Goal: Task Accomplishment & Management: Complete application form

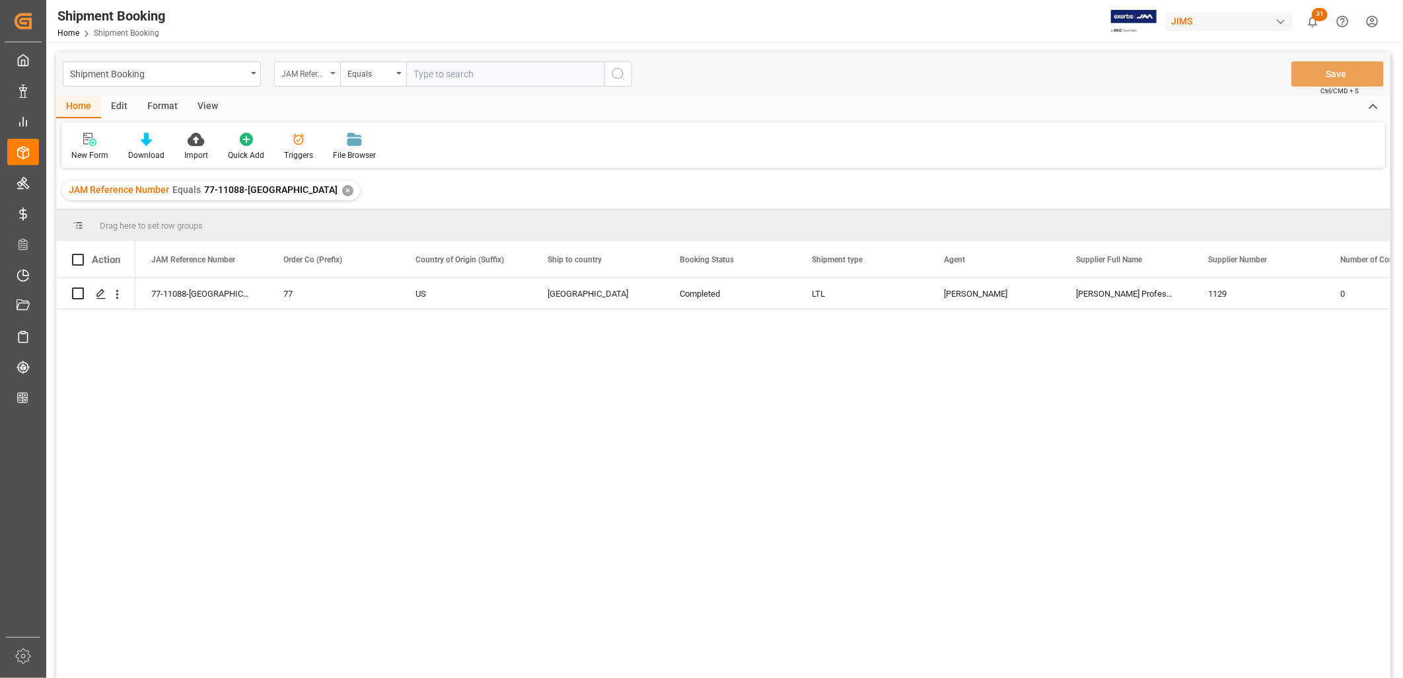
click at [332, 72] on icon "open menu" at bounding box center [332, 73] width 5 height 3
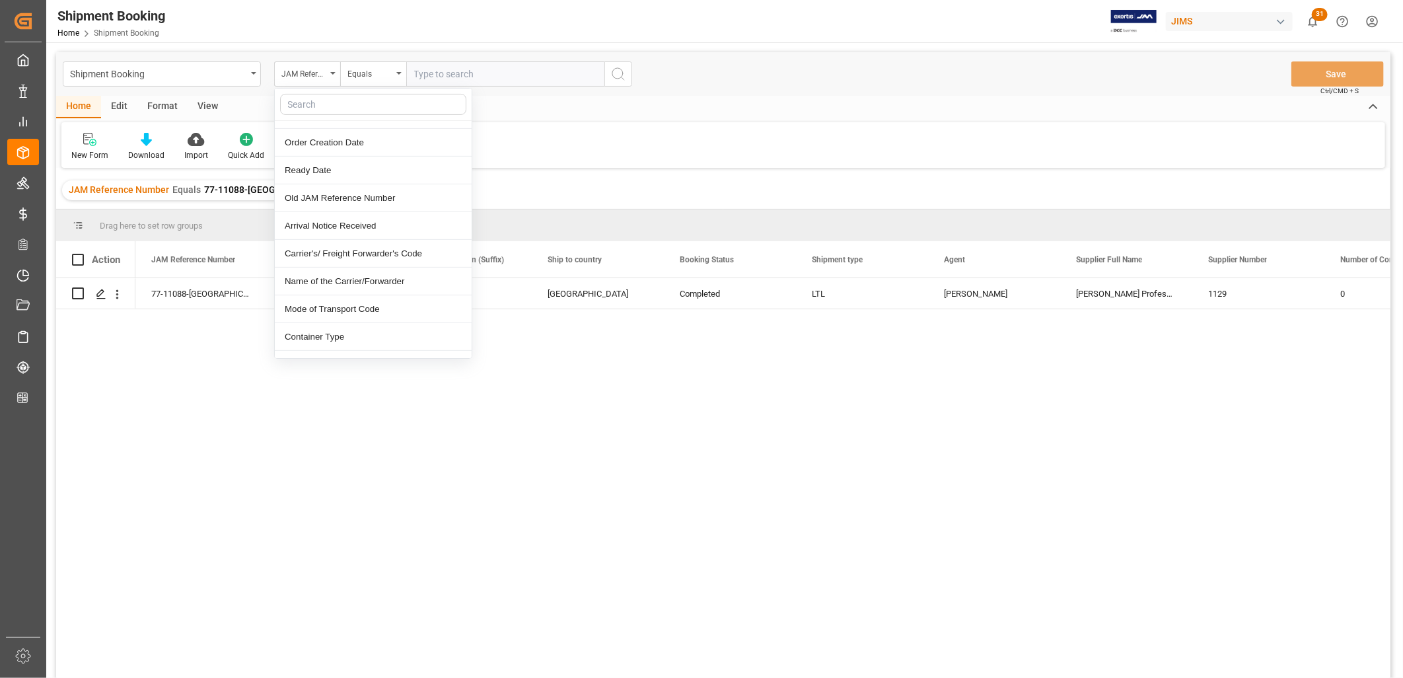
scroll to position [293, 0]
click at [367, 254] on div "Name of the Carrier/Forwarder" at bounding box center [373, 258] width 197 height 28
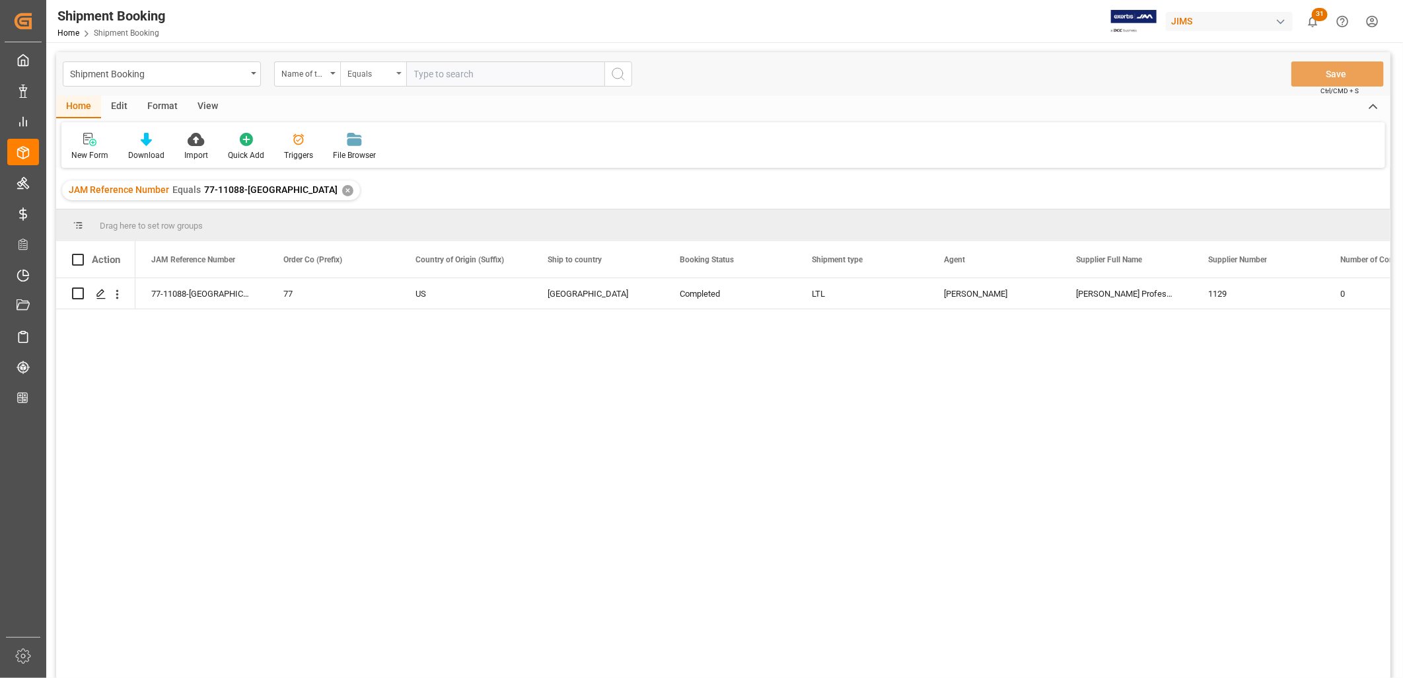
click at [398, 71] on div "Equals" at bounding box center [373, 73] width 66 height 25
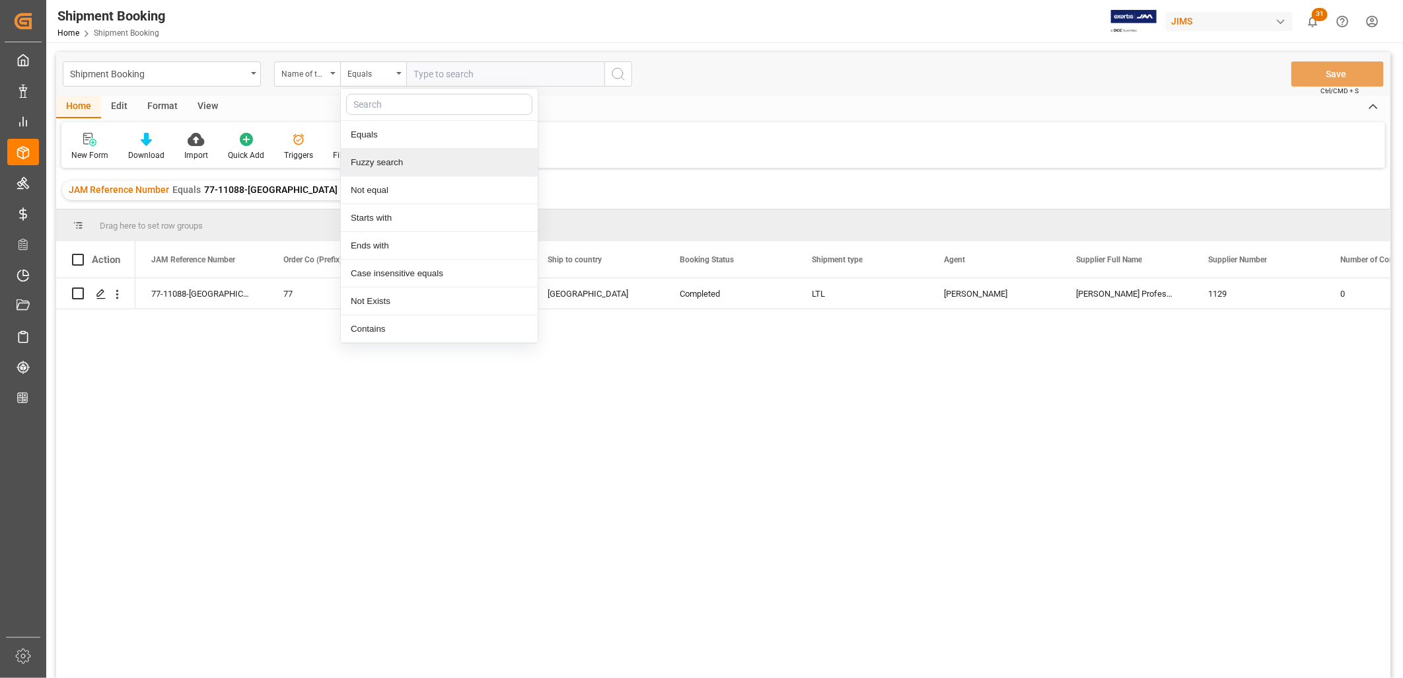
click at [394, 161] on div "Fuzzy search" at bounding box center [439, 163] width 197 height 28
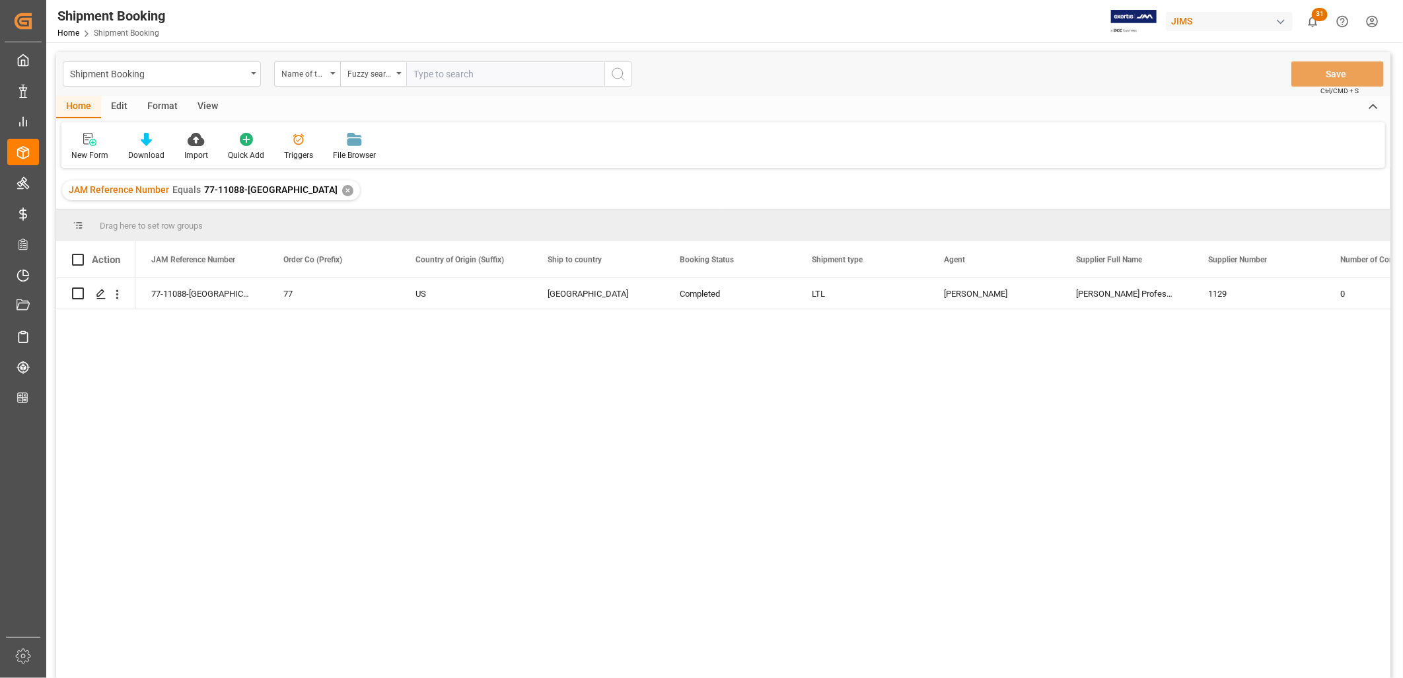
click at [435, 71] on input "text" at bounding box center [505, 73] width 198 height 25
type input "FedEx"
click at [626, 73] on icon "search button" at bounding box center [618, 74] width 16 height 16
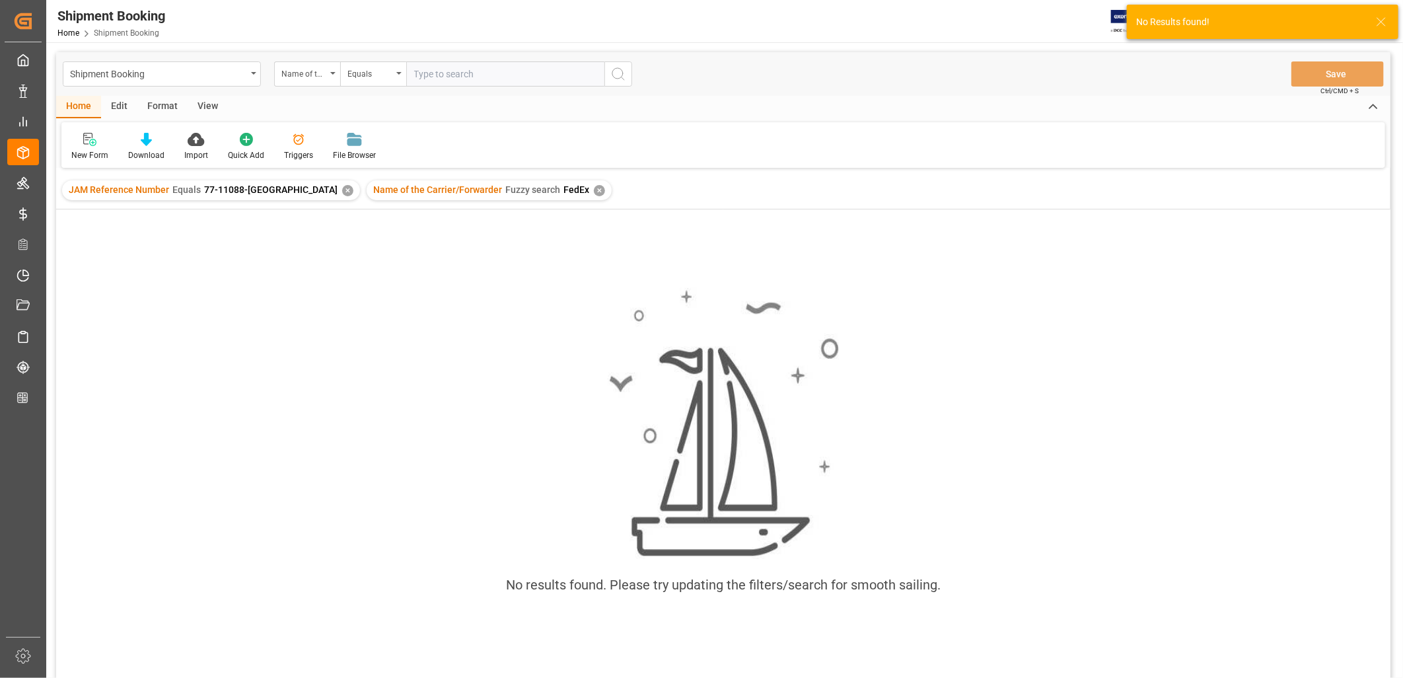
click at [342, 188] on div "✕" at bounding box center [347, 190] width 11 height 11
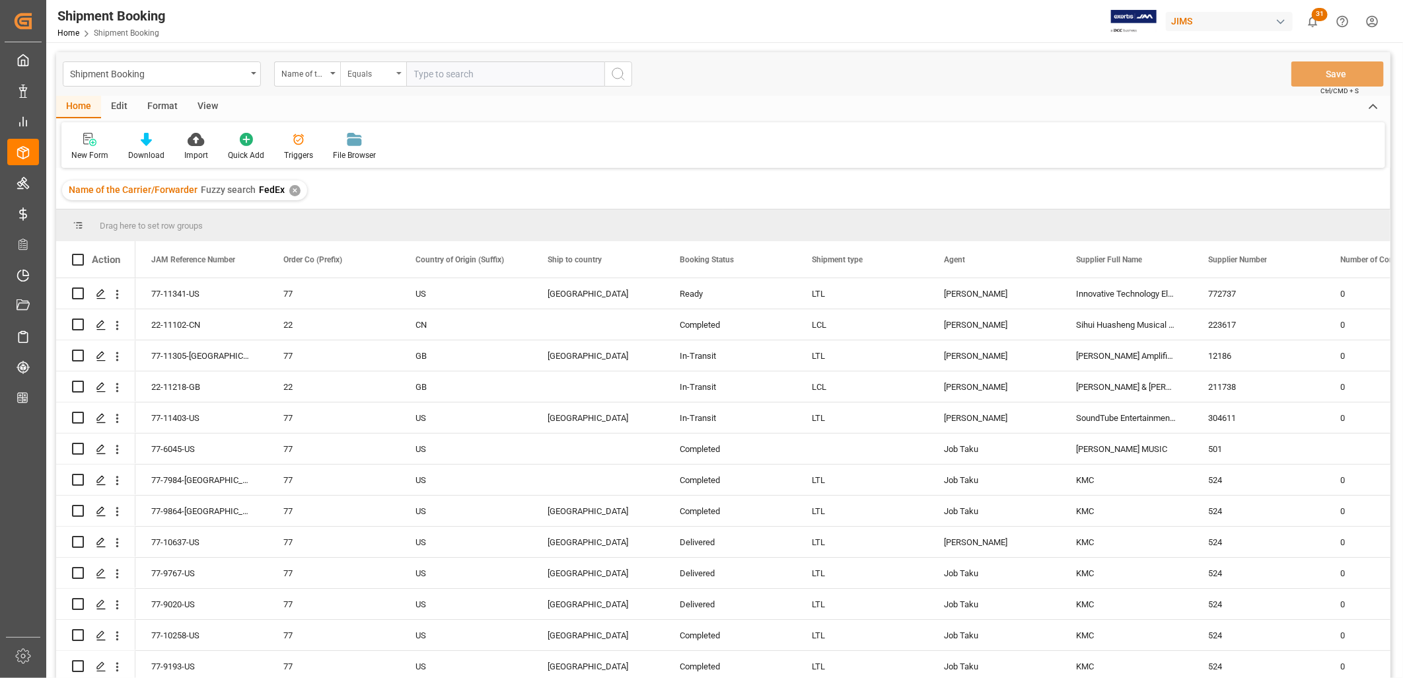
click at [400, 73] on icon "open menu" at bounding box center [398, 73] width 5 height 3
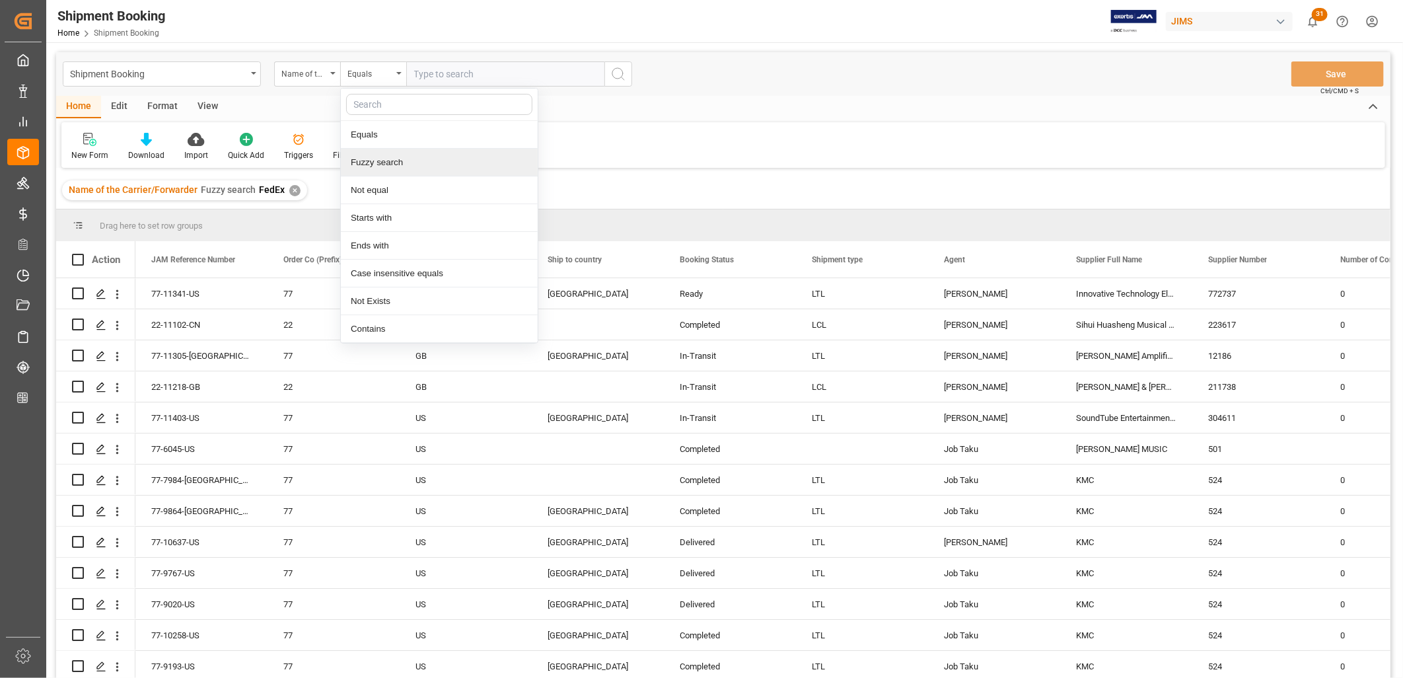
click at [382, 163] on div "Fuzzy search" at bounding box center [439, 163] width 197 height 28
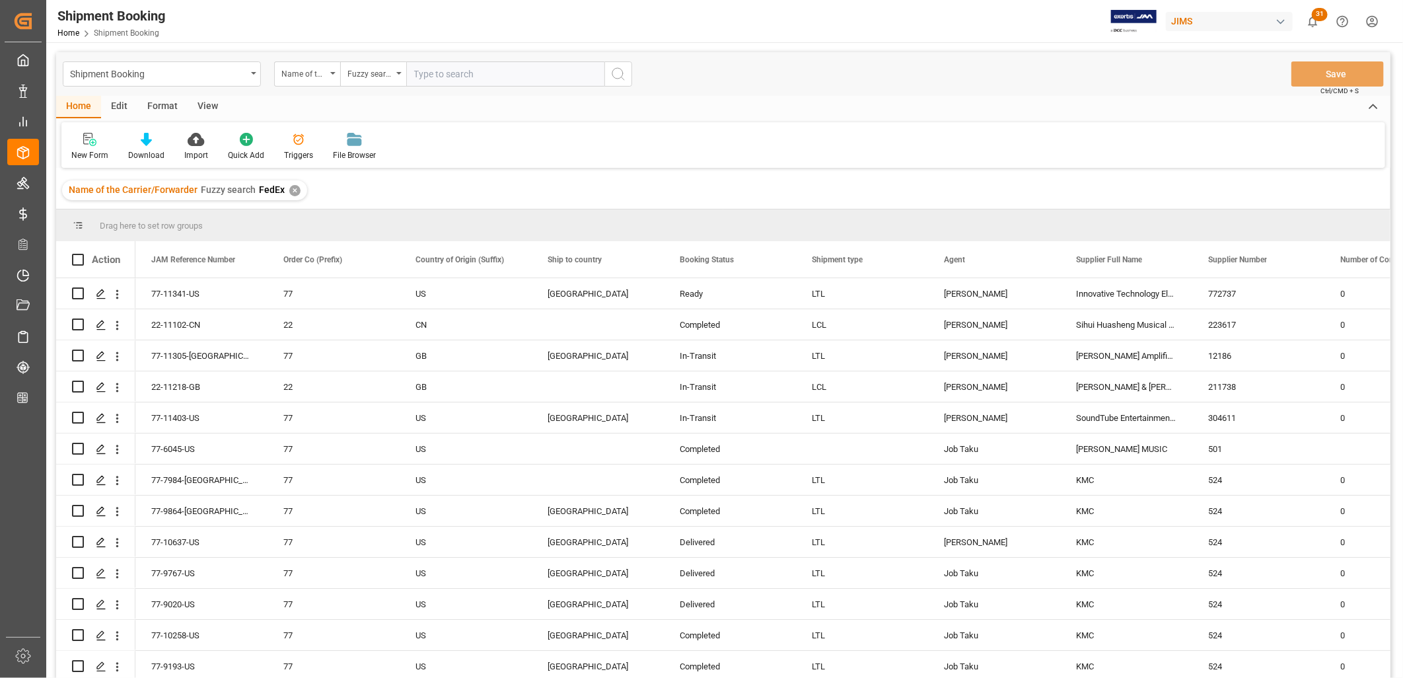
click at [427, 73] on input "text" at bounding box center [505, 73] width 198 height 25
type input "Fedex"
click at [100, 294] on polygon "Press SPACE to select this row." at bounding box center [100, 292] width 7 height 7
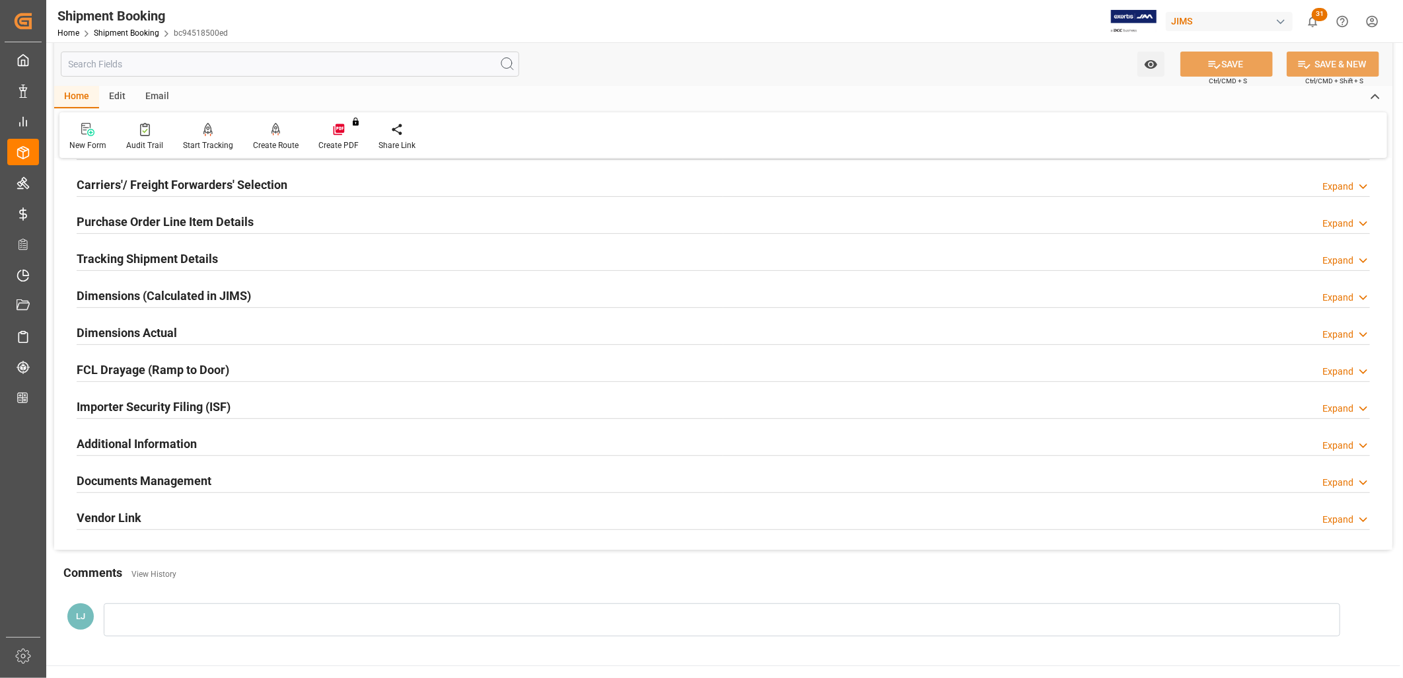
scroll to position [220, 0]
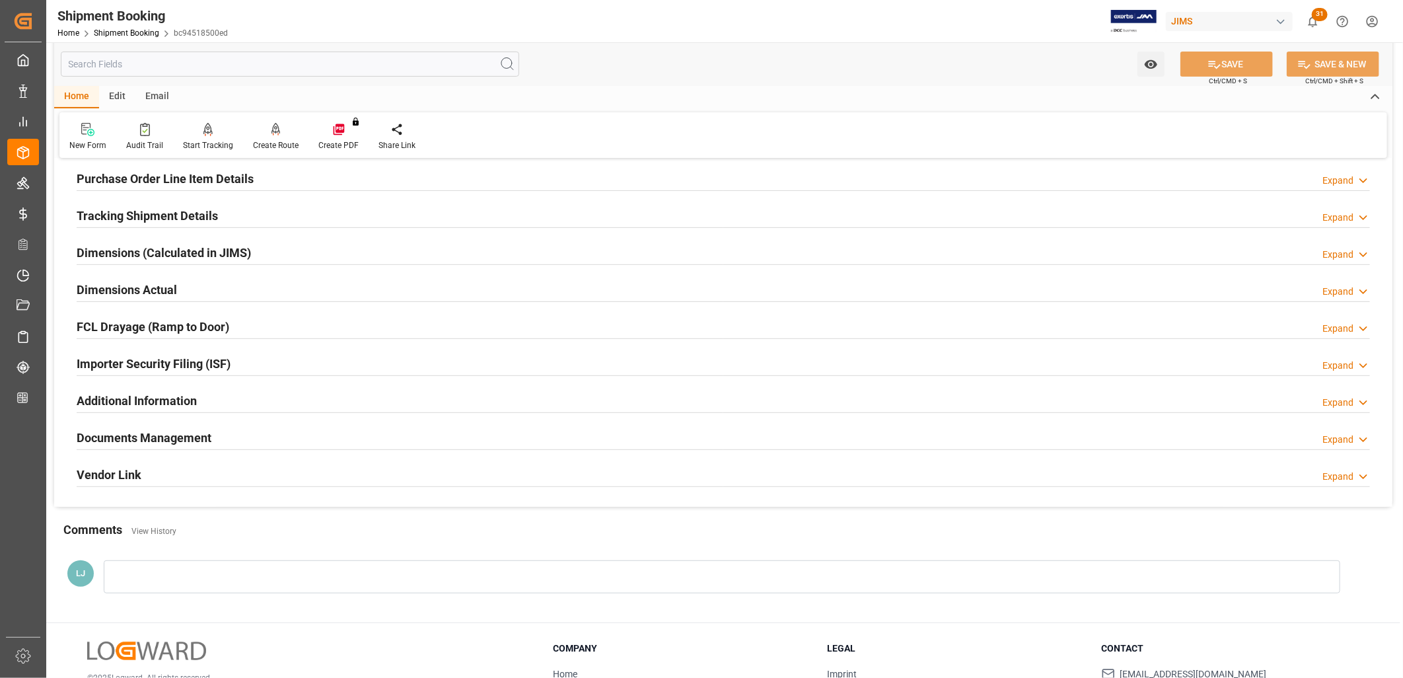
click at [181, 432] on h2 "Documents Management" at bounding box center [144, 438] width 135 height 18
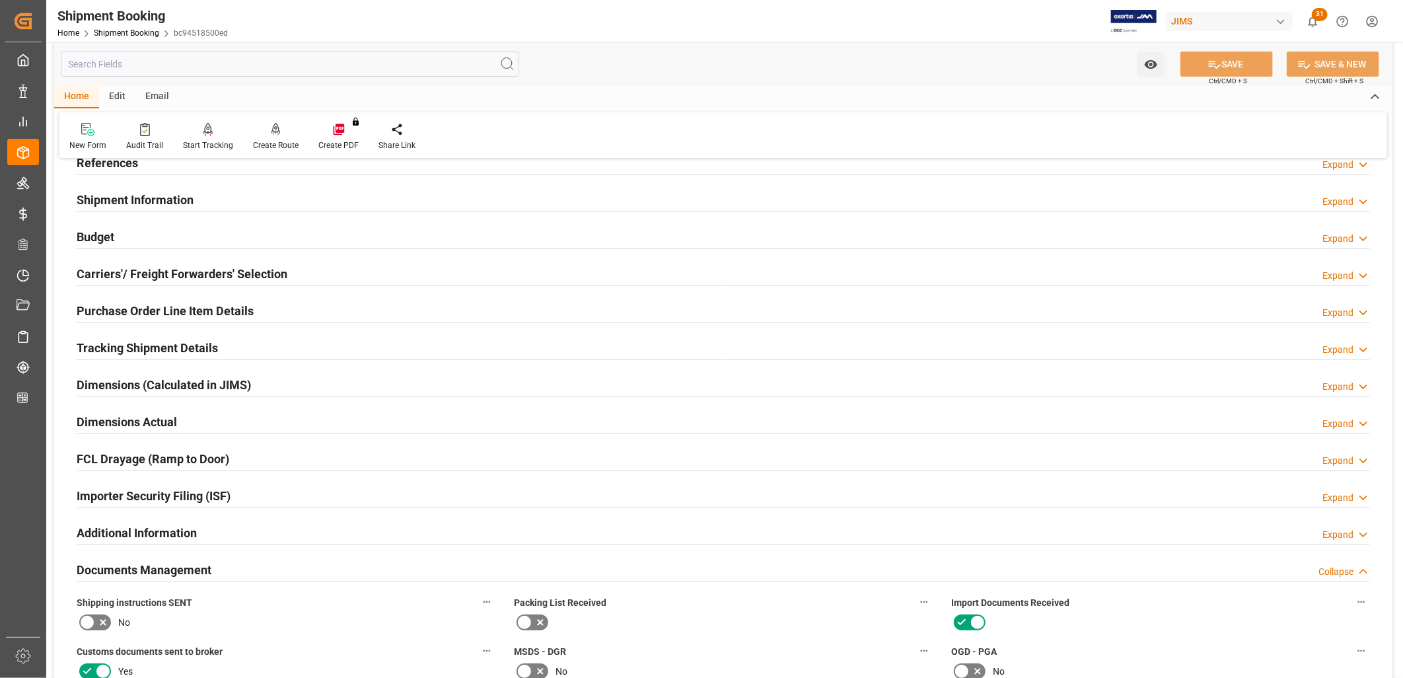
scroll to position [0, 0]
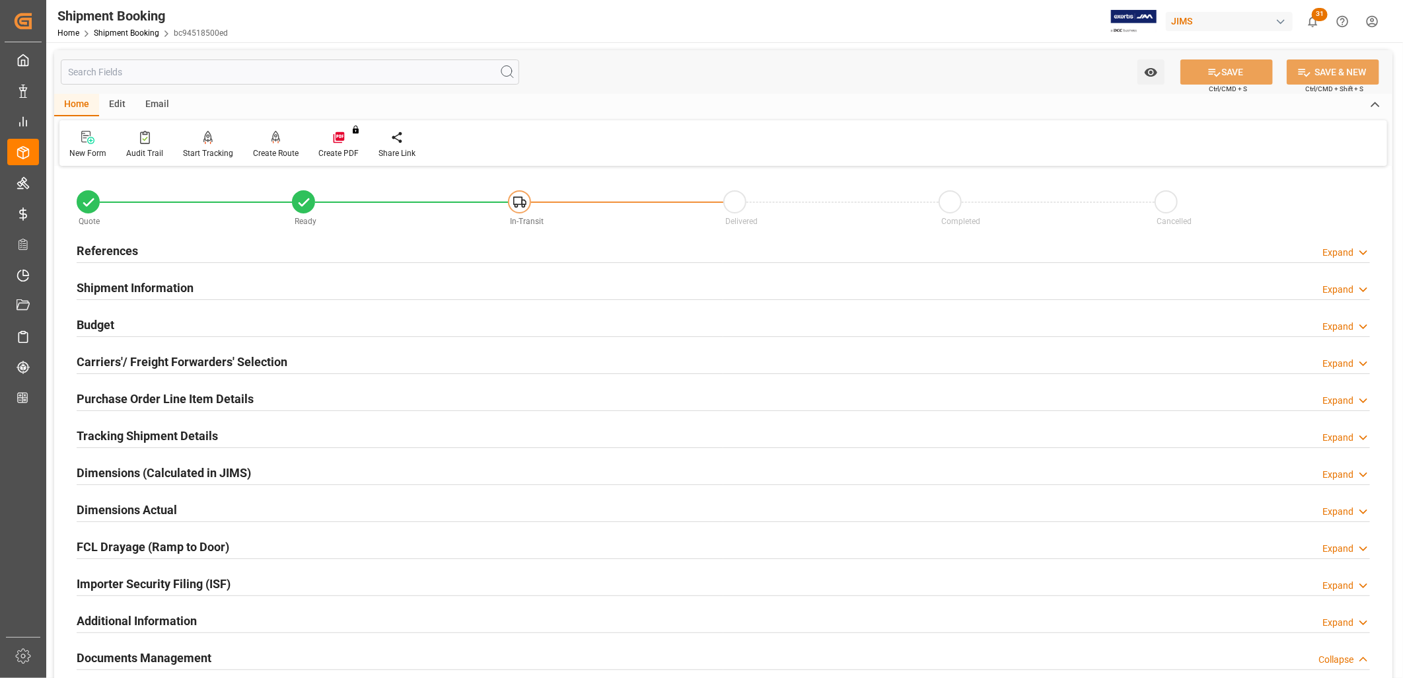
click at [121, 248] on h2 "References" at bounding box center [107, 251] width 61 height 18
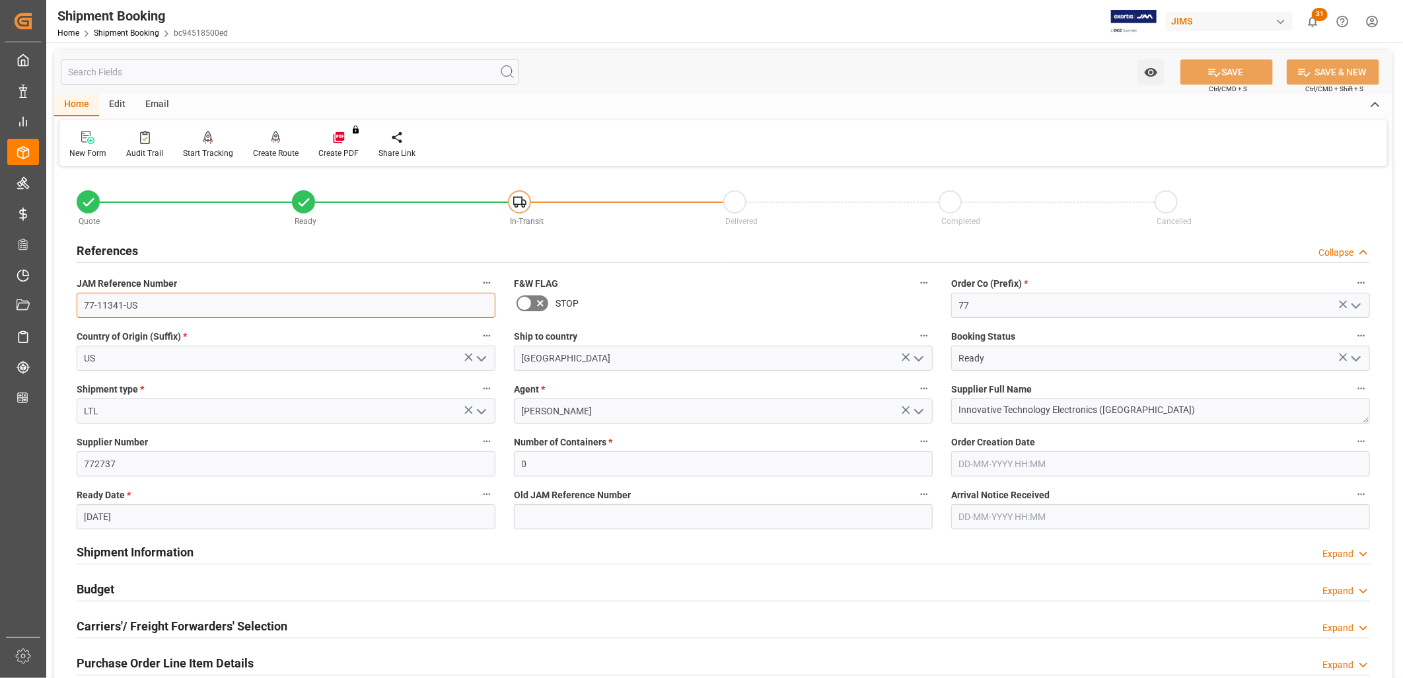
drag, startPoint x: 145, startPoint y: 306, endPoint x: 78, endPoint y: 299, distance: 67.8
click at [78, 299] on input "77-11341-US" at bounding box center [286, 305] width 419 height 25
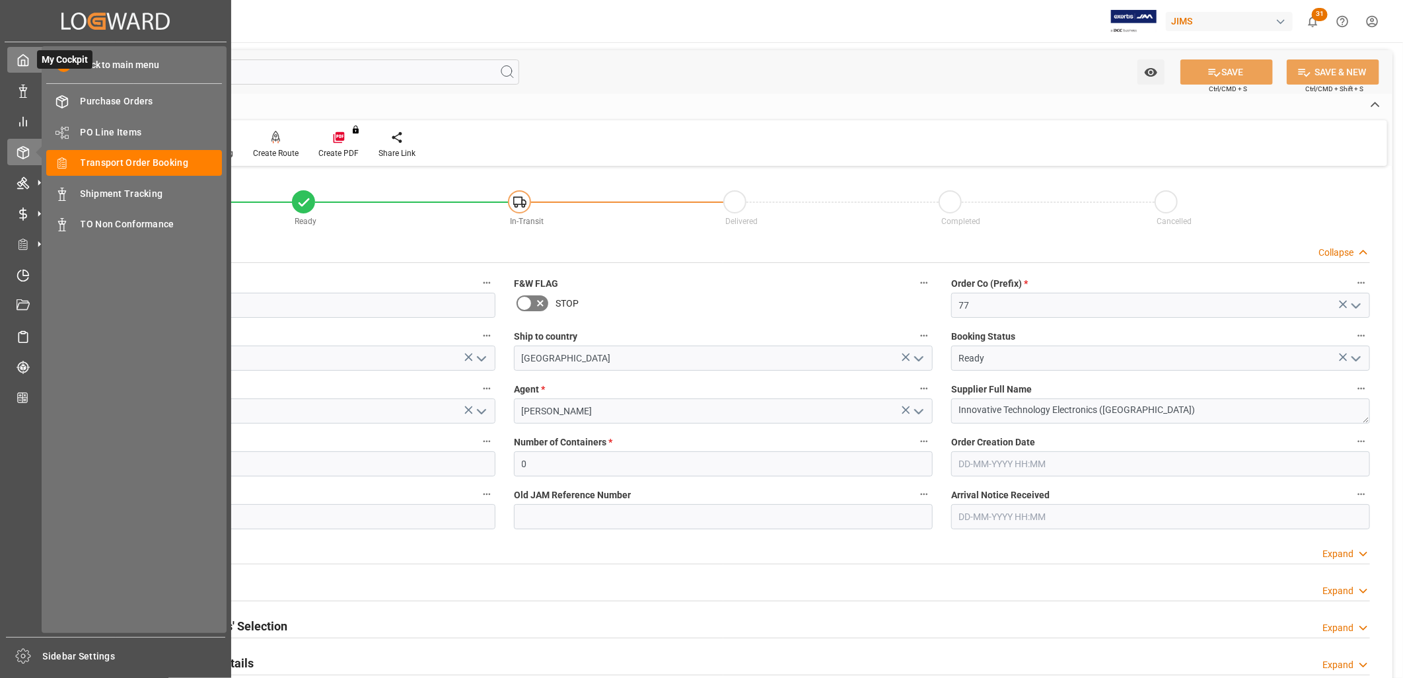
click at [28, 58] on icon at bounding box center [23, 60] width 10 height 11
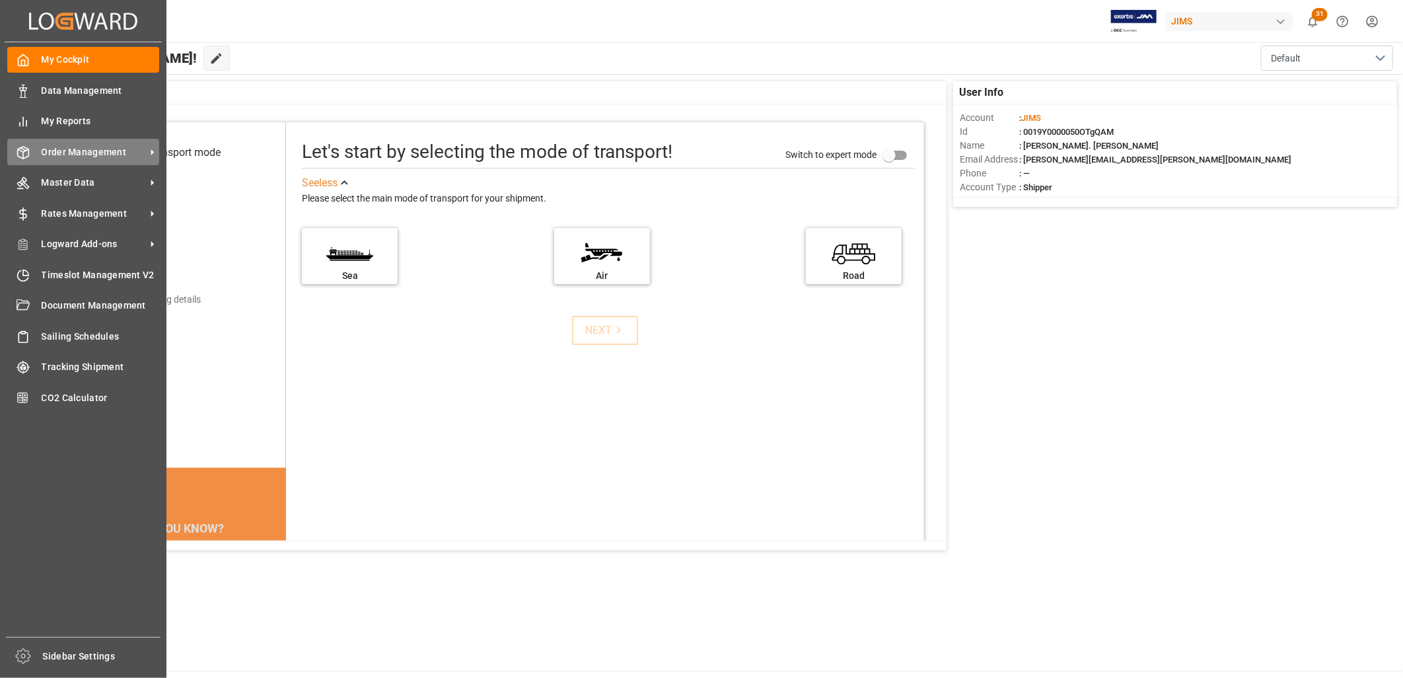
click at [83, 152] on span "Order Management" at bounding box center [94, 152] width 104 height 14
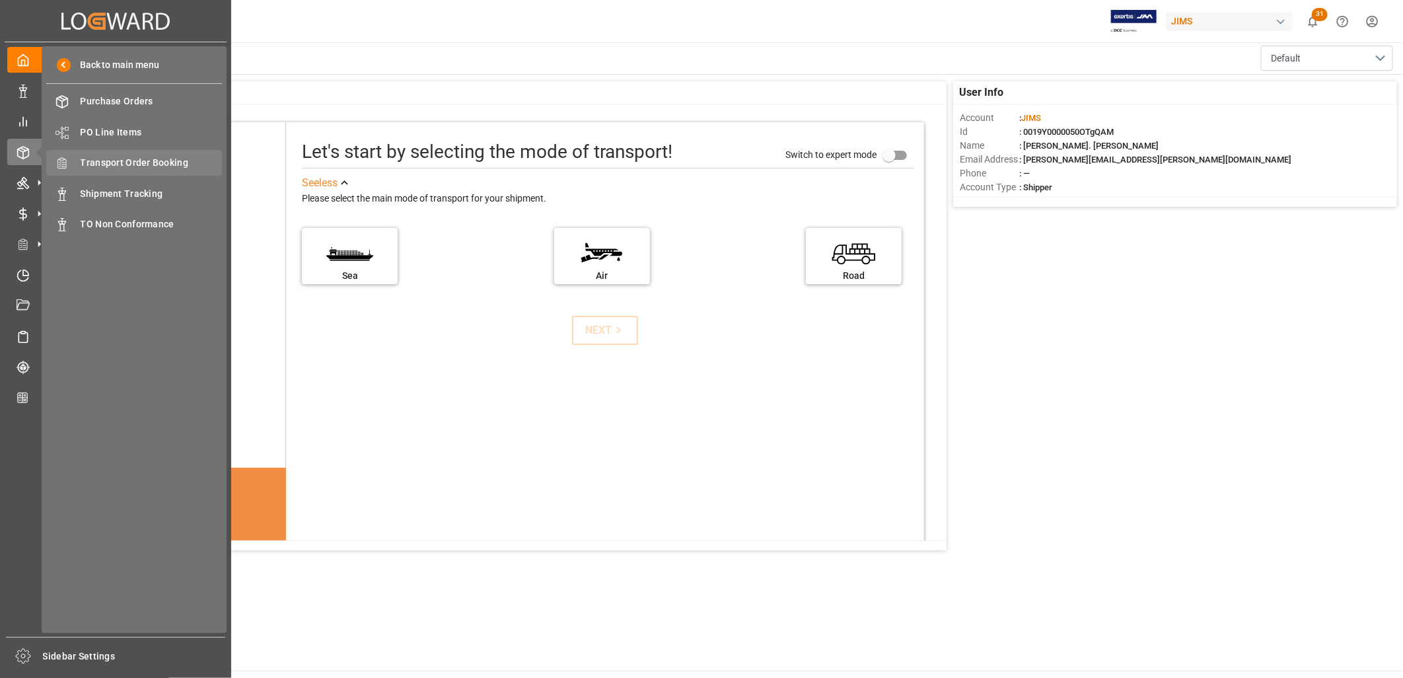
click at [150, 161] on span "Transport Order Booking" at bounding box center [152, 163] width 142 height 14
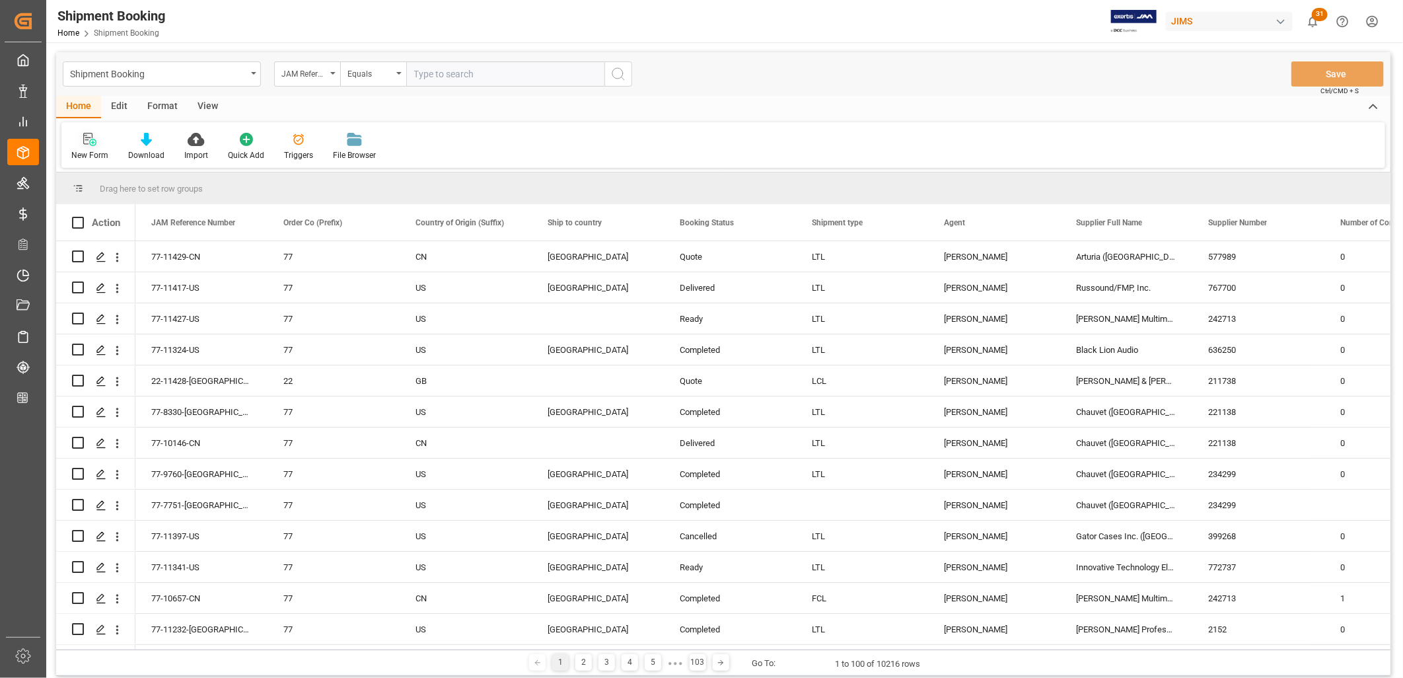
click at [92, 143] on icon at bounding box center [92, 142] width 7 height 7
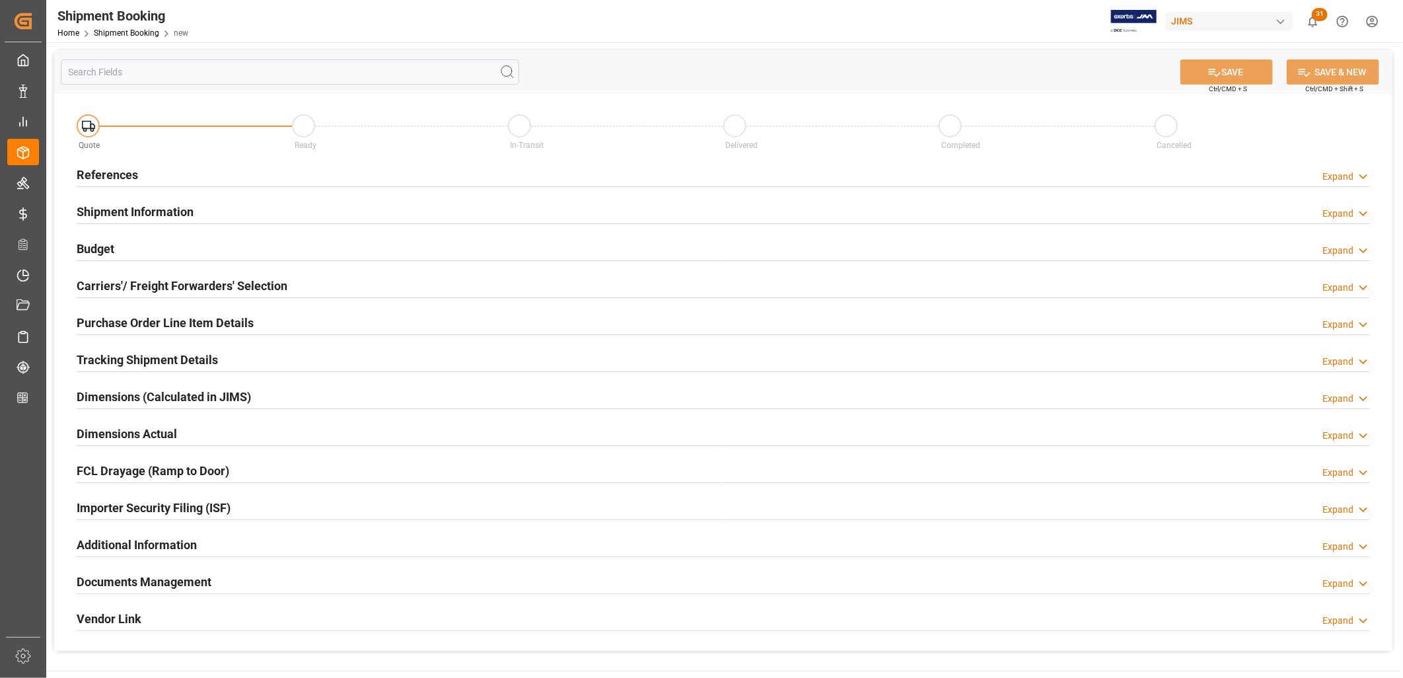
click at [106, 172] on h2 "References" at bounding box center [107, 175] width 61 height 18
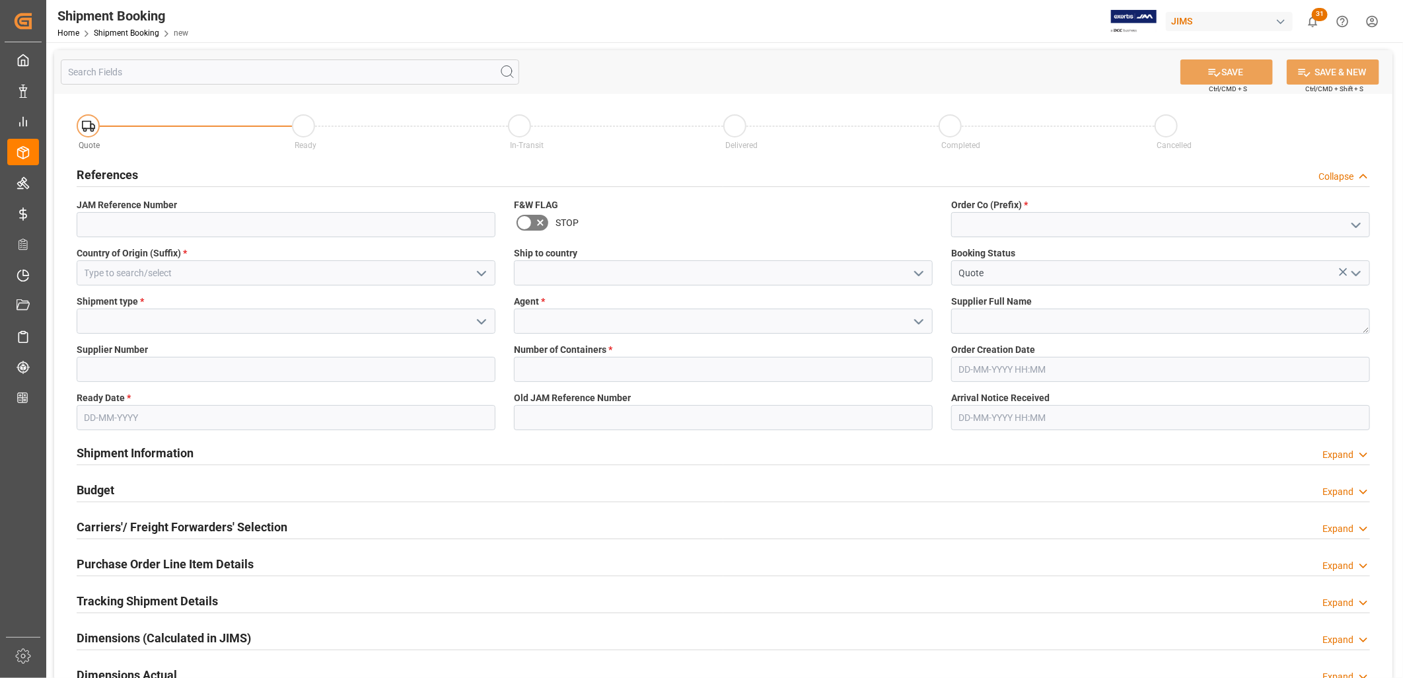
click at [1359, 225] on icon "open menu" at bounding box center [1356, 225] width 16 height 16
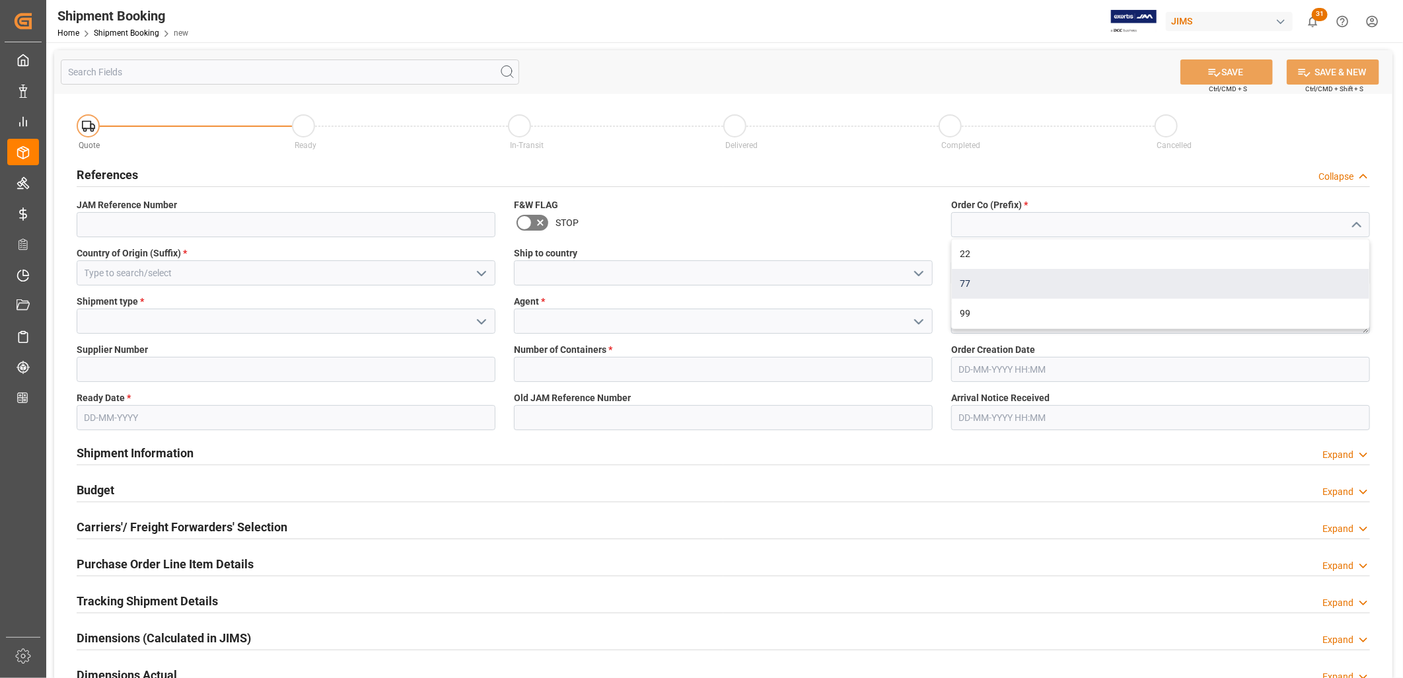
click at [966, 281] on div "77" at bounding box center [1161, 284] width 418 height 30
type input "77"
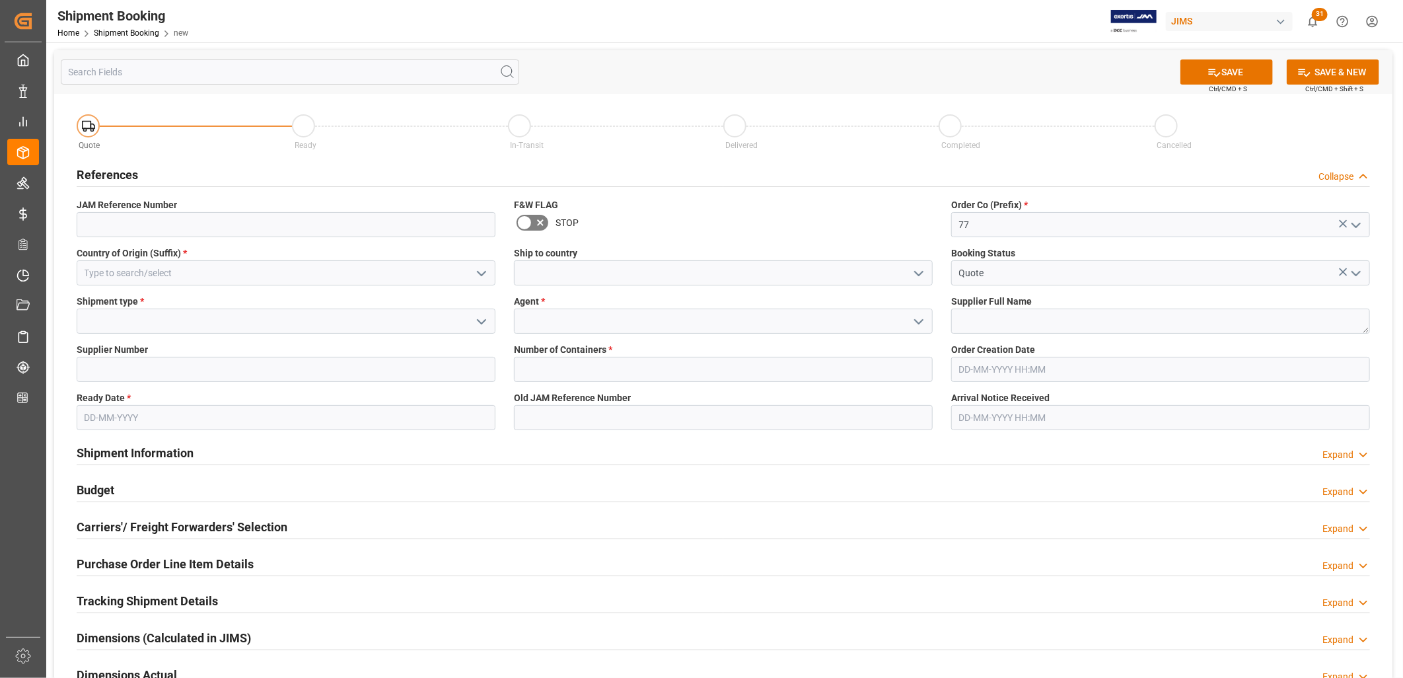
click at [920, 271] on icon "open menu" at bounding box center [919, 274] width 16 height 16
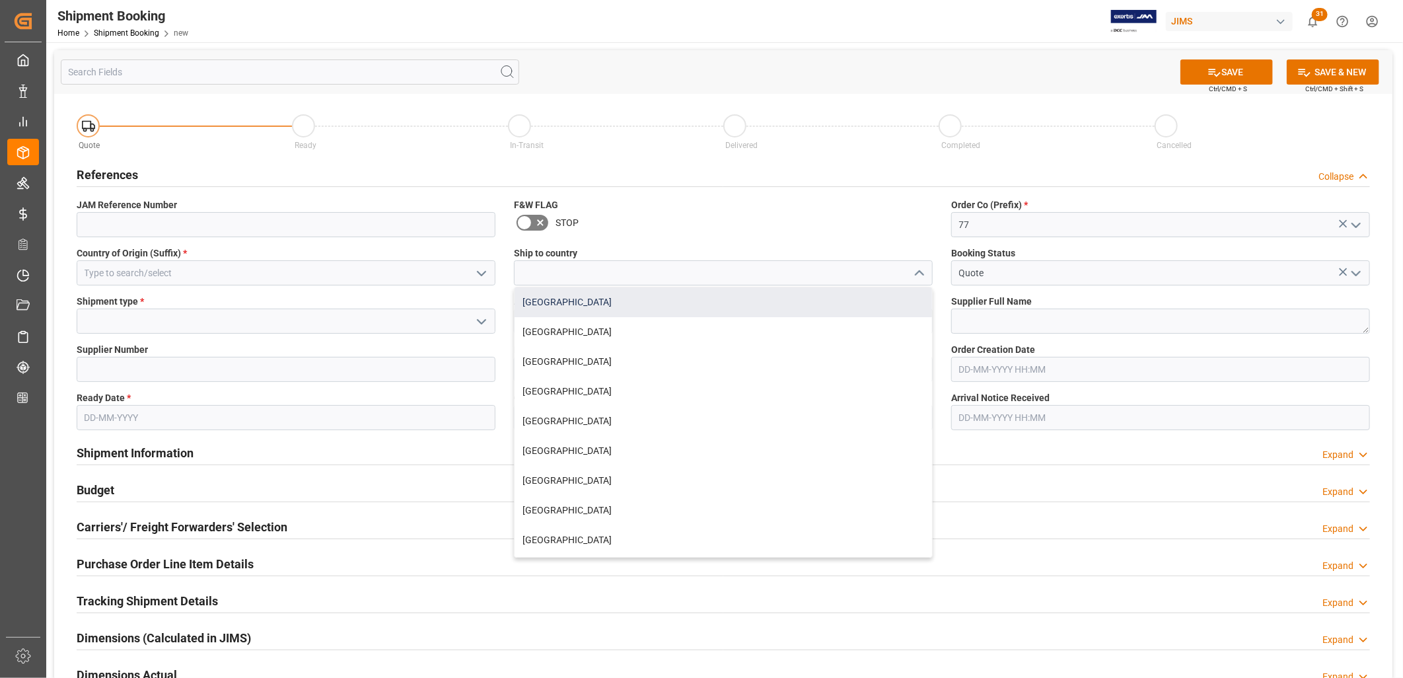
click at [553, 296] on div "[GEOGRAPHIC_DATA]" at bounding box center [724, 302] width 418 height 30
type input "[GEOGRAPHIC_DATA]"
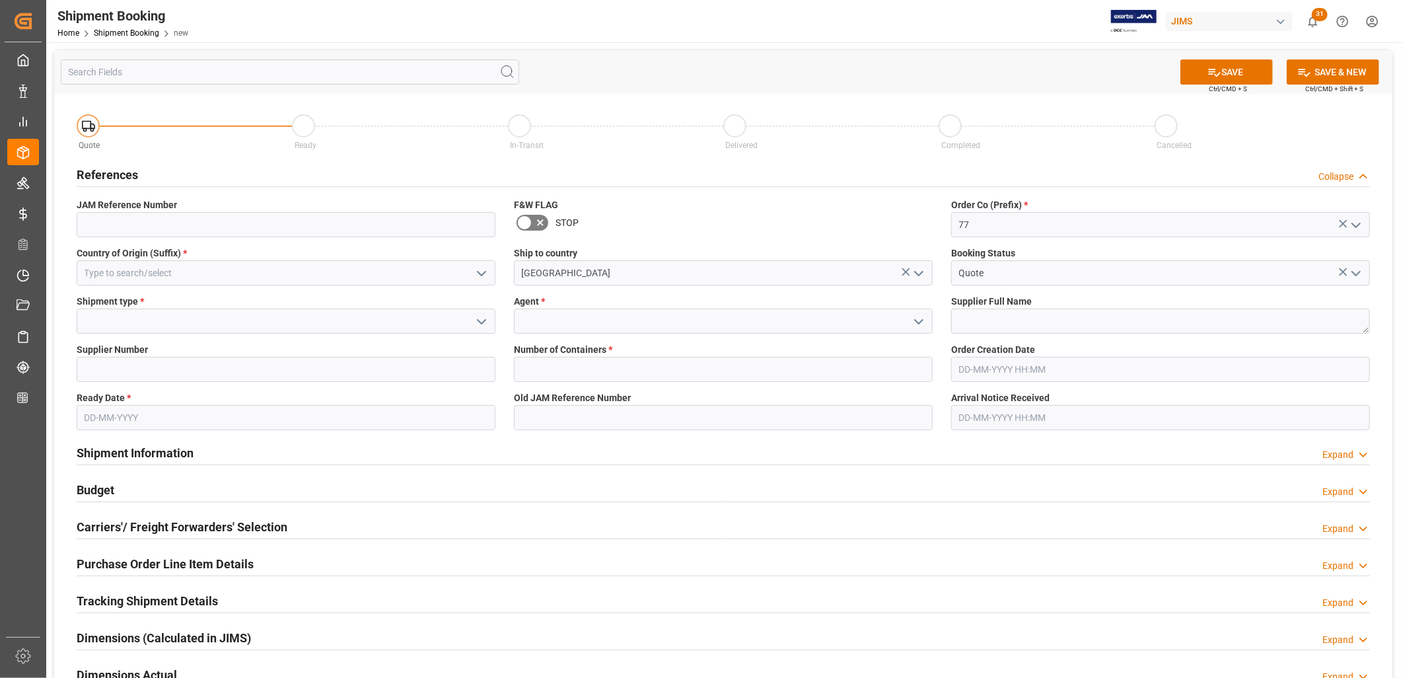
click at [916, 318] on icon "open menu" at bounding box center [919, 322] width 16 height 16
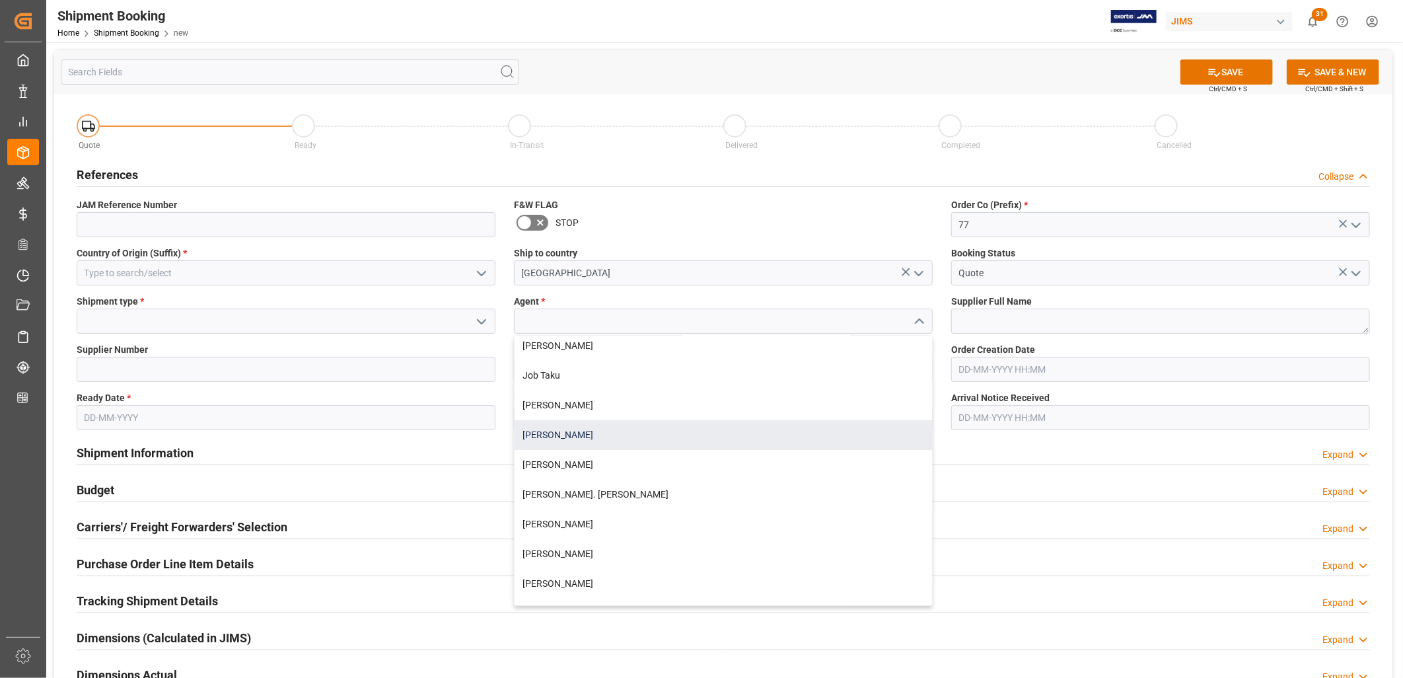
scroll to position [367, 0]
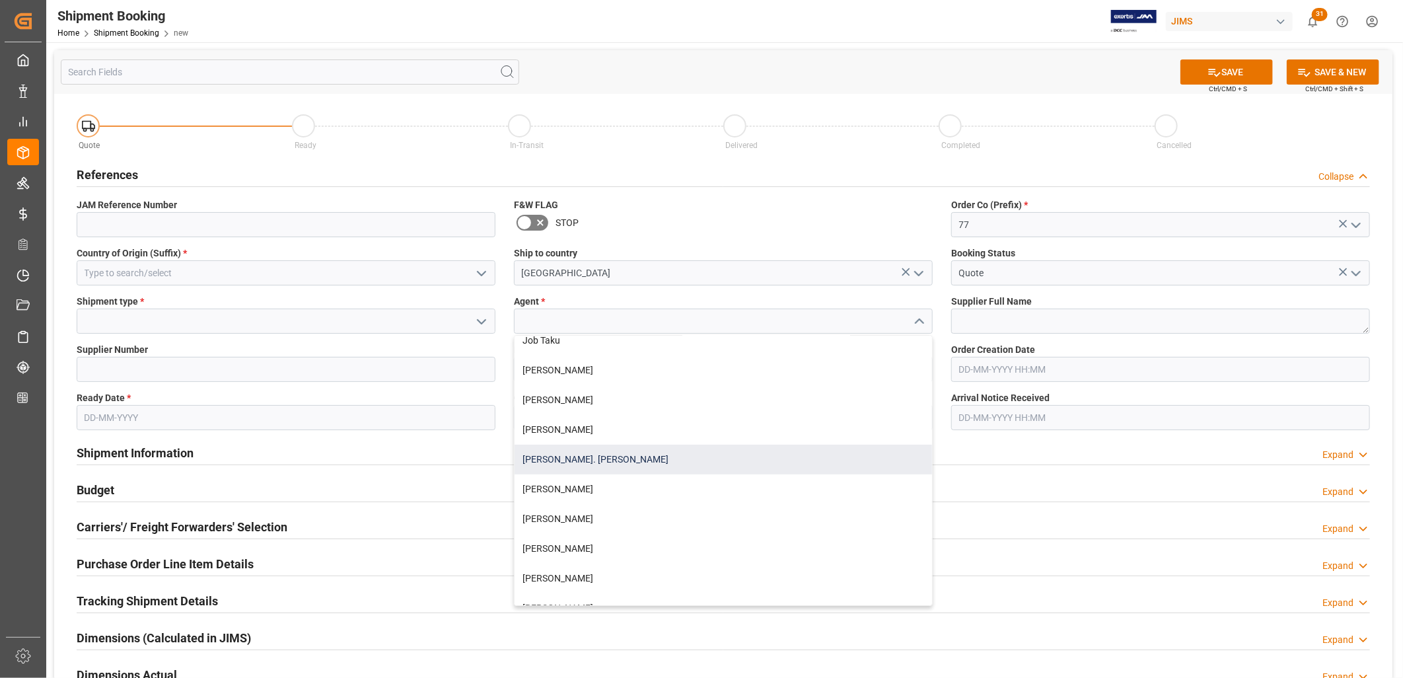
click at [585, 453] on div "[PERSON_NAME]. [PERSON_NAME]" at bounding box center [724, 460] width 418 height 30
type input "[PERSON_NAME]. [PERSON_NAME]"
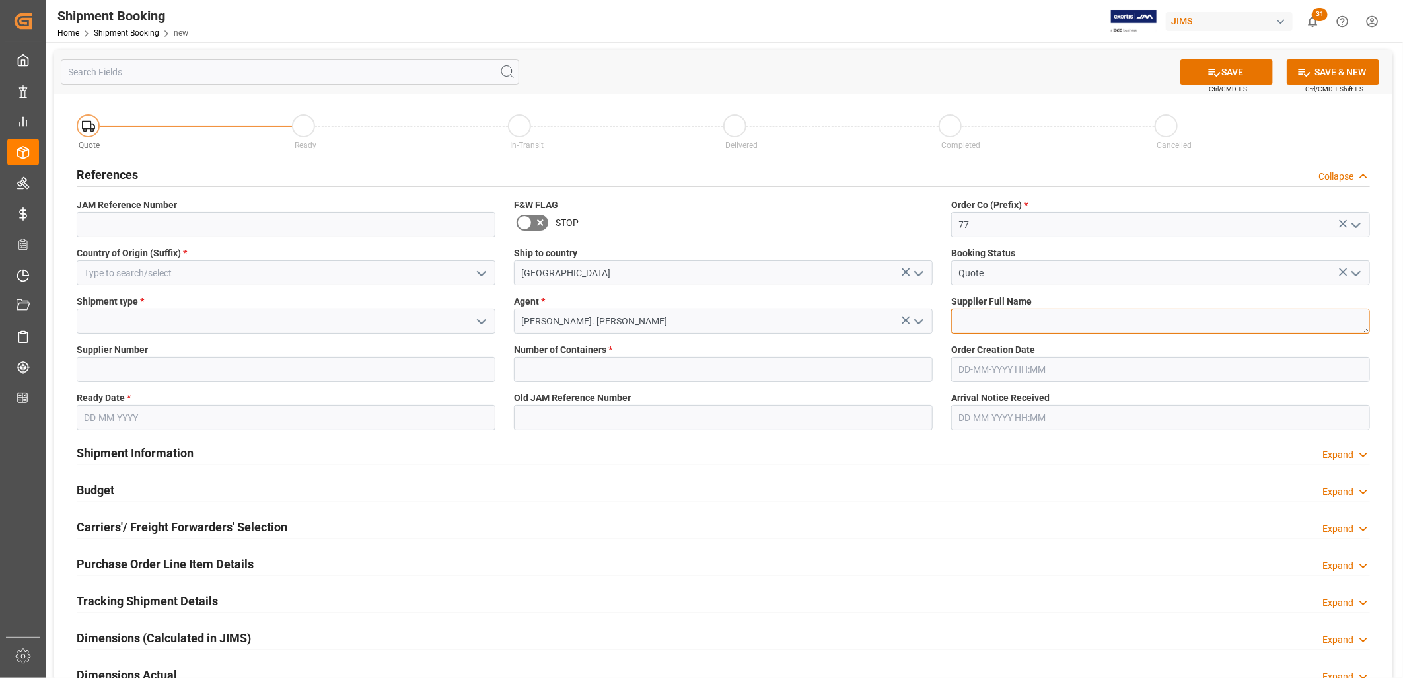
click at [967, 321] on textarea at bounding box center [1160, 321] width 419 height 25
type textarea "[PERSON_NAME] Amplification"
click at [483, 314] on icon "open menu" at bounding box center [482, 322] width 16 height 16
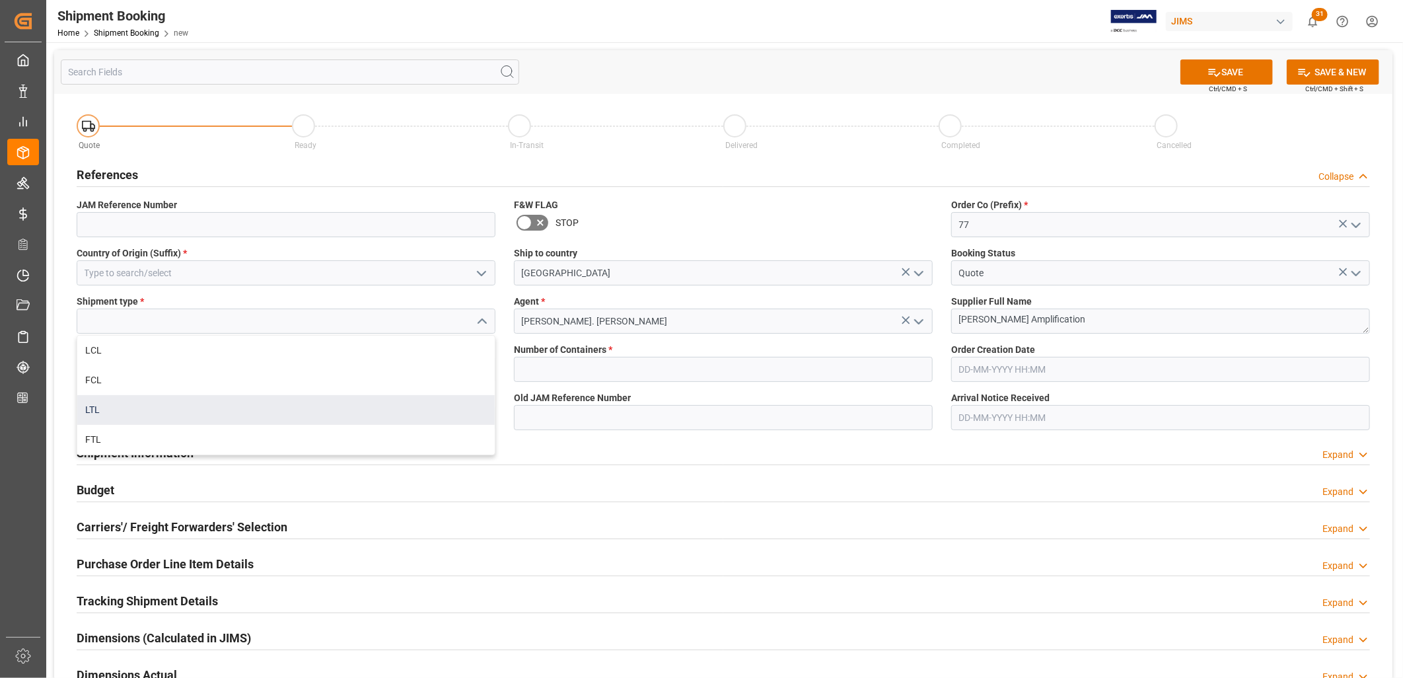
click at [94, 408] on div "LTL" at bounding box center [286, 410] width 418 height 30
type input "LTL"
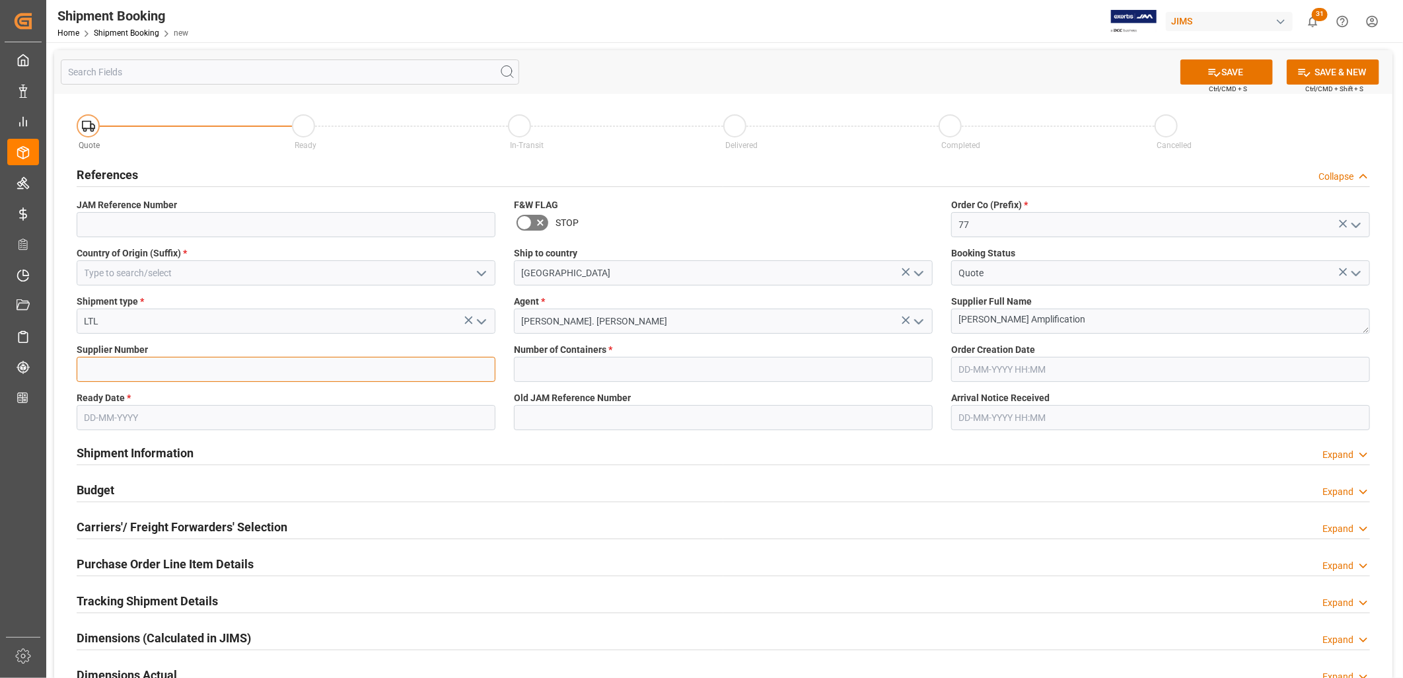
click at [102, 369] on input at bounding box center [286, 369] width 419 height 25
type input "12186"
click at [535, 367] on input "text" at bounding box center [723, 369] width 419 height 25
type input "0"
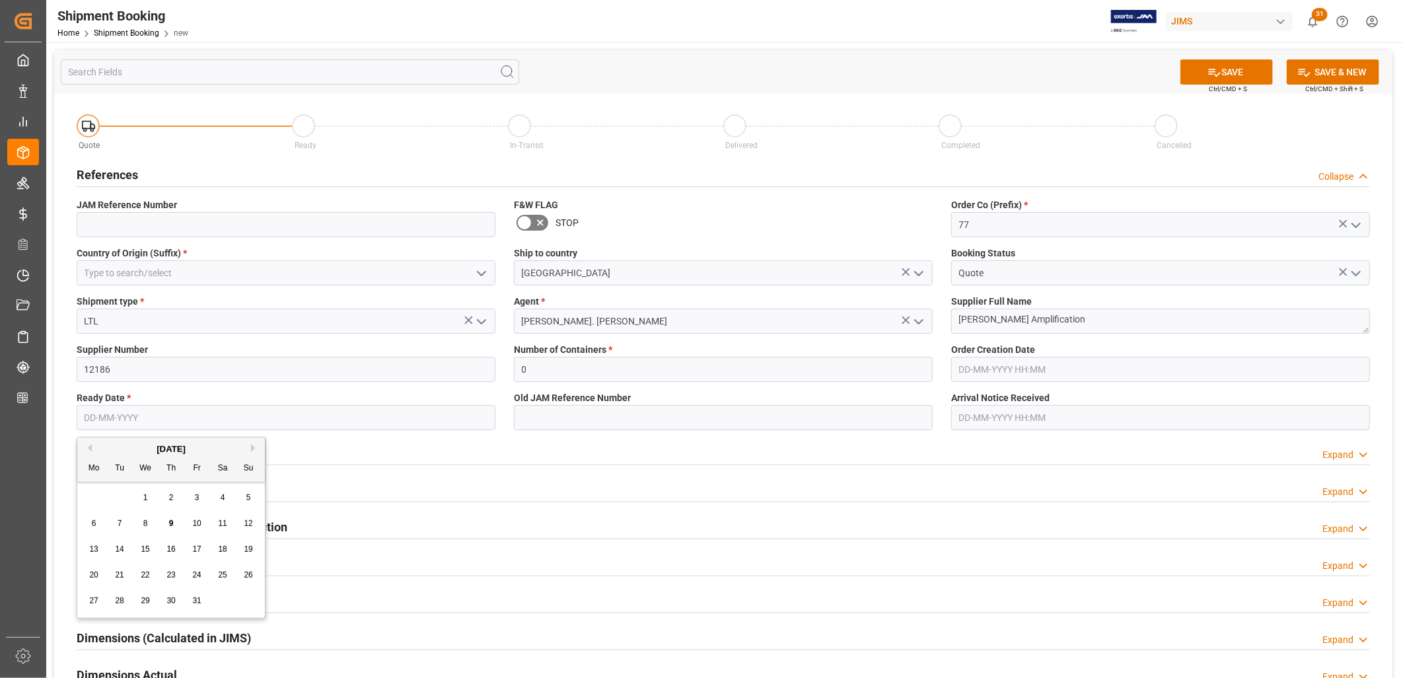
click at [114, 408] on input "text" at bounding box center [286, 417] width 419 height 25
click at [102, 519] on div "6 7 8 9 10 11 12" at bounding box center [171, 524] width 180 height 26
click at [122, 548] on span "14" at bounding box center [119, 548] width 9 height 9
type input "[DATE]"
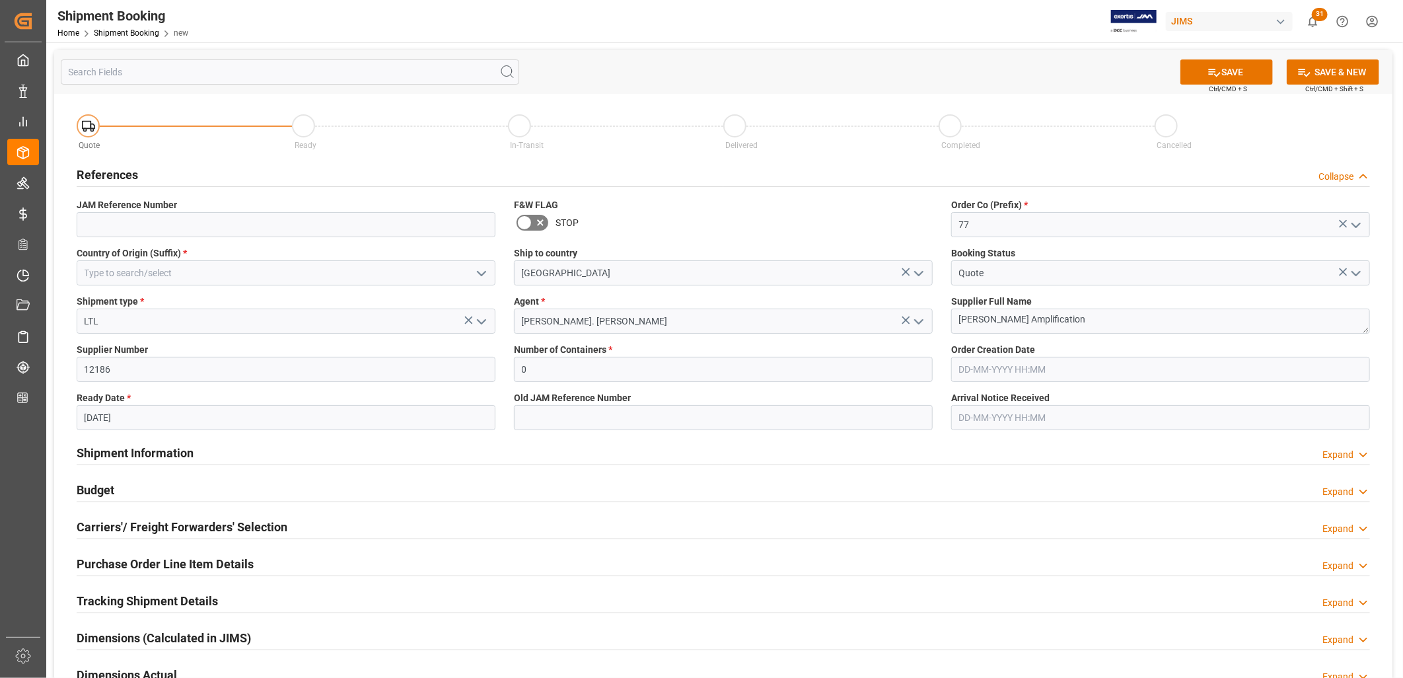
click at [478, 272] on polyline "open menu" at bounding box center [482, 274] width 8 height 4
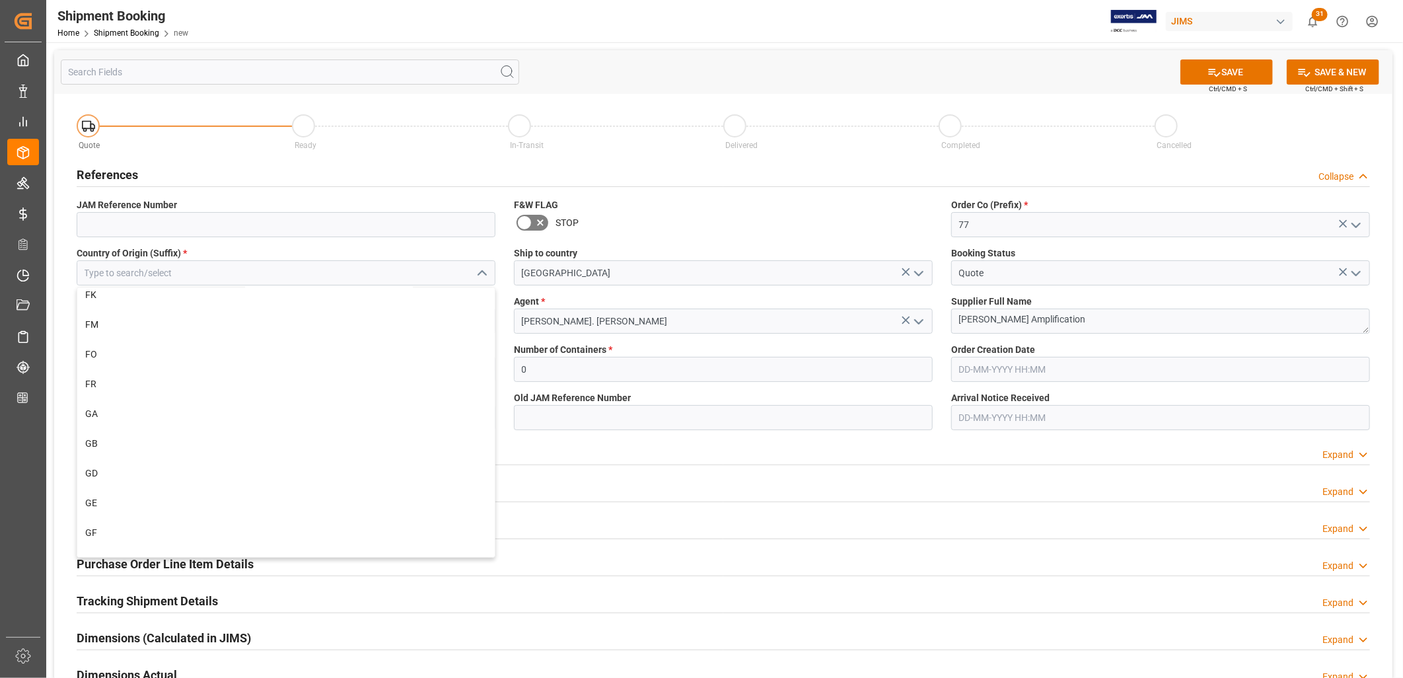
scroll to position [2275, 0]
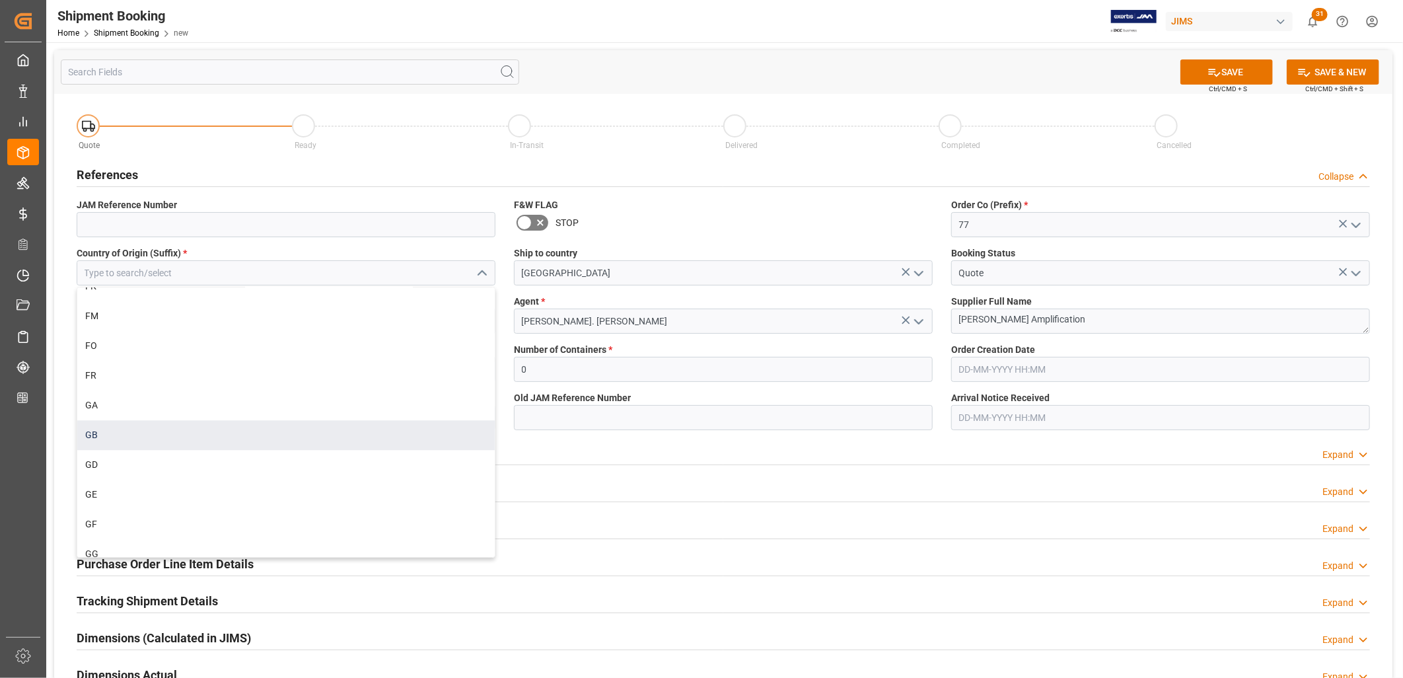
click at [89, 437] on div "GB" at bounding box center [286, 435] width 418 height 30
type input "GB"
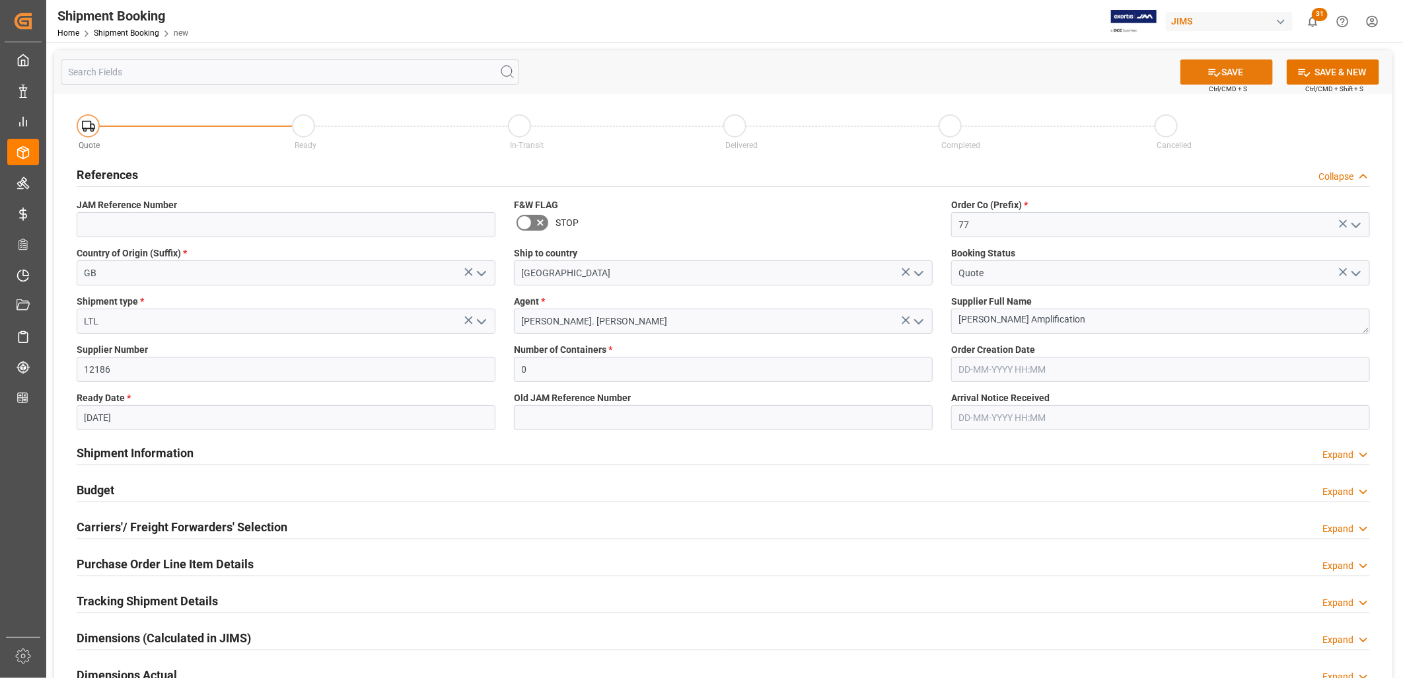
click at [1237, 67] on button "SAVE" at bounding box center [1227, 71] width 92 height 25
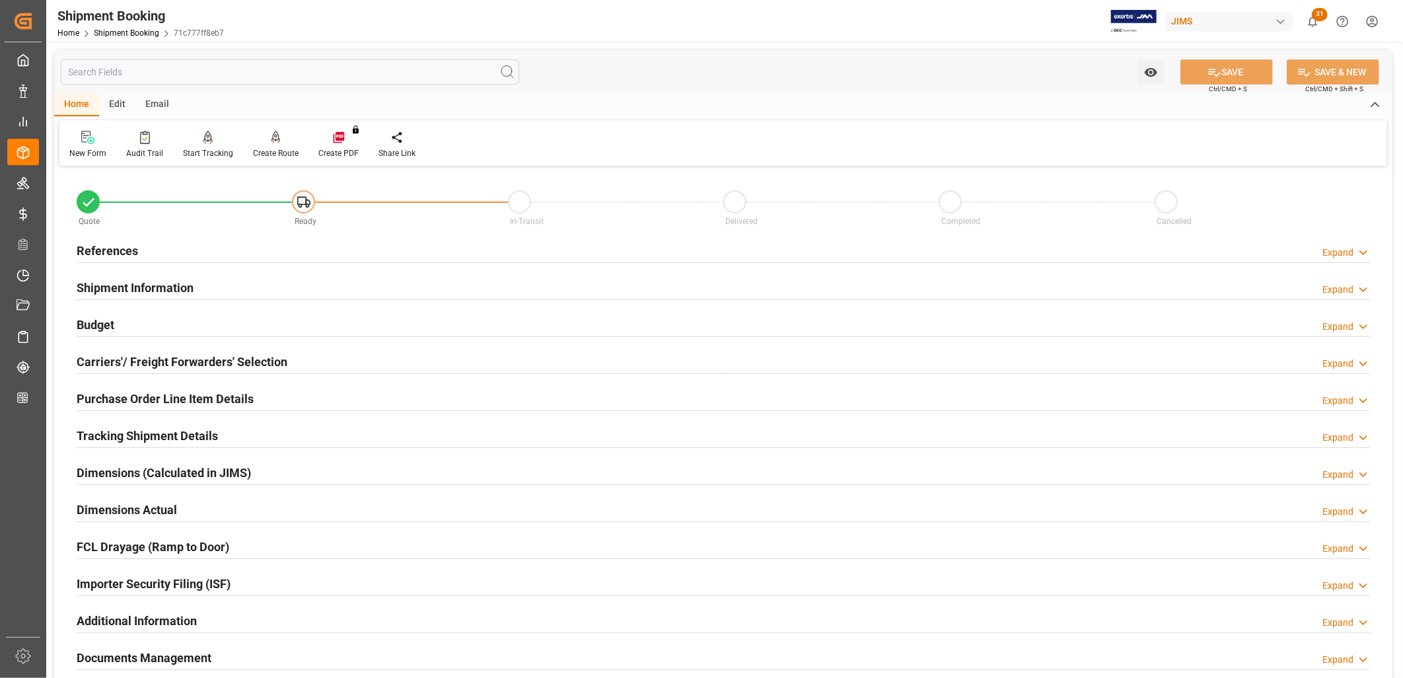
click at [122, 247] on h2 "References" at bounding box center [107, 251] width 61 height 18
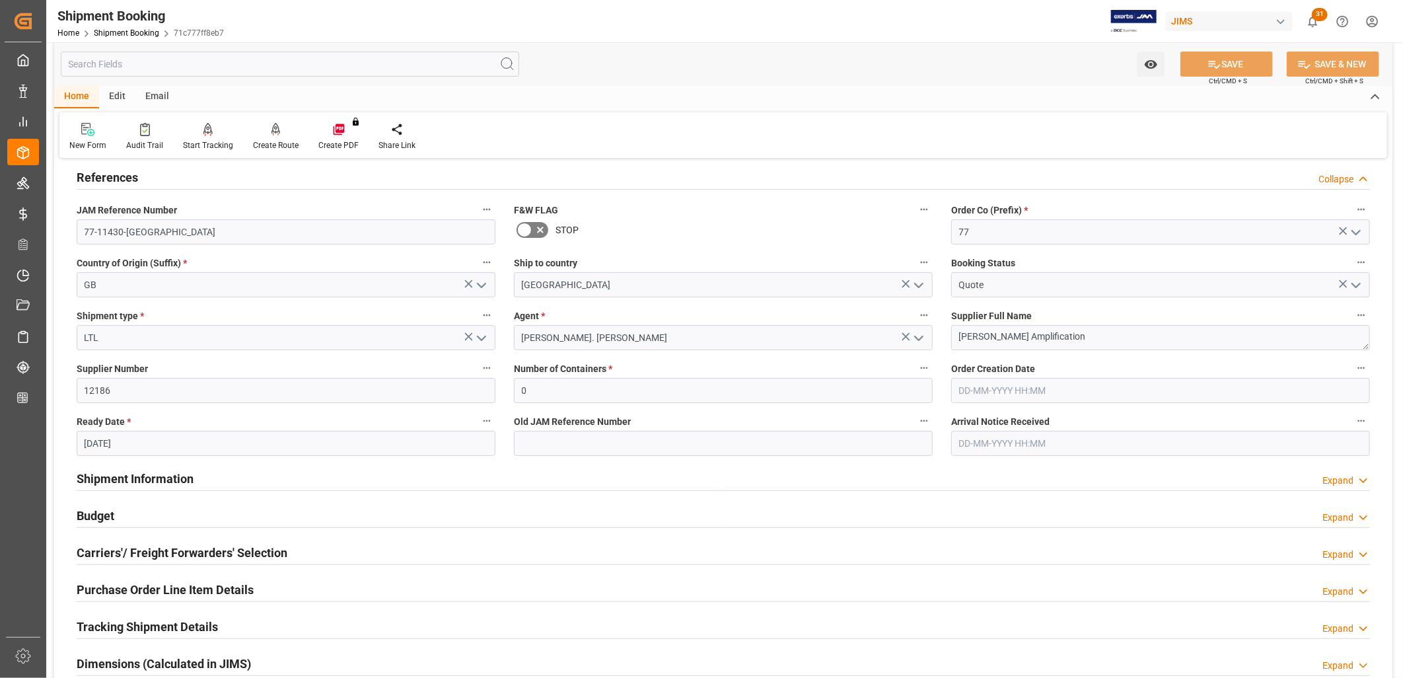
scroll to position [147, 0]
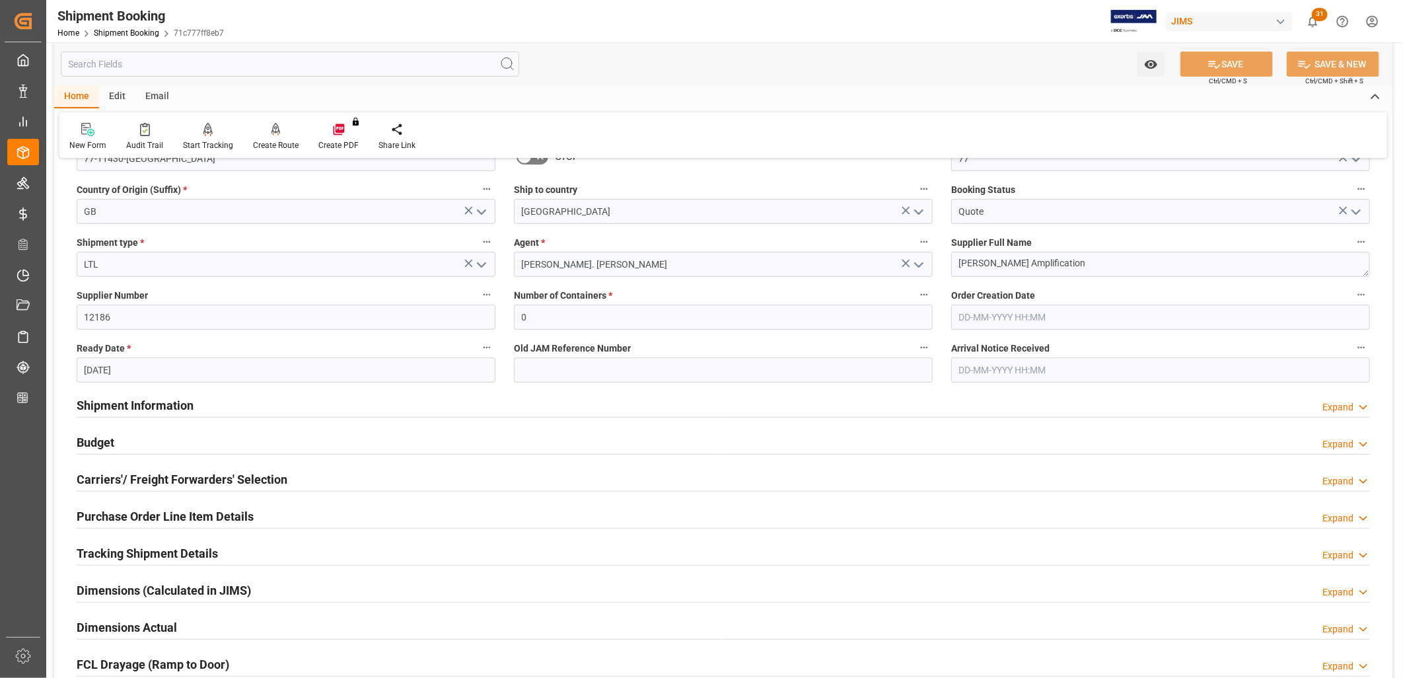
click at [96, 443] on h2 "Budget" at bounding box center [96, 442] width 38 height 18
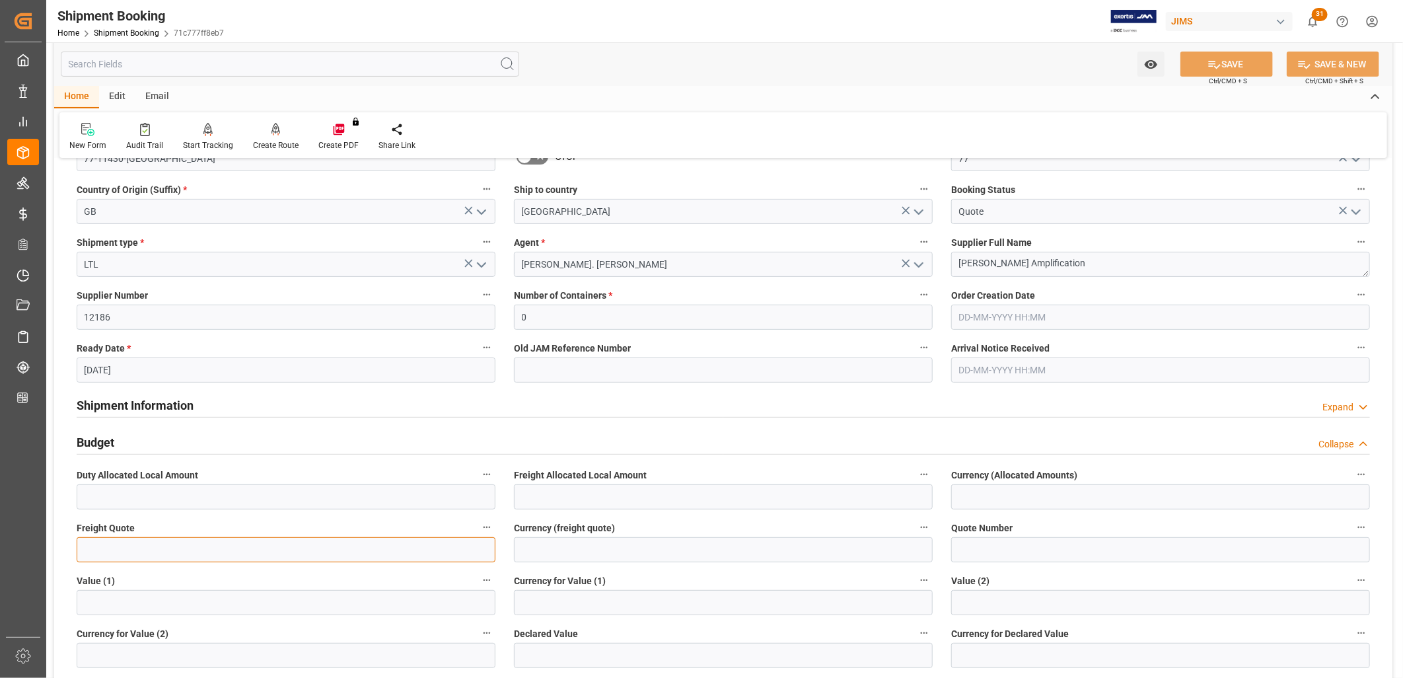
click at [104, 549] on input "text" at bounding box center [286, 549] width 419 height 25
type input "320.00"
click at [525, 556] on input at bounding box center [723, 549] width 419 height 25
type input "USD"
click at [90, 600] on input "text" at bounding box center [286, 602] width 419 height 25
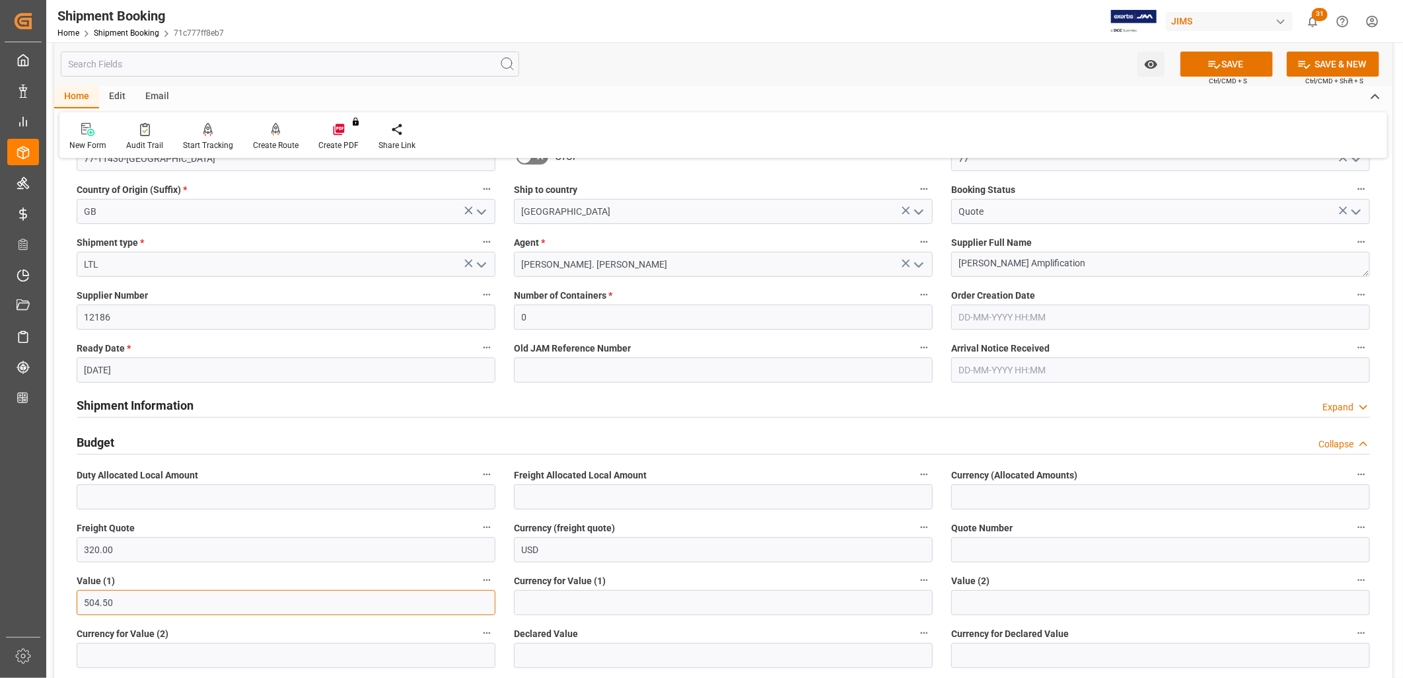
type input "504.50"
click at [537, 603] on input at bounding box center [723, 602] width 419 height 25
type input "USD"
click at [1204, 57] on button "SAVE" at bounding box center [1227, 64] width 92 height 25
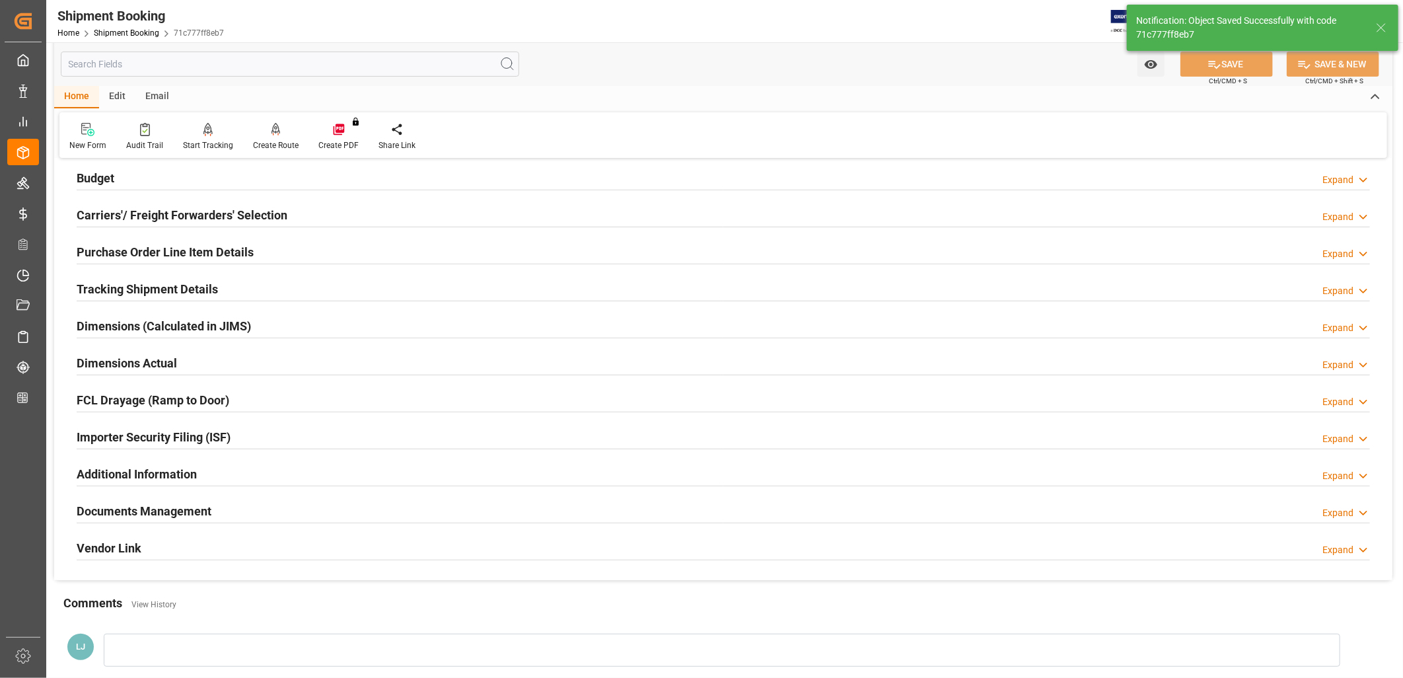
click at [202, 513] on h2 "Documents Management" at bounding box center [144, 511] width 135 height 18
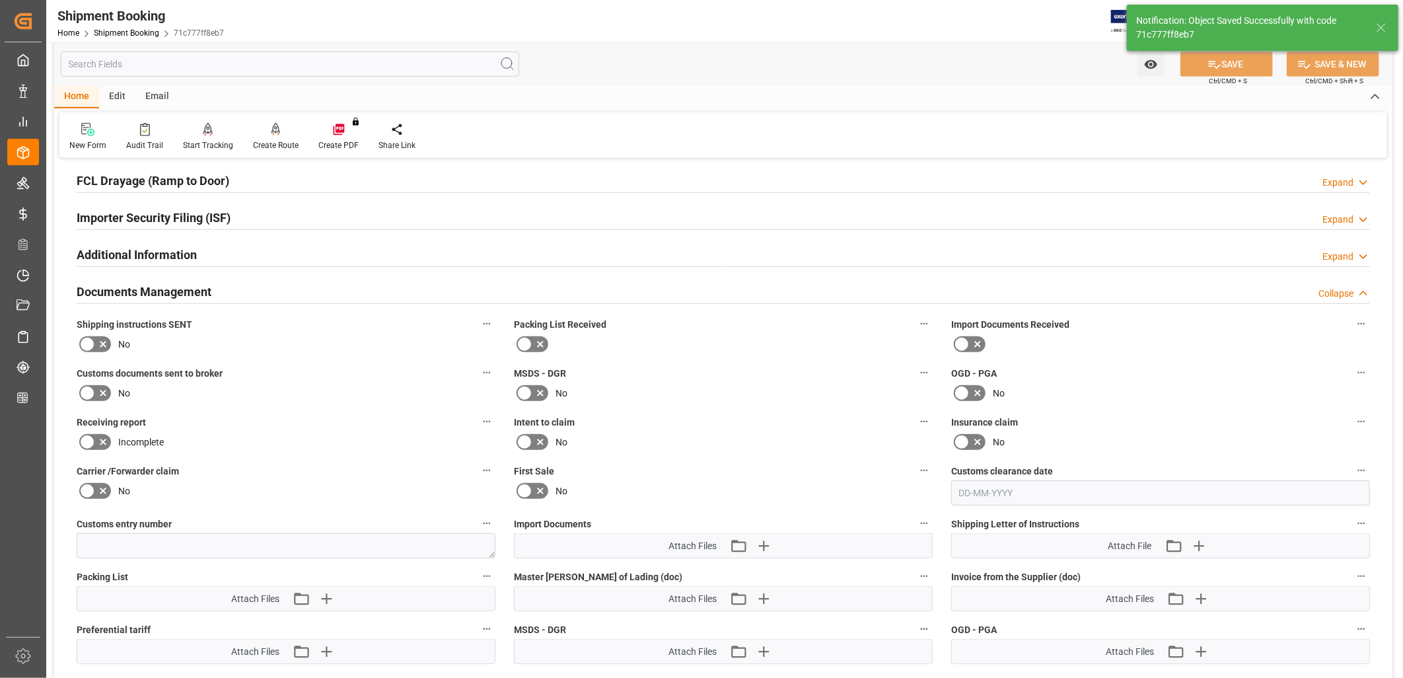
scroll to position [367, 0]
click at [81, 344] on label at bounding box center [95, 343] width 37 height 21
click at [0, 0] on input "checkbox" at bounding box center [0, 0] width 0 height 0
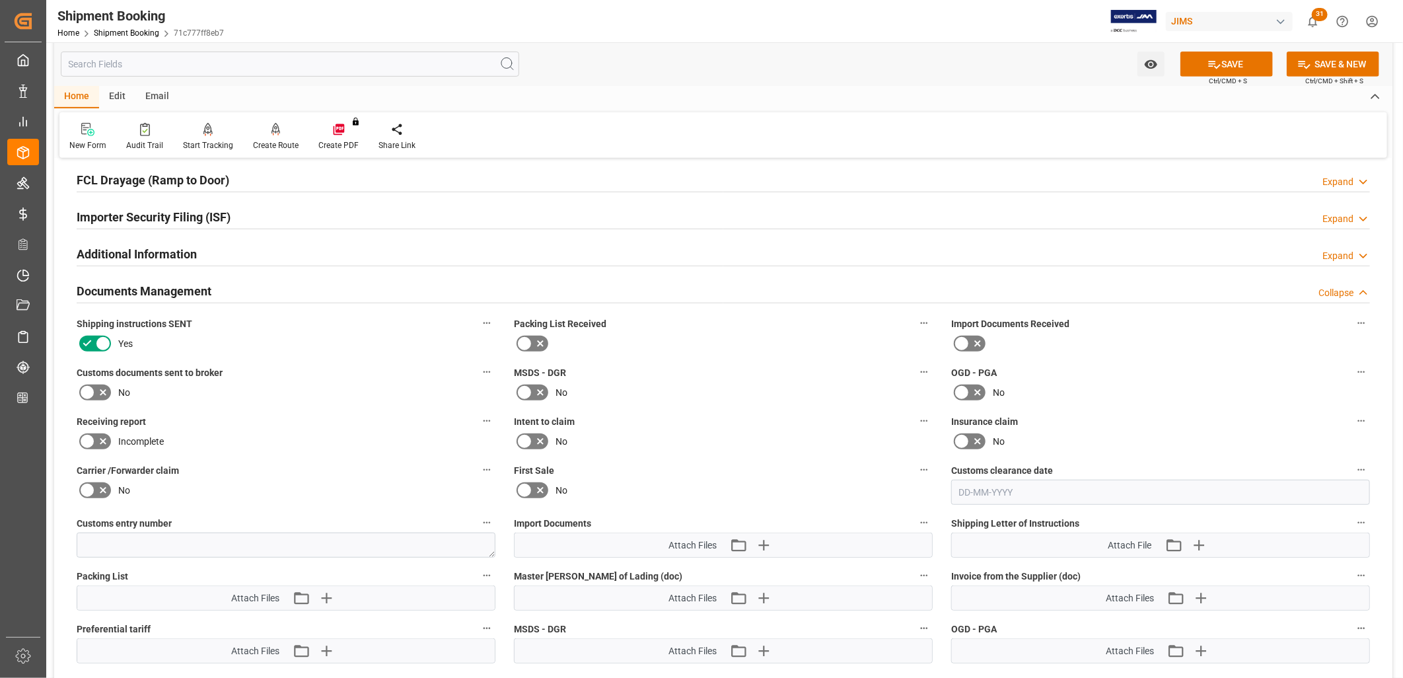
click at [526, 340] on icon at bounding box center [525, 344] width 16 height 16
click at [0, 0] on input "checkbox" at bounding box center [0, 0] width 0 height 0
click at [764, 540] on icon "button" at bounding box center [763, 544] width 21 height 21
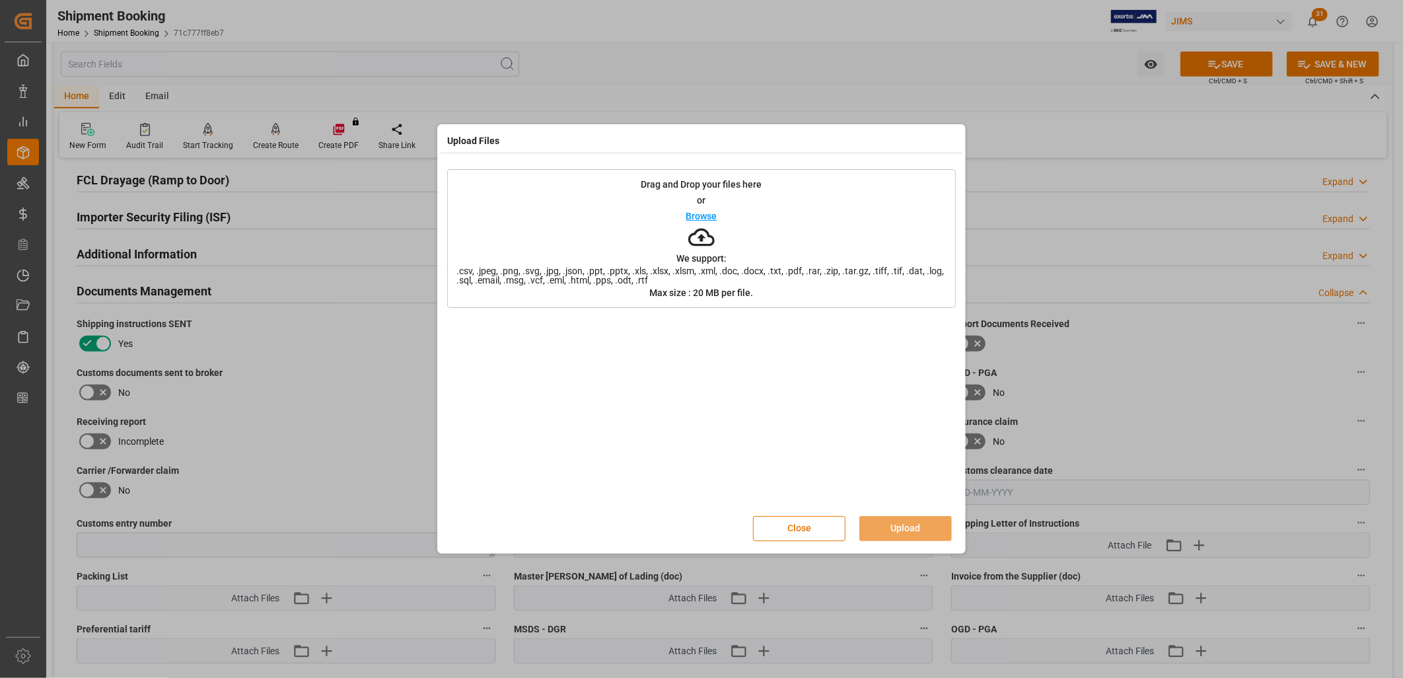
click at [705, 213] on p "Browse" at bounding box center [701, 215] width 31 height 9
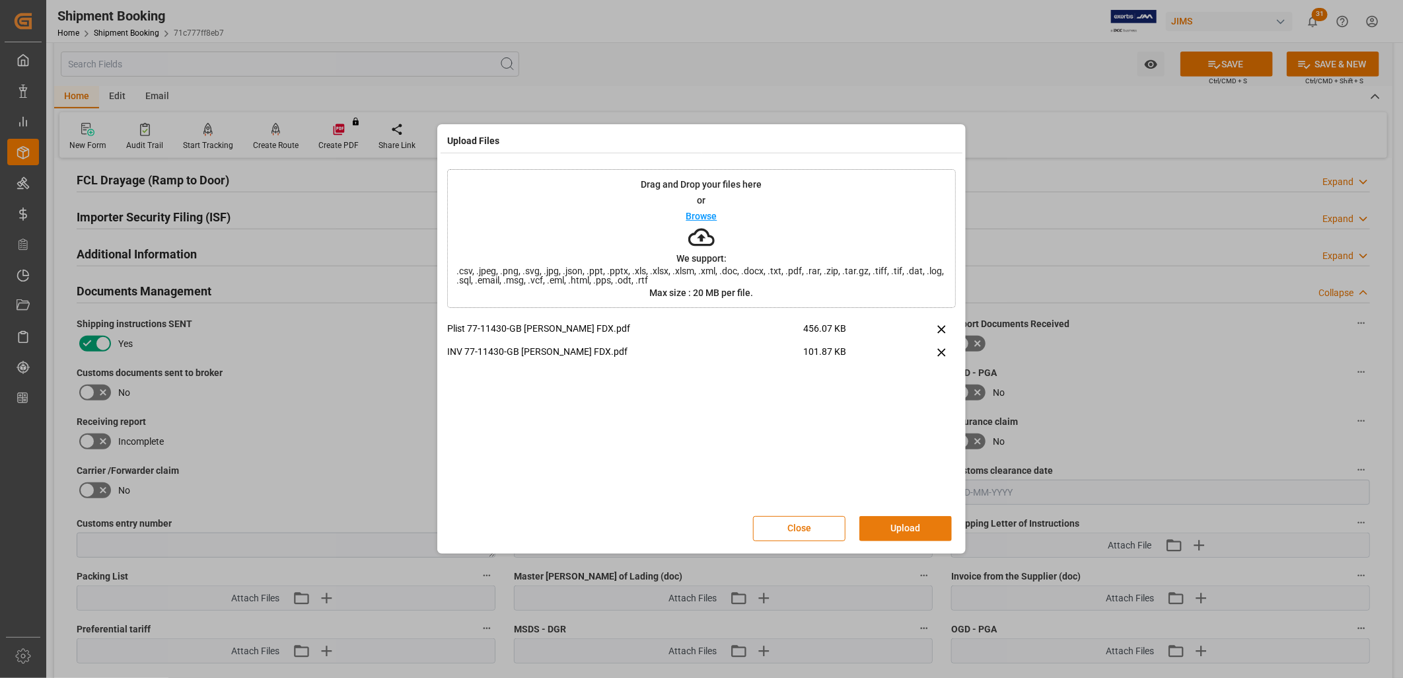
click at [876, 523] on button "Upload" at bounding box center [906, 528] width 92 height 25
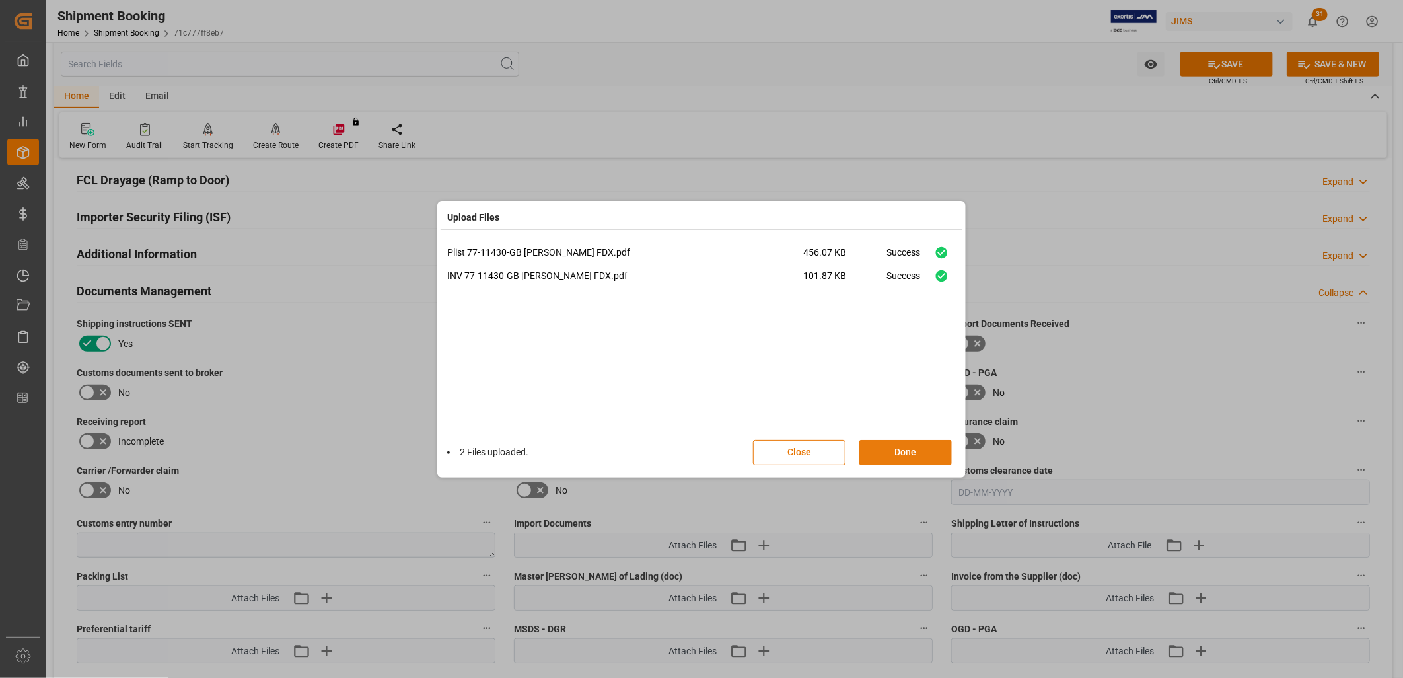
click at [908, 444] on button "Done" at bounding box center [906, 452] width 92 height 25
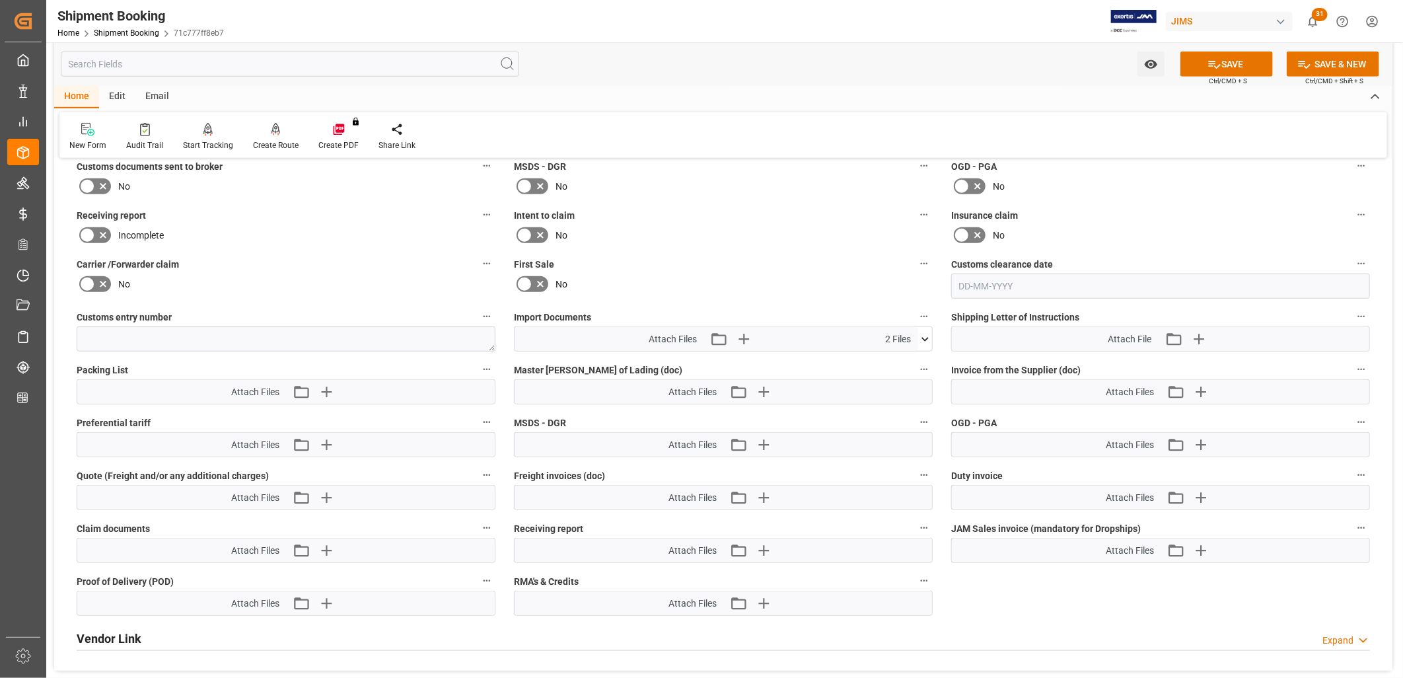
scroll to position [587, 0]
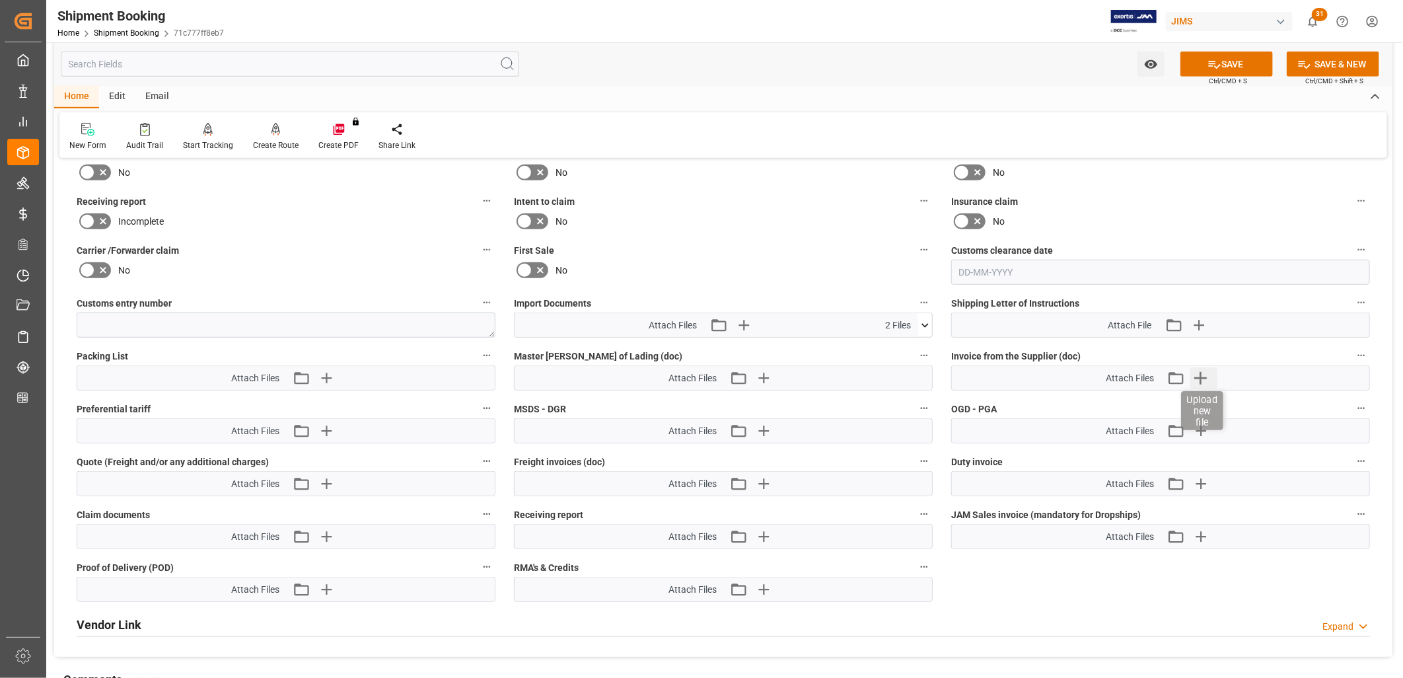
click at [1202, 371] on icon "button" at bounding box center [1201, 377] width 21 height 21
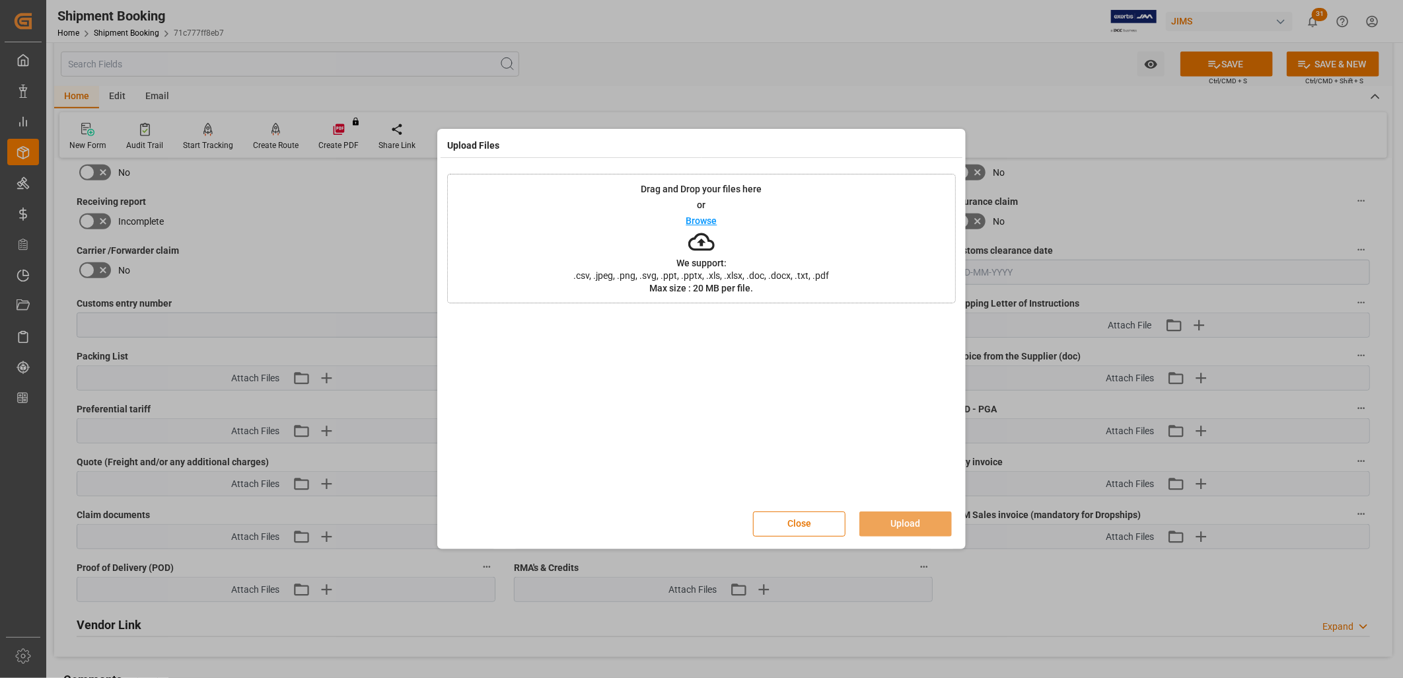
click at [702, 216] on p "Browse" at bounding box center [701, 220] width 31 height 9
click at [928, 520] on button "Upload" at bounding box center [906, 523] width 92 height 25
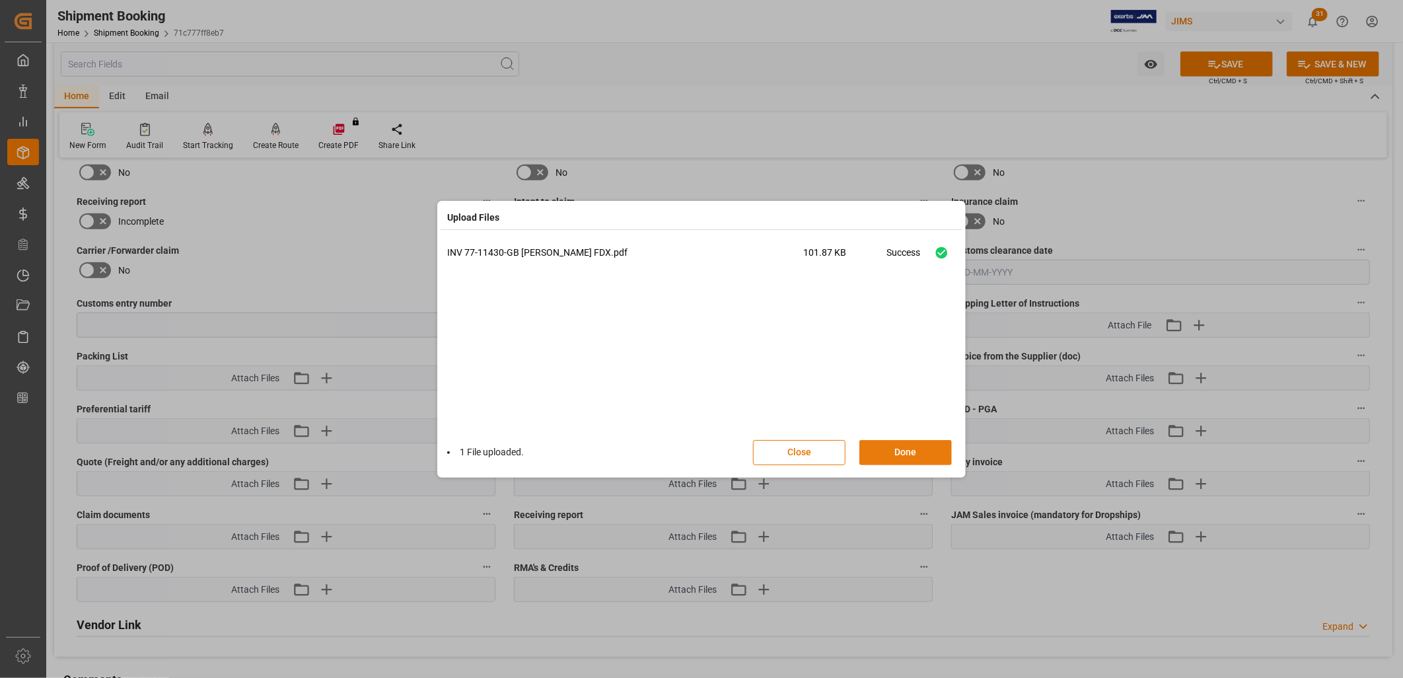
click at [919, 448] on button "Done" at bounding box center [906, 452] width 92 height 25
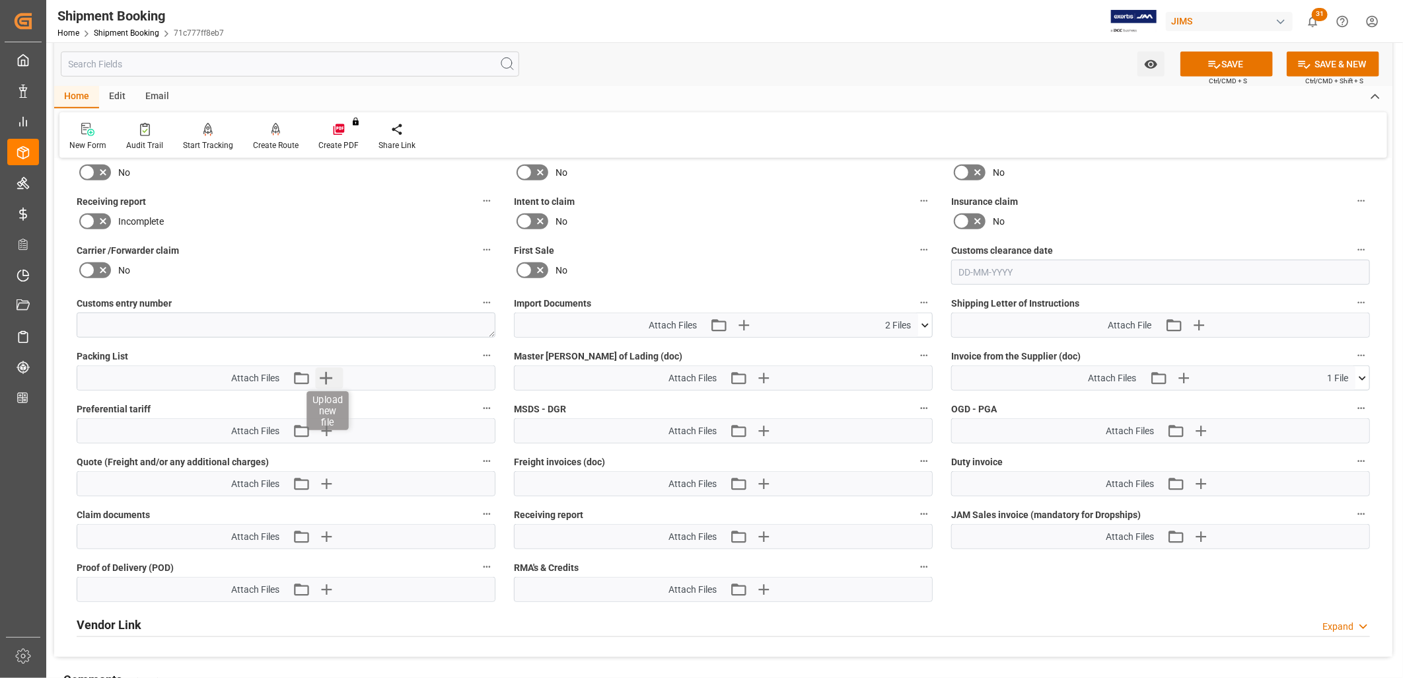
click at [325, 372] on icon "button" at bounding box center [326, 377] width 21 height 21
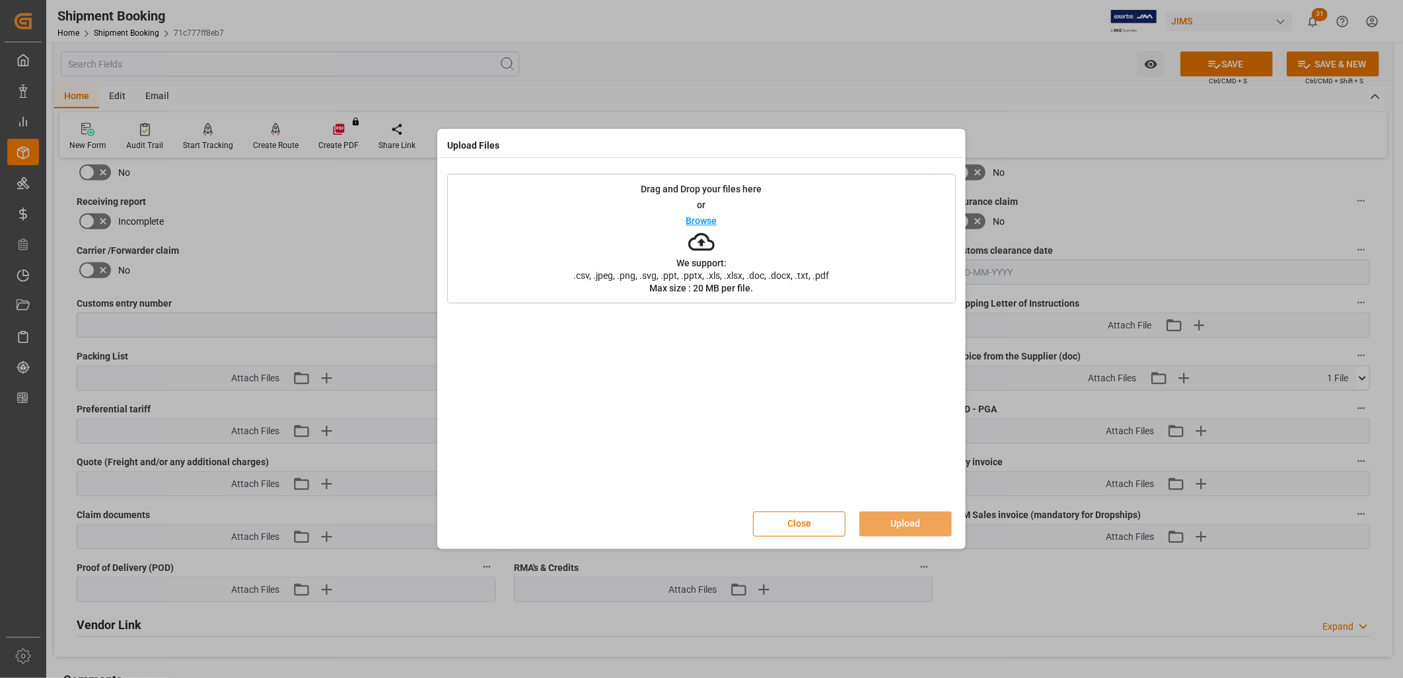
click at [701, 221] on p "Browse" at bounding box center [701, 220] width 31 height 9
click at [910, 519] on button "Upload" at bounding box center [906, 523] width 92 height 25
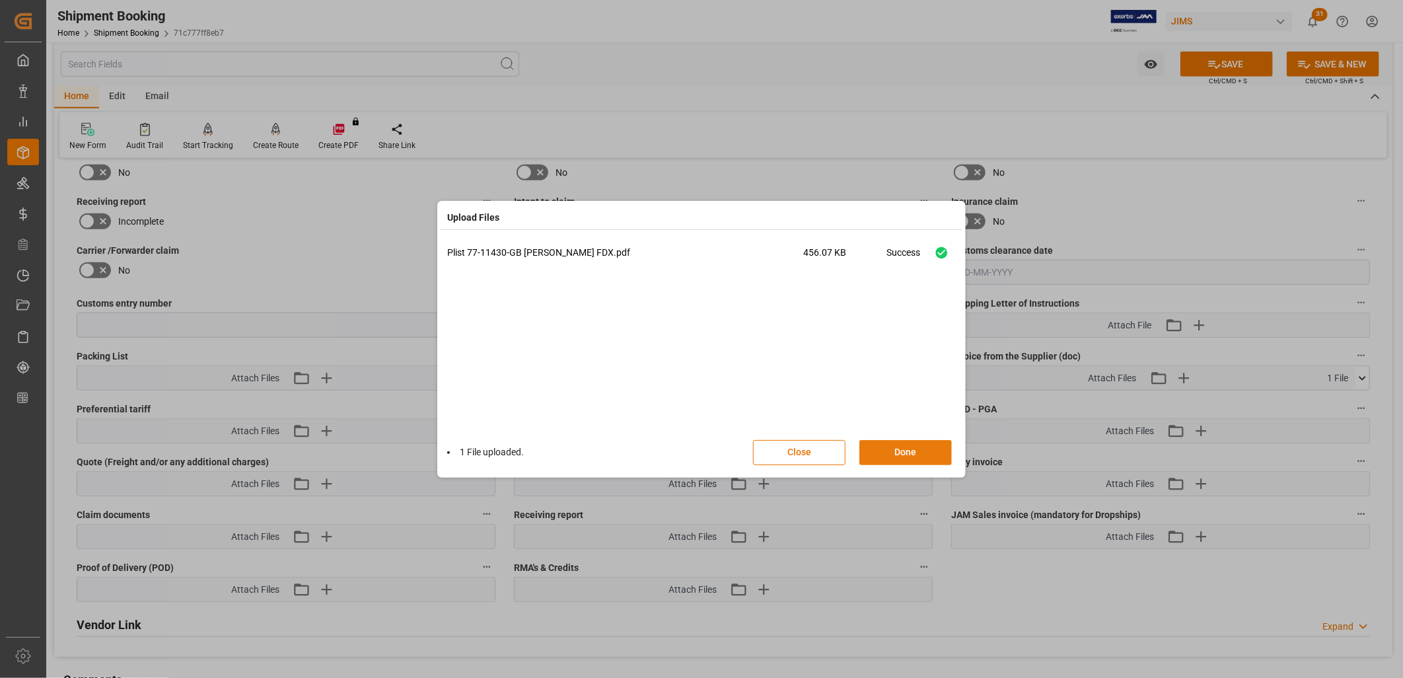
click at [902, 455] on button "Done" at bounding box center [906, 452] width 92 height 25
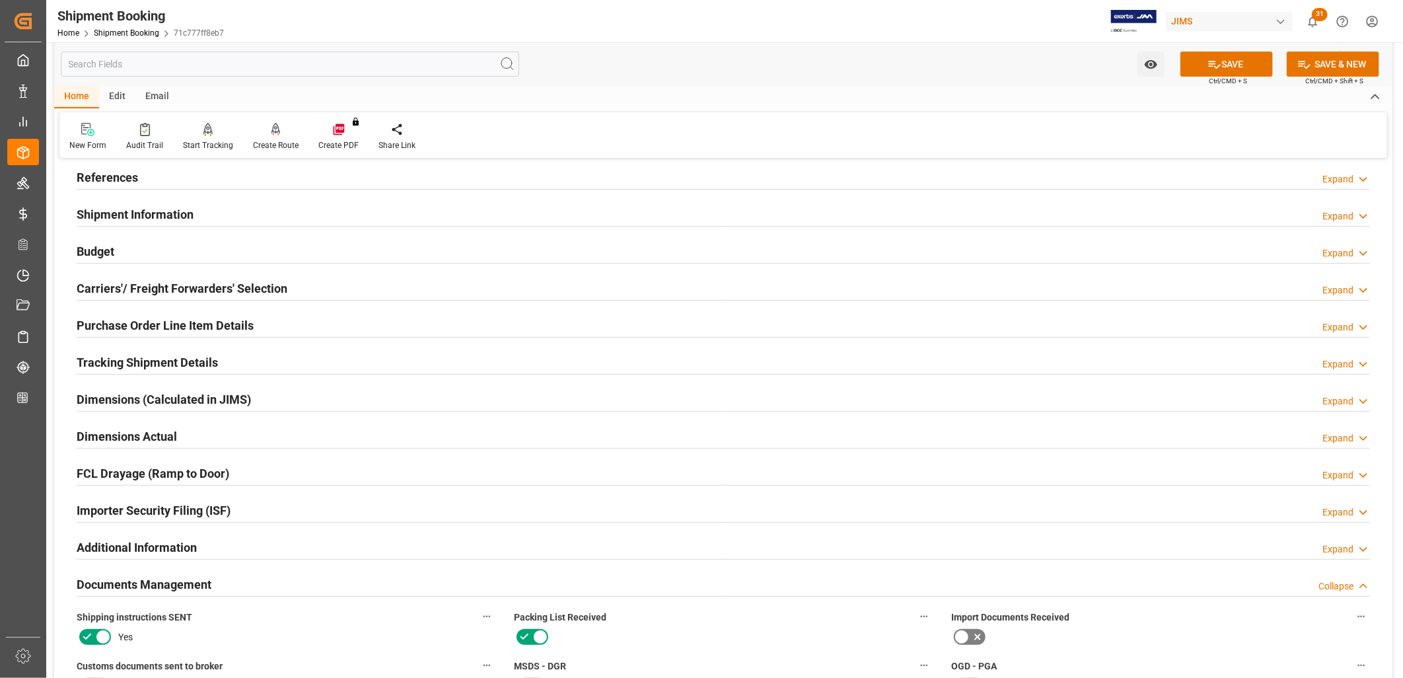
scroll to position [0, 0]
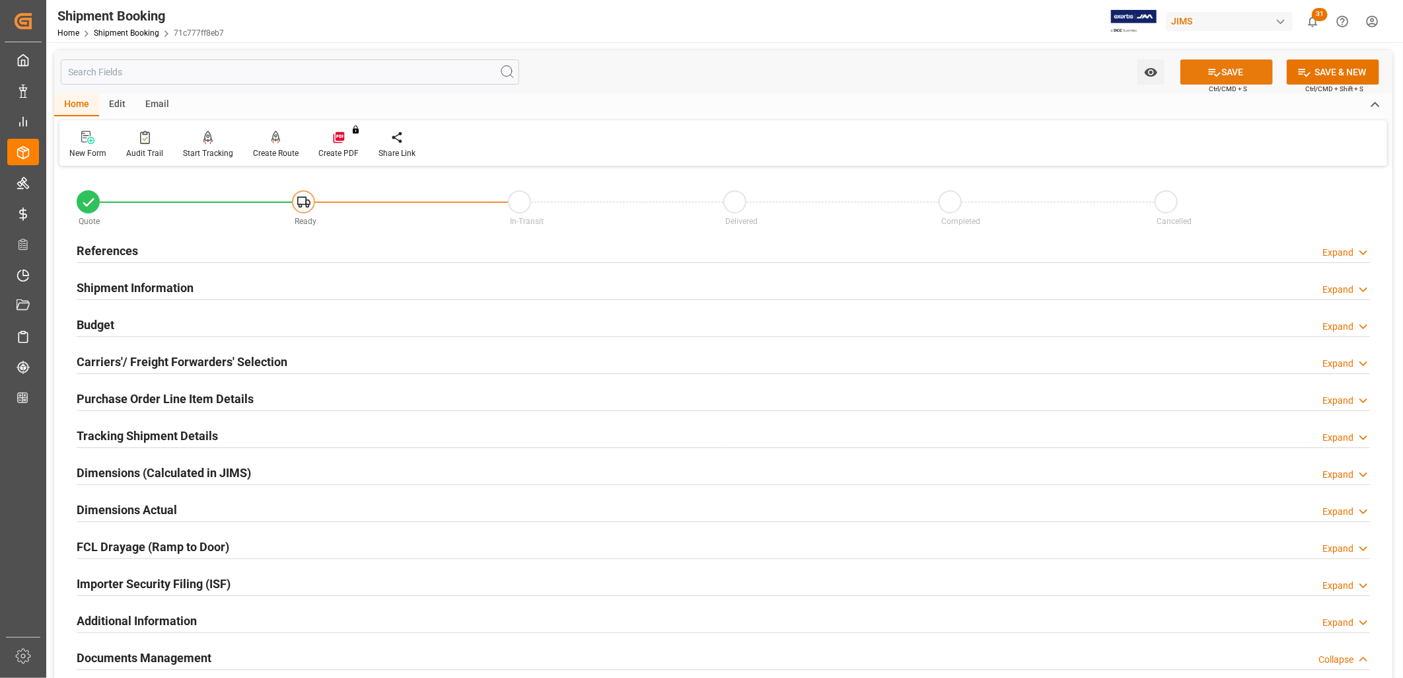
click at [1224, 64] on button "SAVE" at bounding box center [1227, 71] width 92 height 25
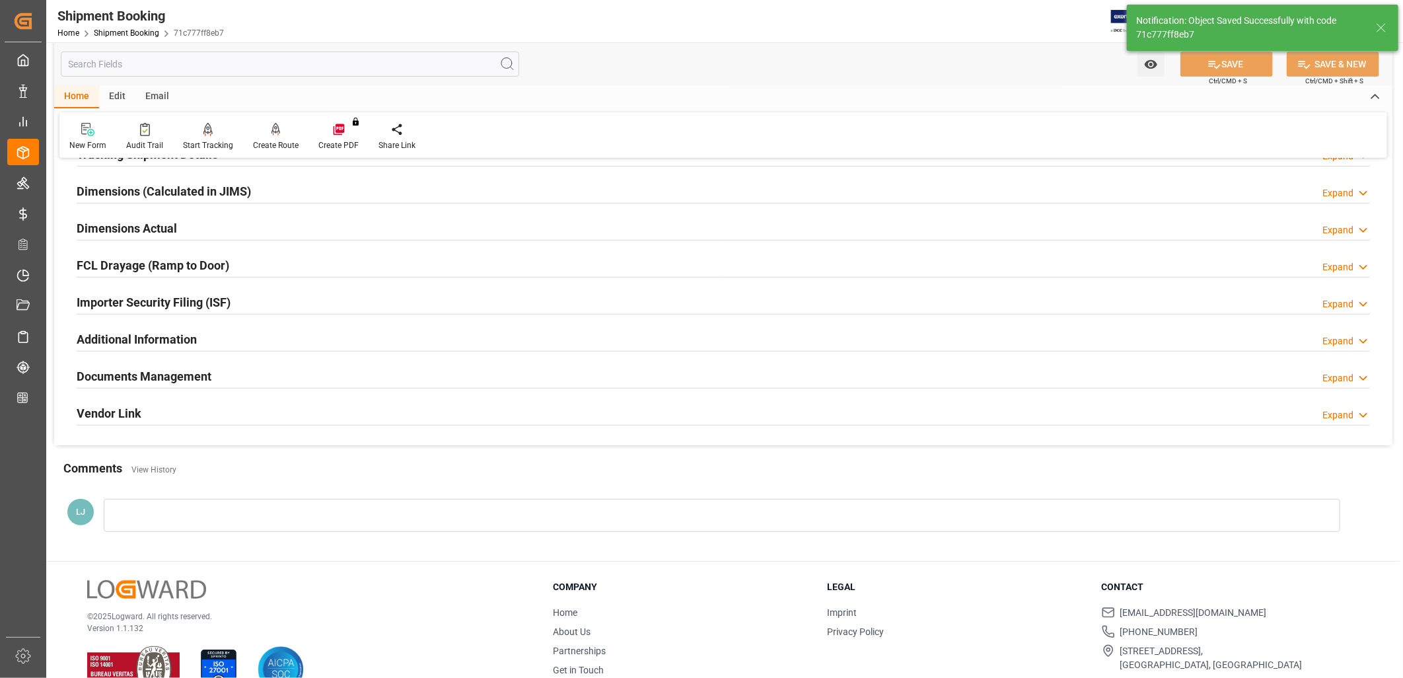
scroll to position [314, 0]
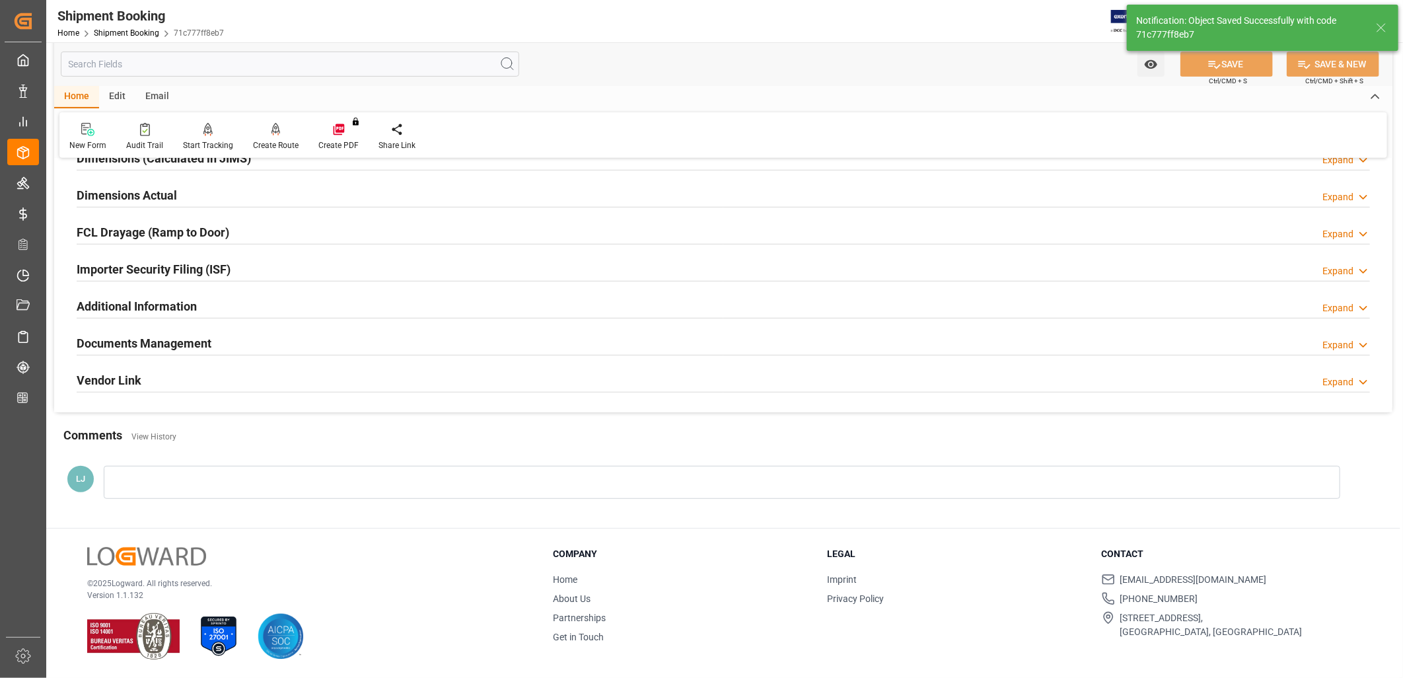
click at [144, 478] on div at bounding box center [722, 482] width 1237 height 33
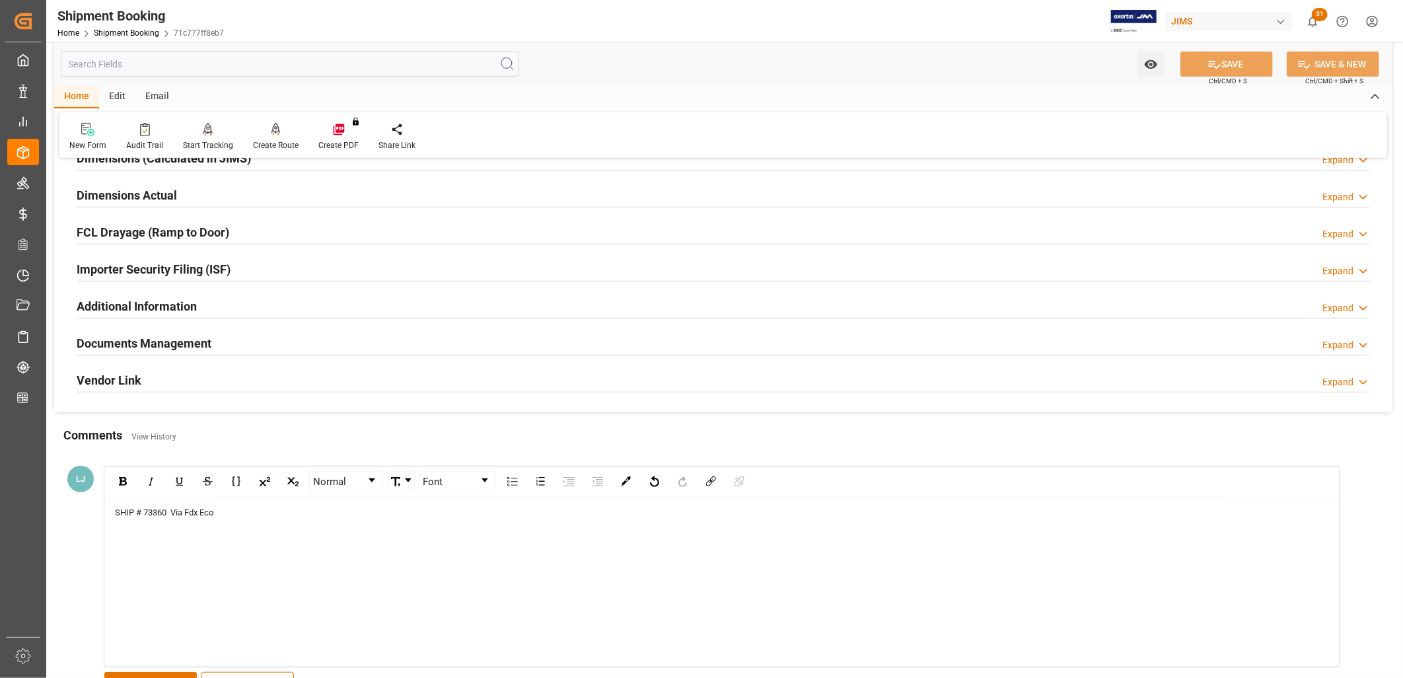
click at [237, 523] on div "SHIP # 73360 Via Fdx Eco" at bounding box center [722, 582] width 1234 height 170
click at [229, 514] on div "SHIP # 73360 Via Fdx Eco" at bounding box center [722, 512] width 1215 height 13
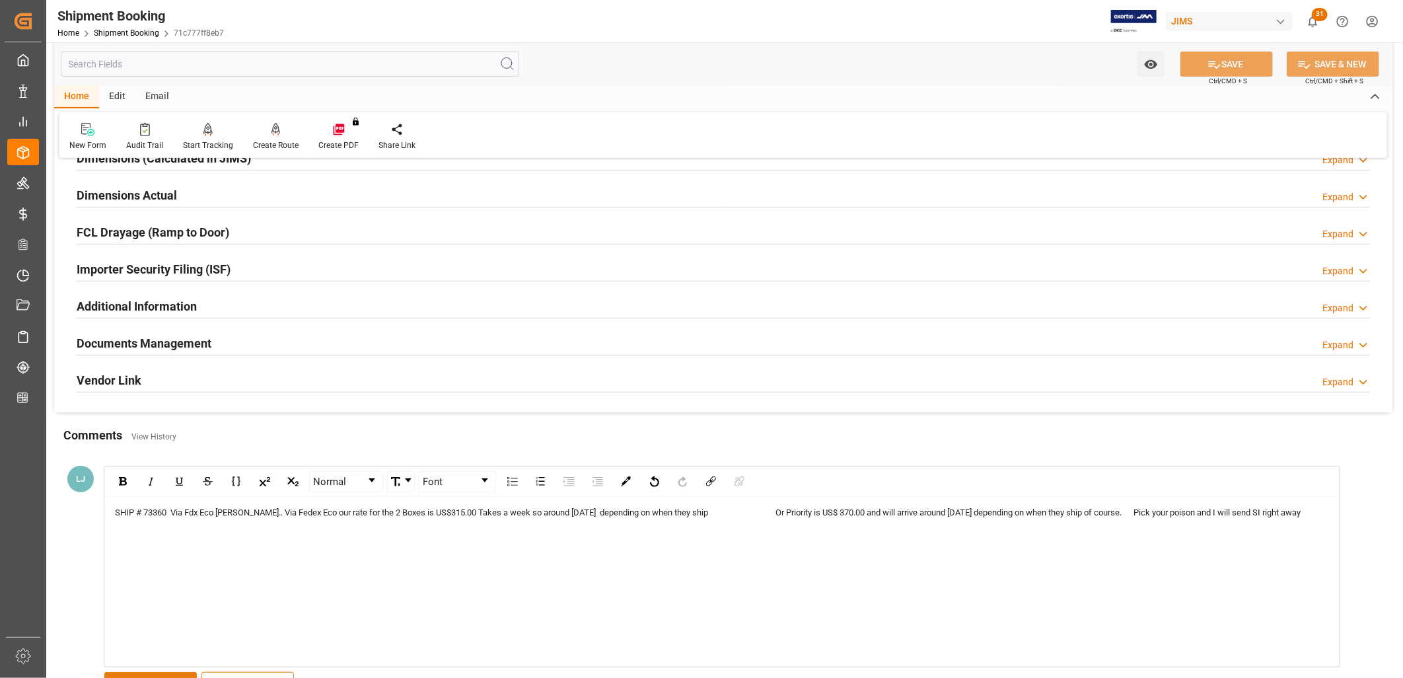
click at [185, 673] on button "SAVE" at bounding box center [150, 684] width 92 height 25
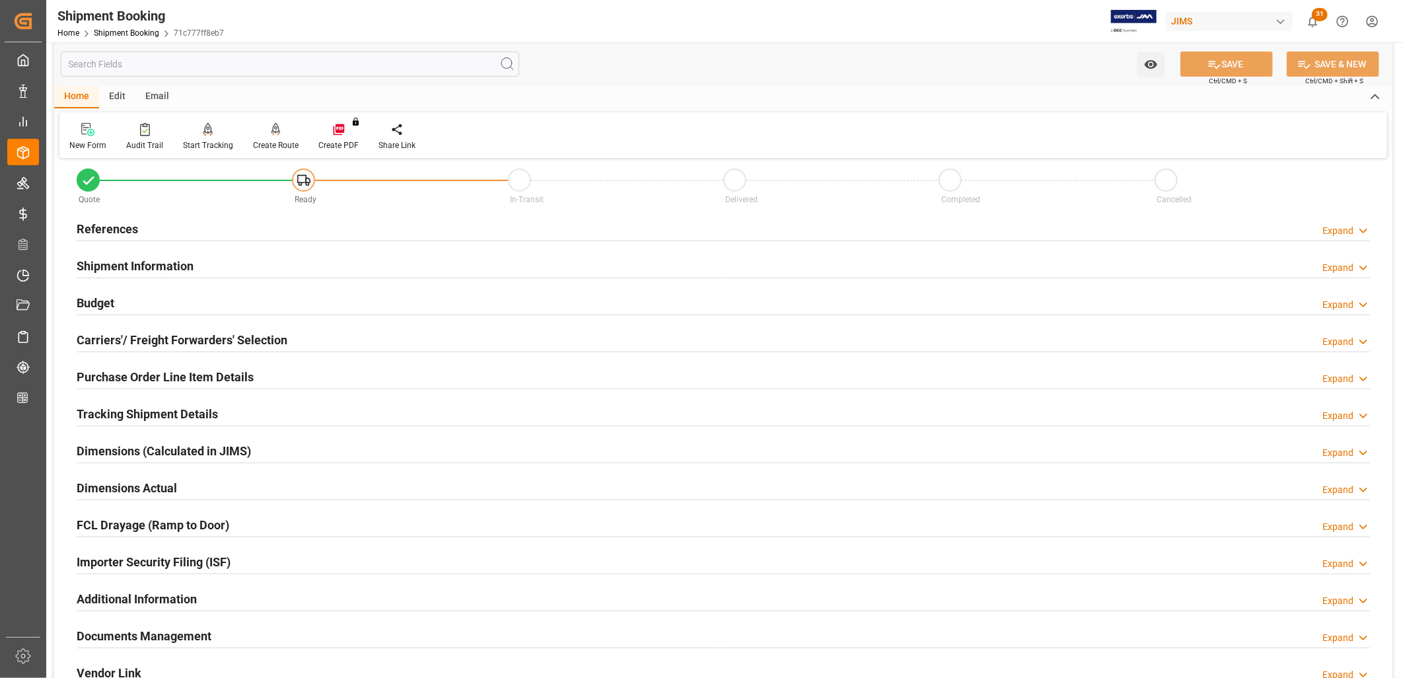
scroll to position [21, 0]
click at [102, 301] on h2 "Budget" at bounding box center [96, 304] width 38 height 18
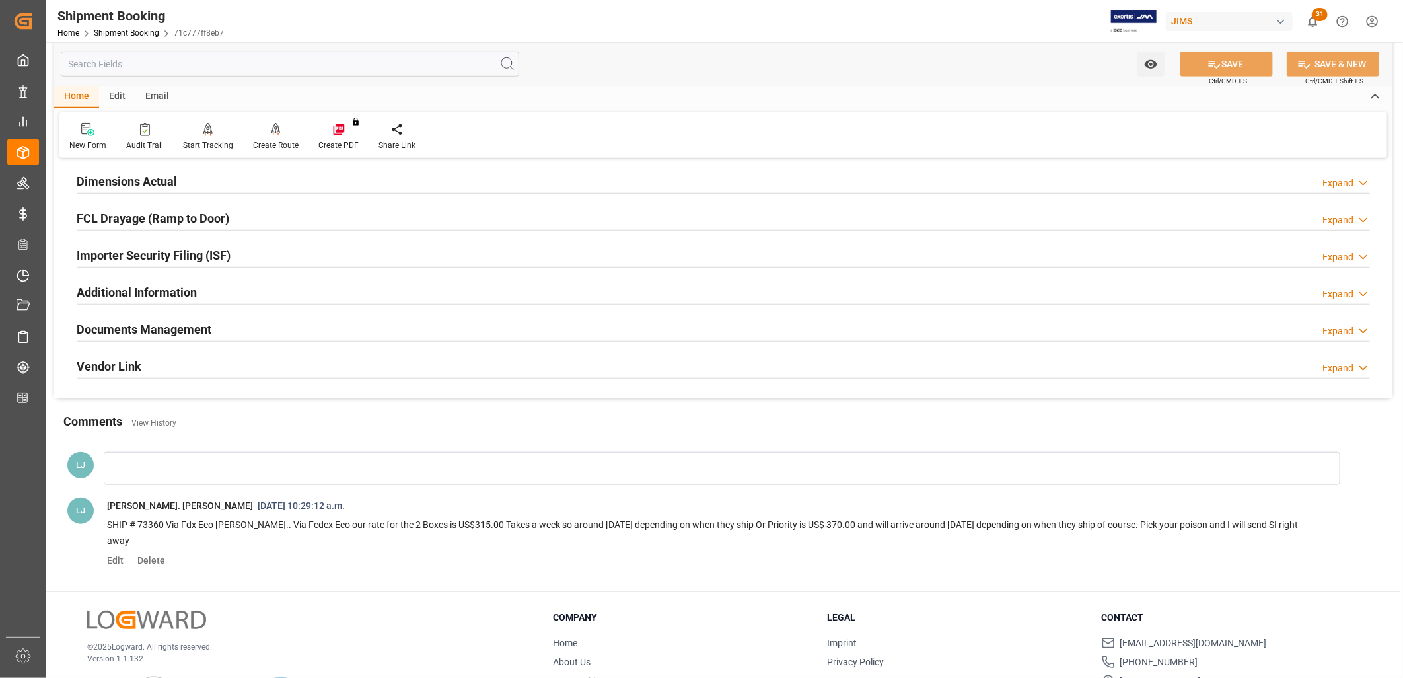
scroll to position [619, 0]
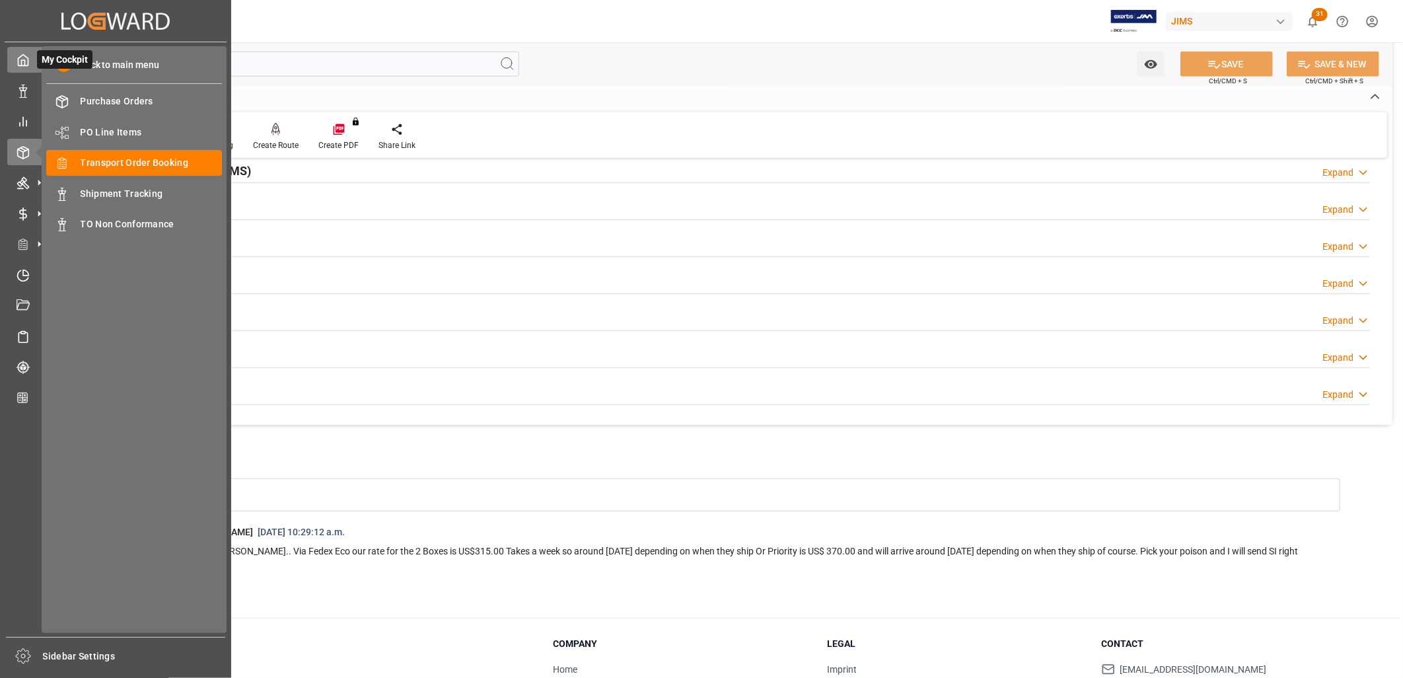
click at [23, 58] on icon at bounding box center [23, 60] width 13 height 13
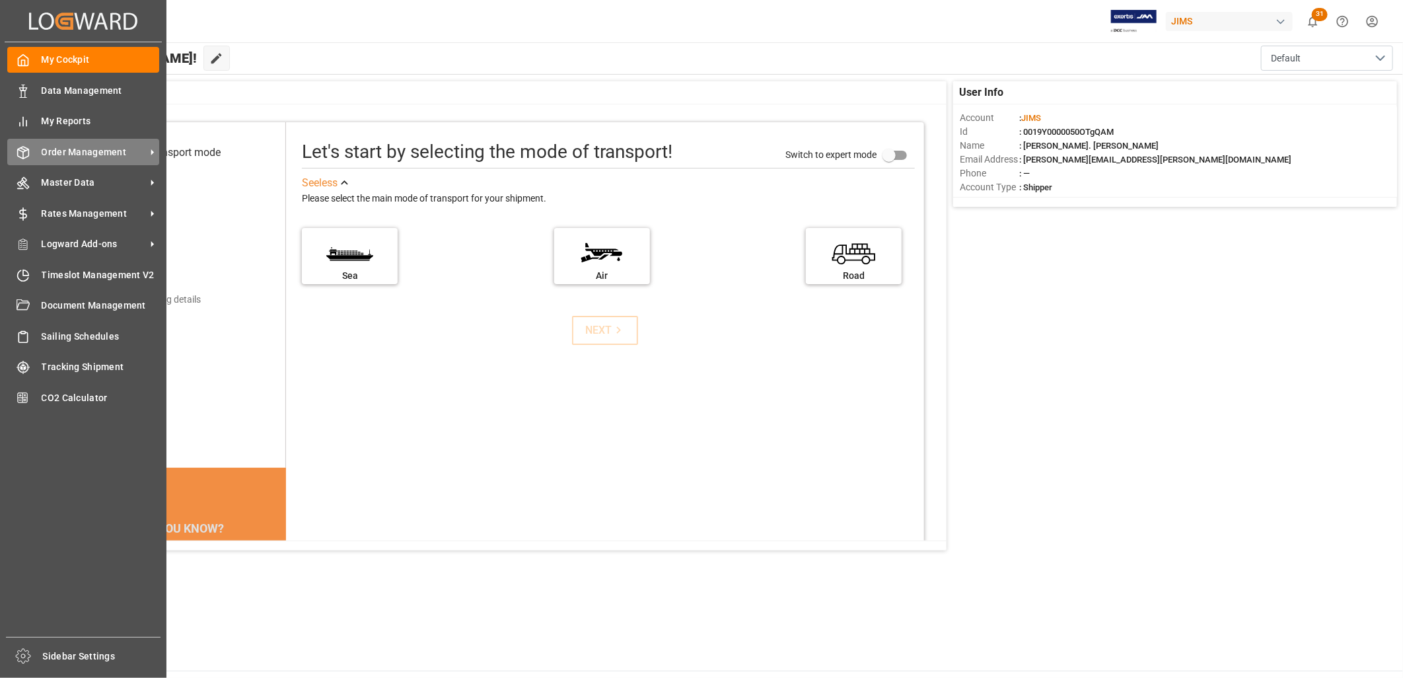
click at [91, 151] on span "Order Management" at bounding box center [94, 152] width 104 height 14
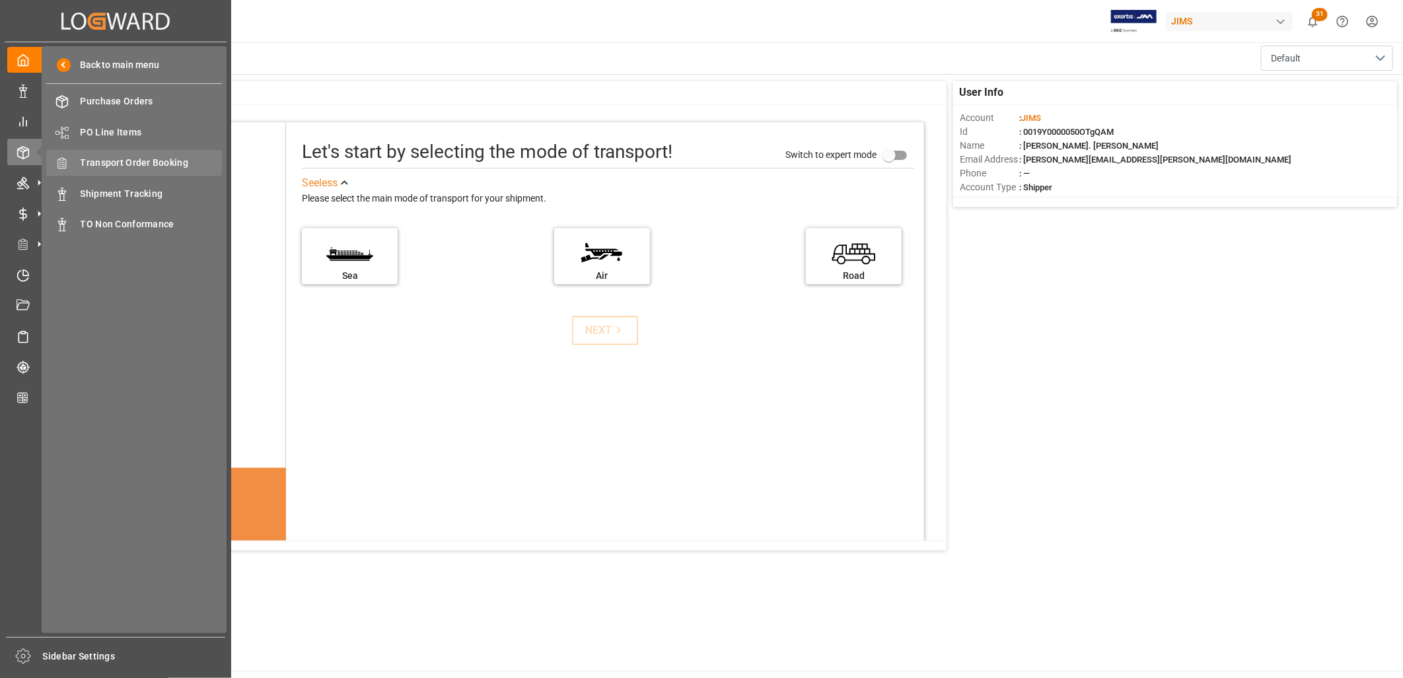
click at [166, 156] on span "Transport Order Booking" at bounding box center [152, 163] width 142 height 14
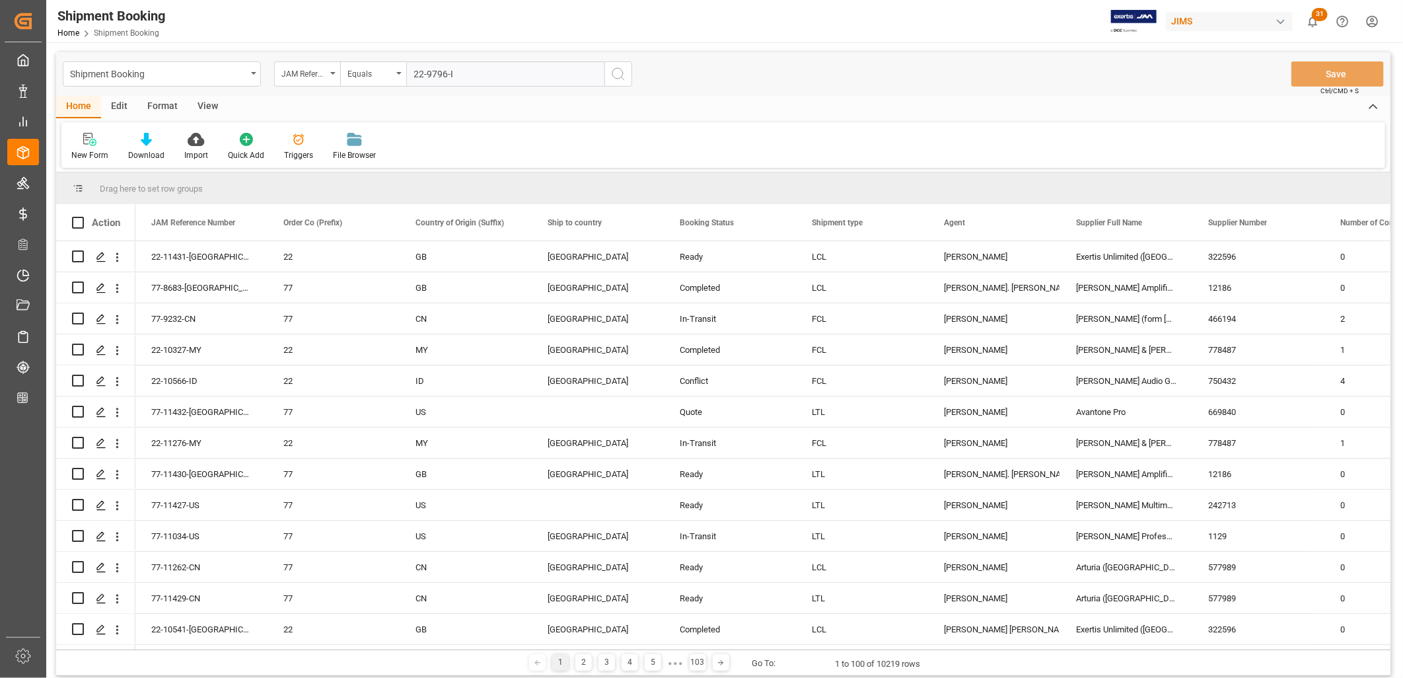
type input "22-9796-ID"
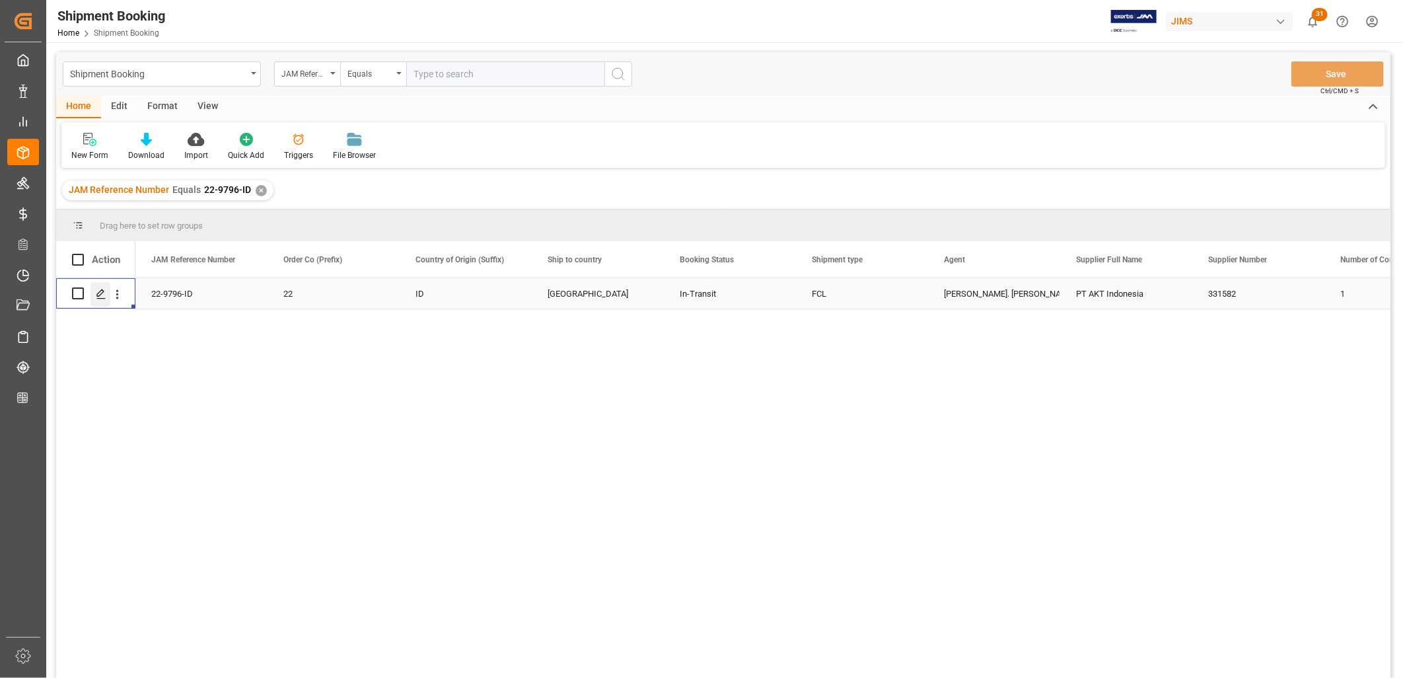
click at [102, 292] on polygon "Press SPACE to select this row." at bounding box center [100, 292] width 7 height 7
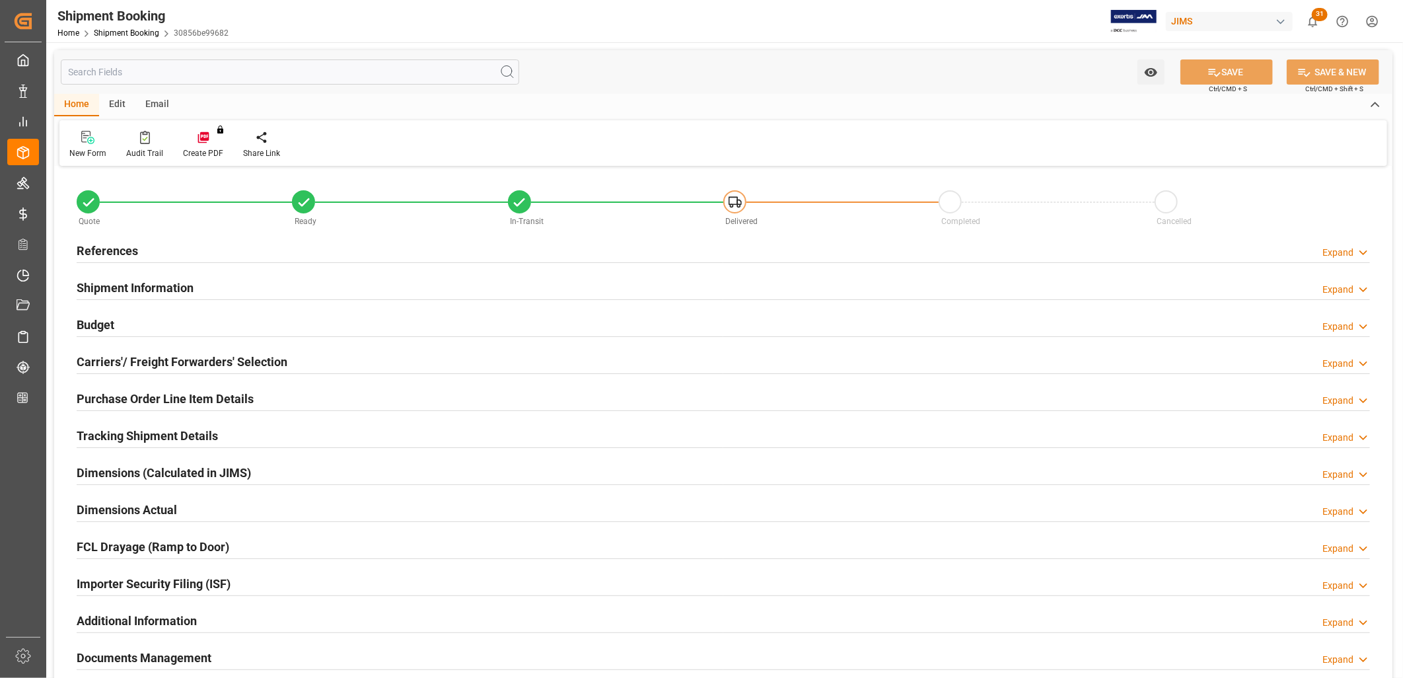
type input "1"
type input "30-08-2025"
type input "02-10-2025 00:00"
click at [129, 249] on h2 "References" at bounding box center [107, 251] width 61 height 18
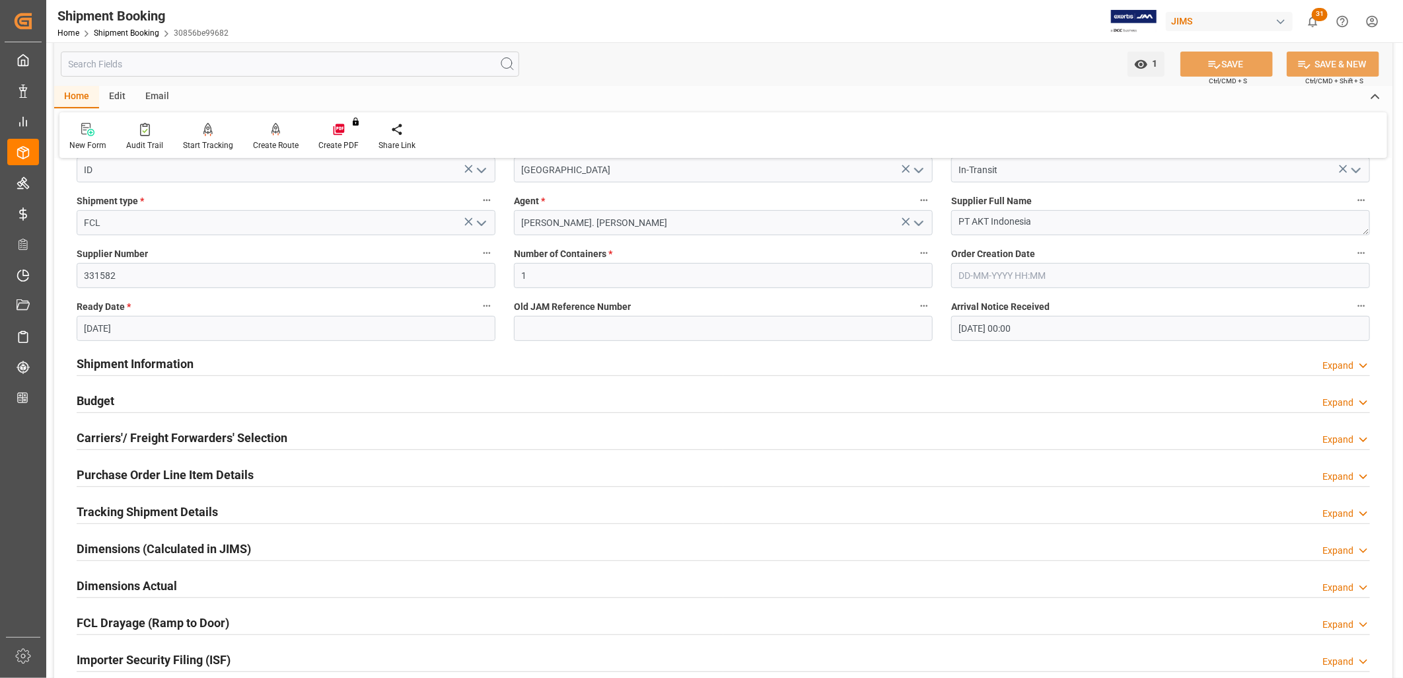
scroll to position [293, 0]
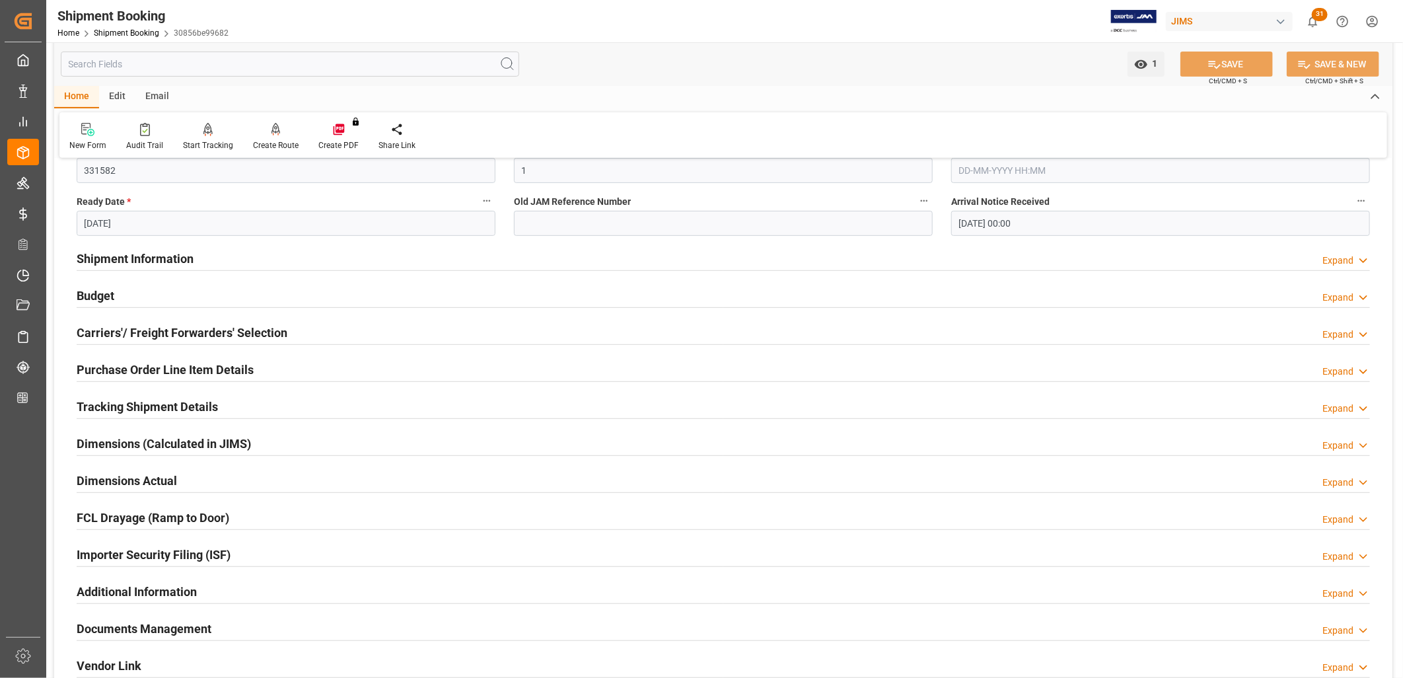
click at [157, 255] on h2 "Shipment Information" at bounding box center [135, 259] width 117 height 18
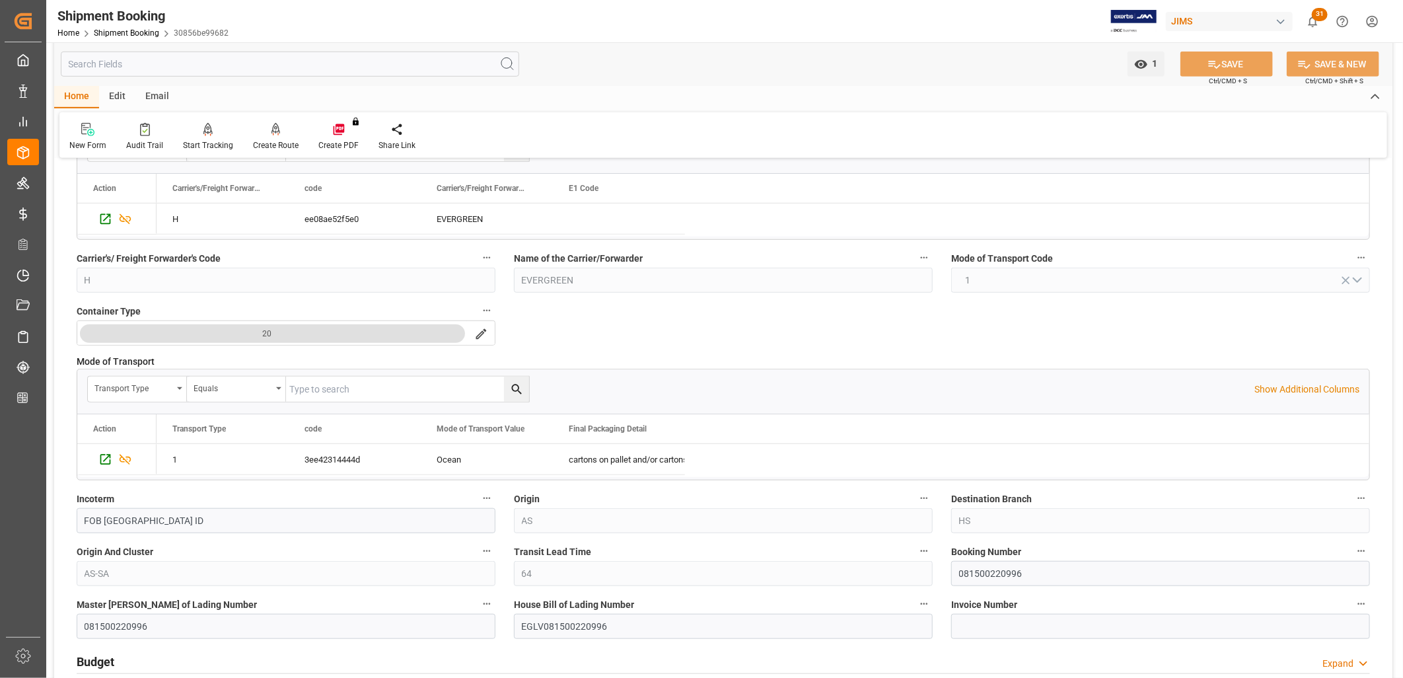
scroll to position [661, 0]
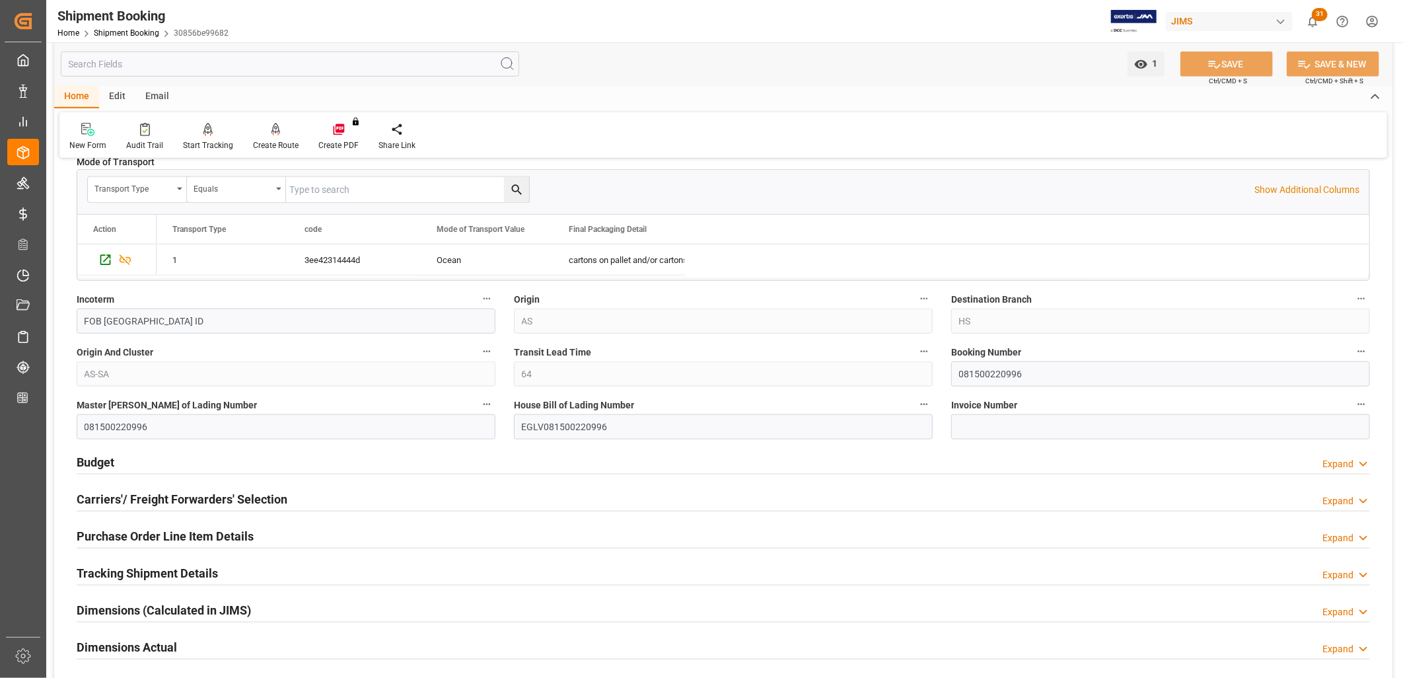
click at [197, 498] on h2 "Carriers'/ Freight Forwarders' Selection" at bounding box center [182, 499] width 211 height 18
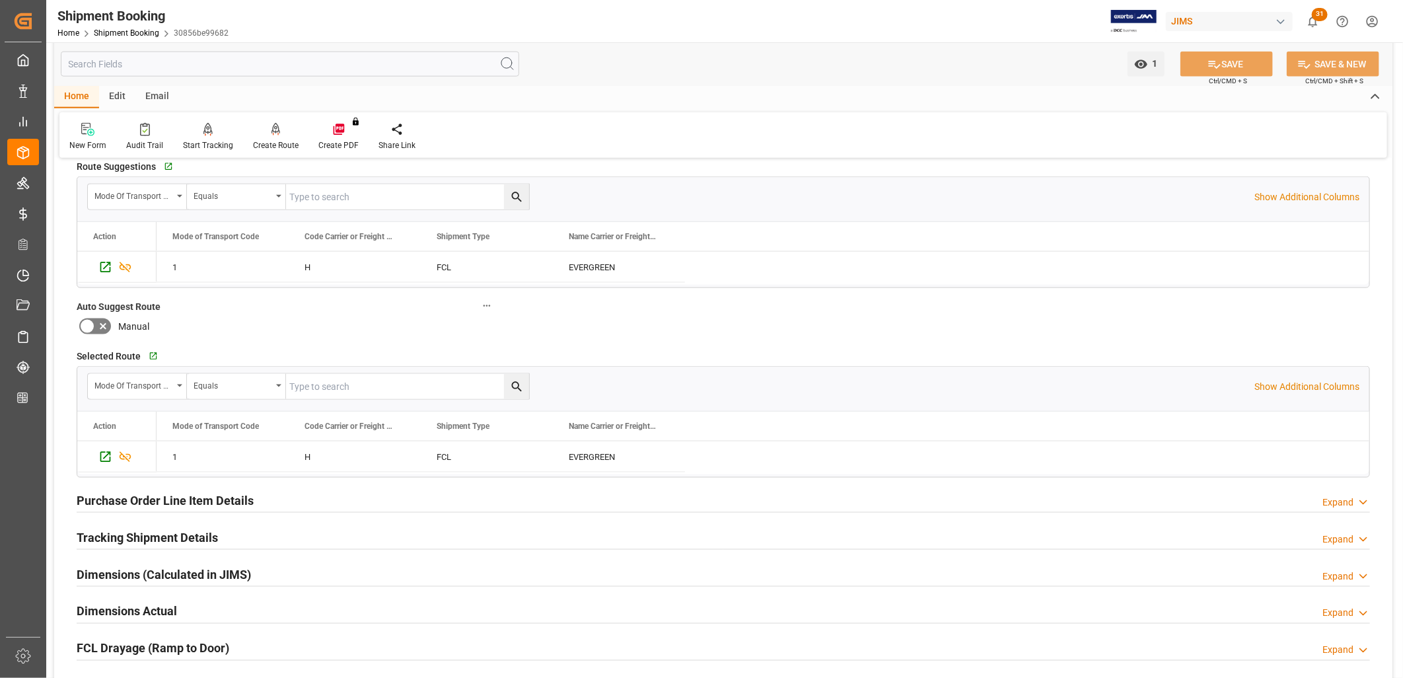
scroll to position [1027, 0]
click at [192, 536] on h2 "Tracking Shipment Details" at bounding box center [147, 537] width 141 height 18
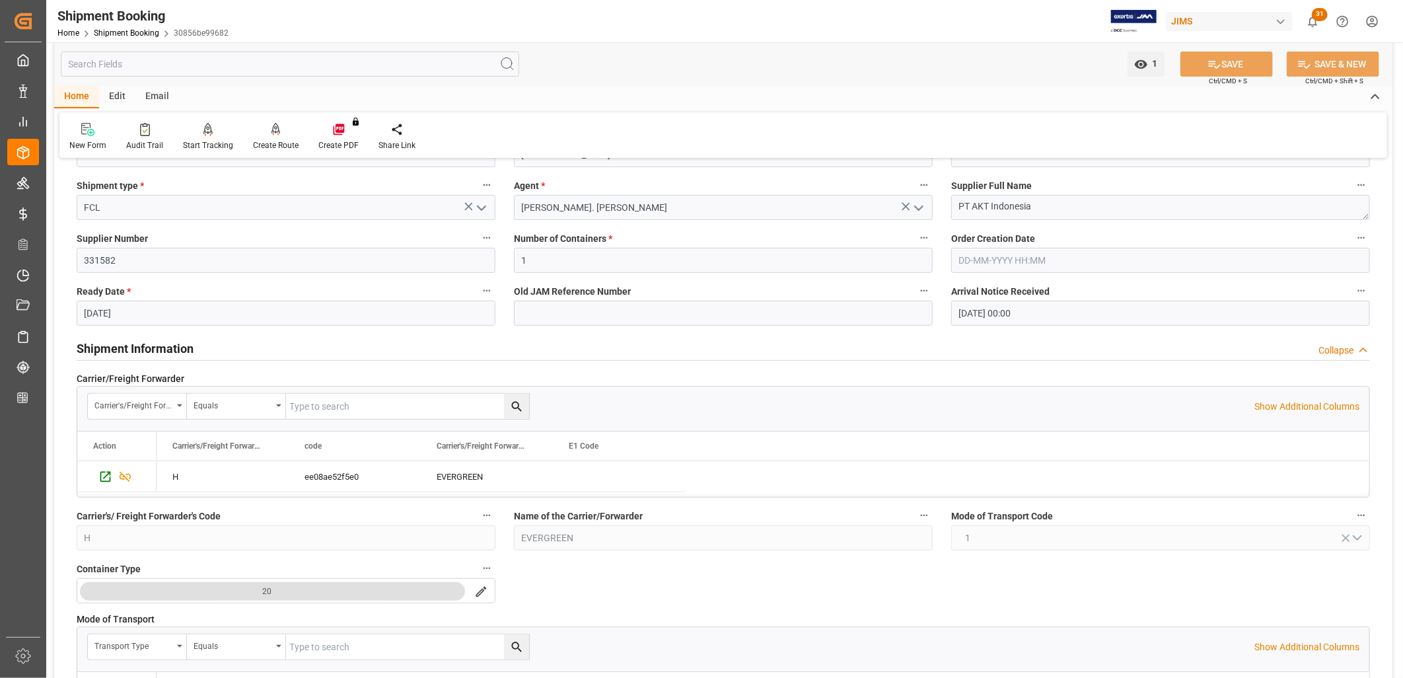
scroll to position [220, 0]
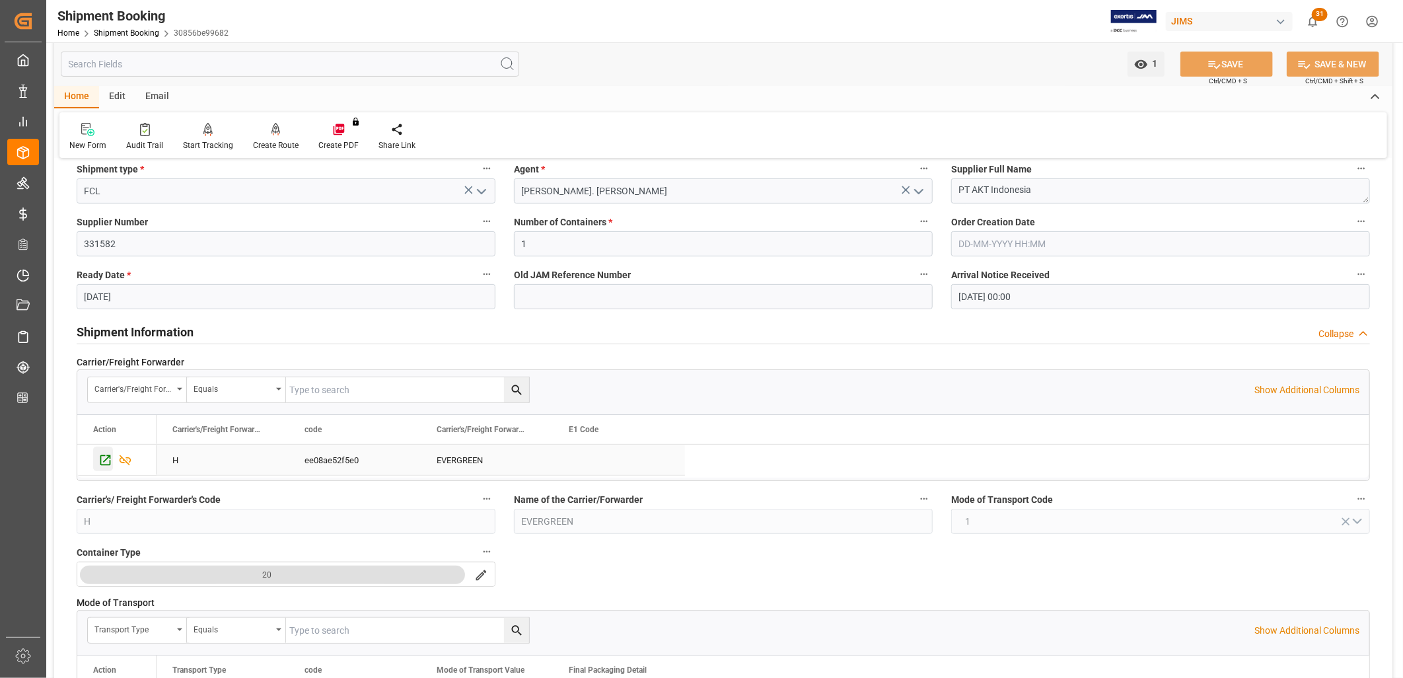
click at [106, 459] on icon "Press SPACE to select this row." at bounding box center [105, 460] width 14 height 14
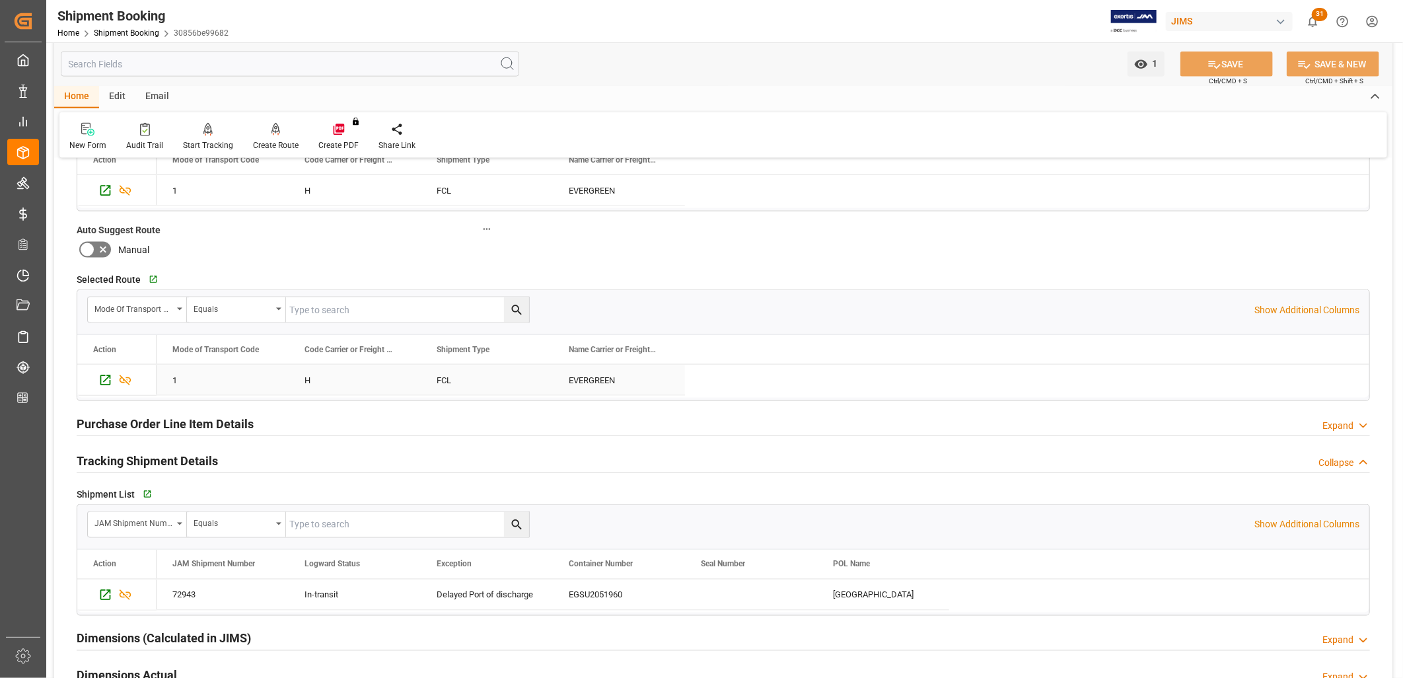
scroll to position [1174, 0]
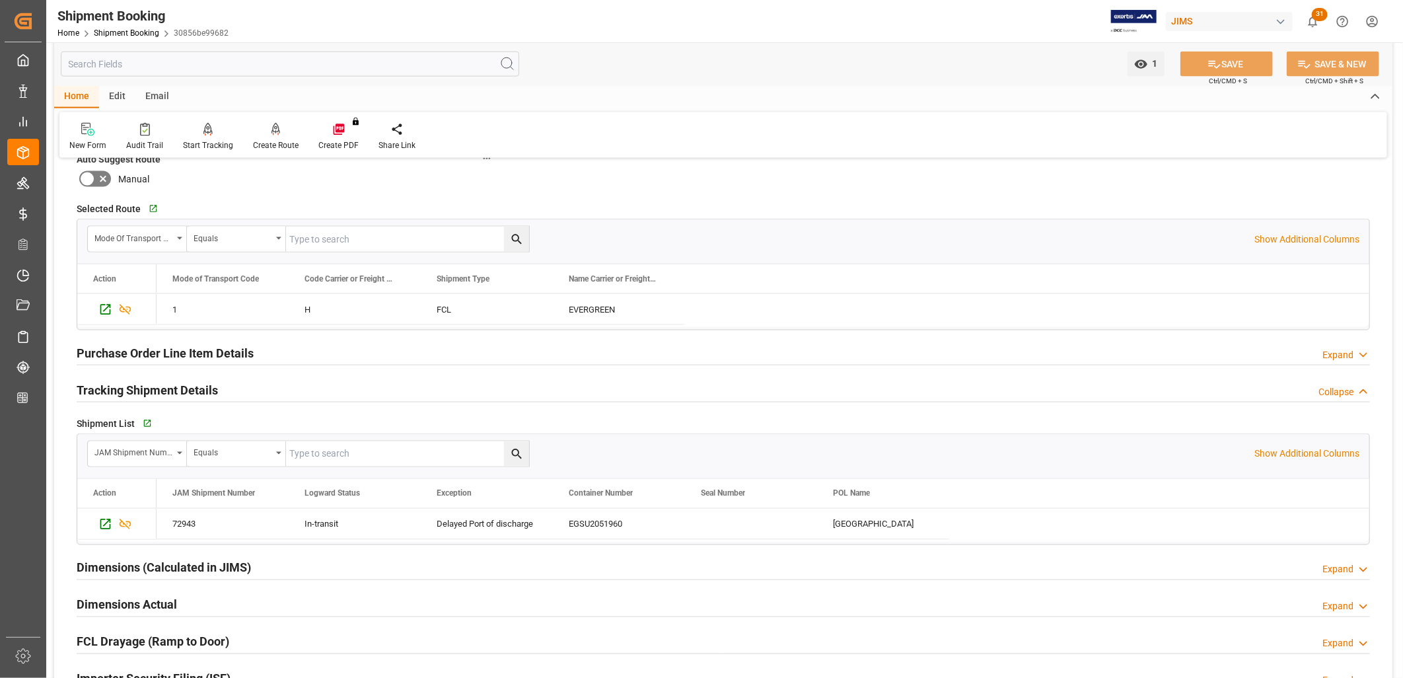
click at [157, 392] on h2 "Tracking Shipment Details" at bounding box center [147, 390] width 141 height 18
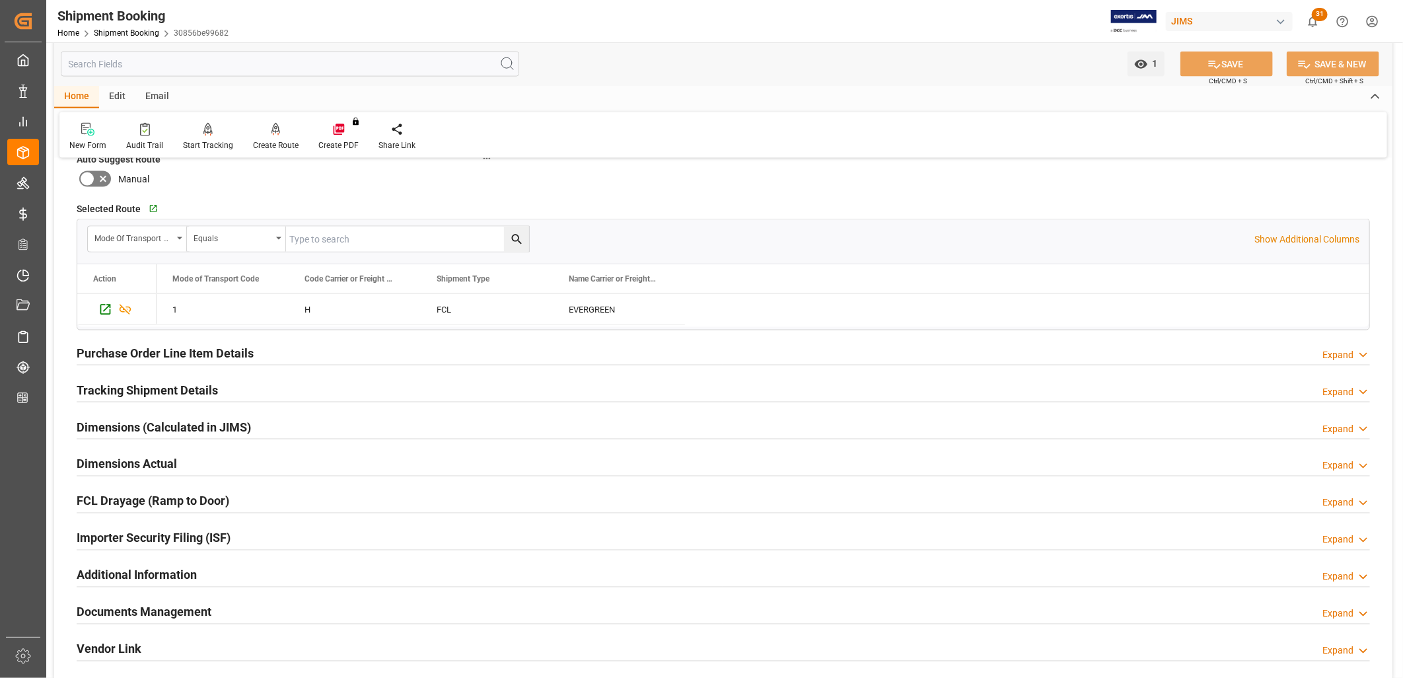
click at [167, 386] on h2 "Tracking Shipment Details" at bounding box center [147, 390] width 141 height 18
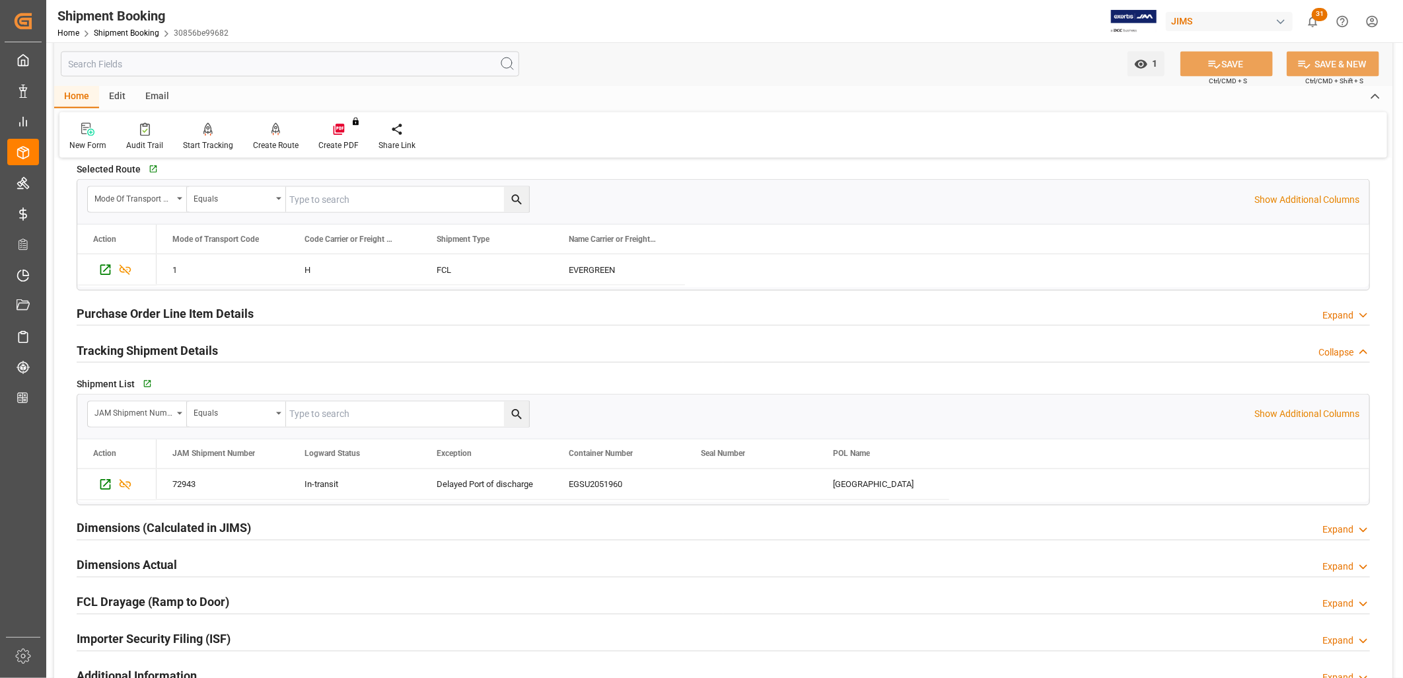
scroll to position [1247, 0]
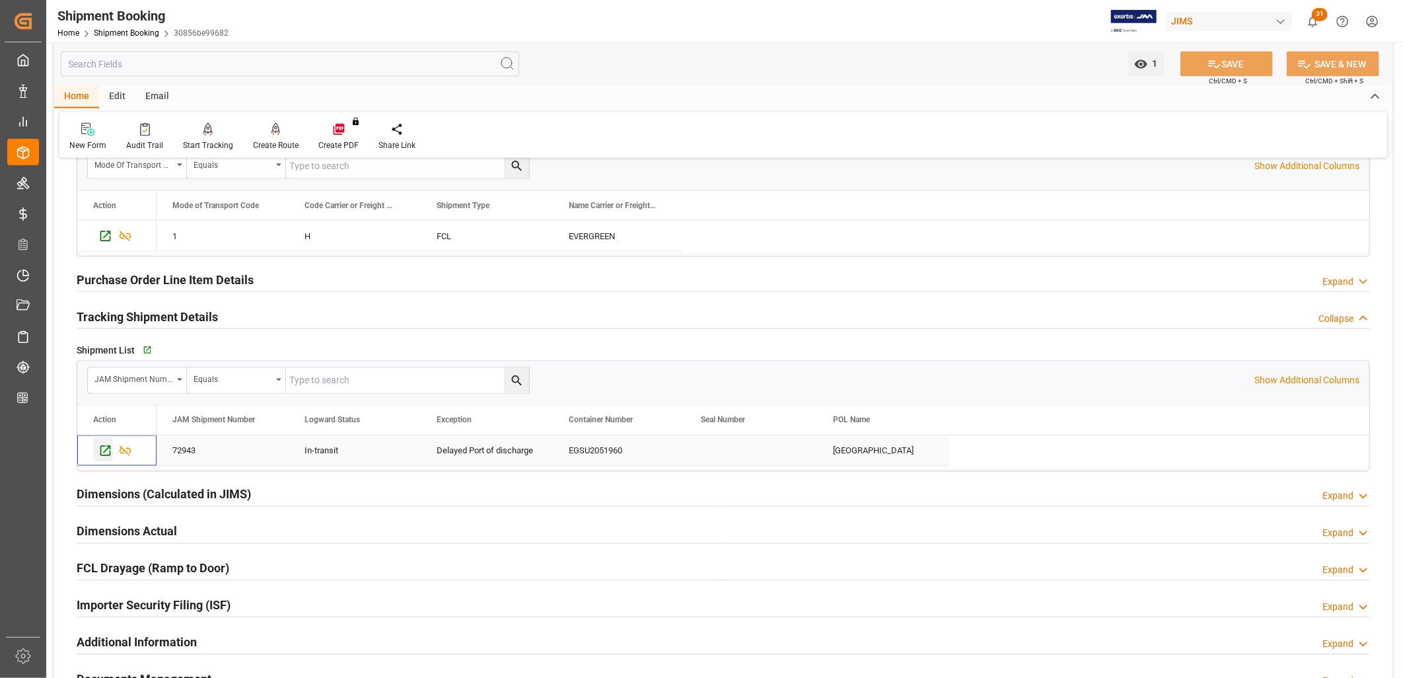
click at [103, 448] on icon "Press SPACE to select this row." at bounding box center [105, 451] width 14 height 14
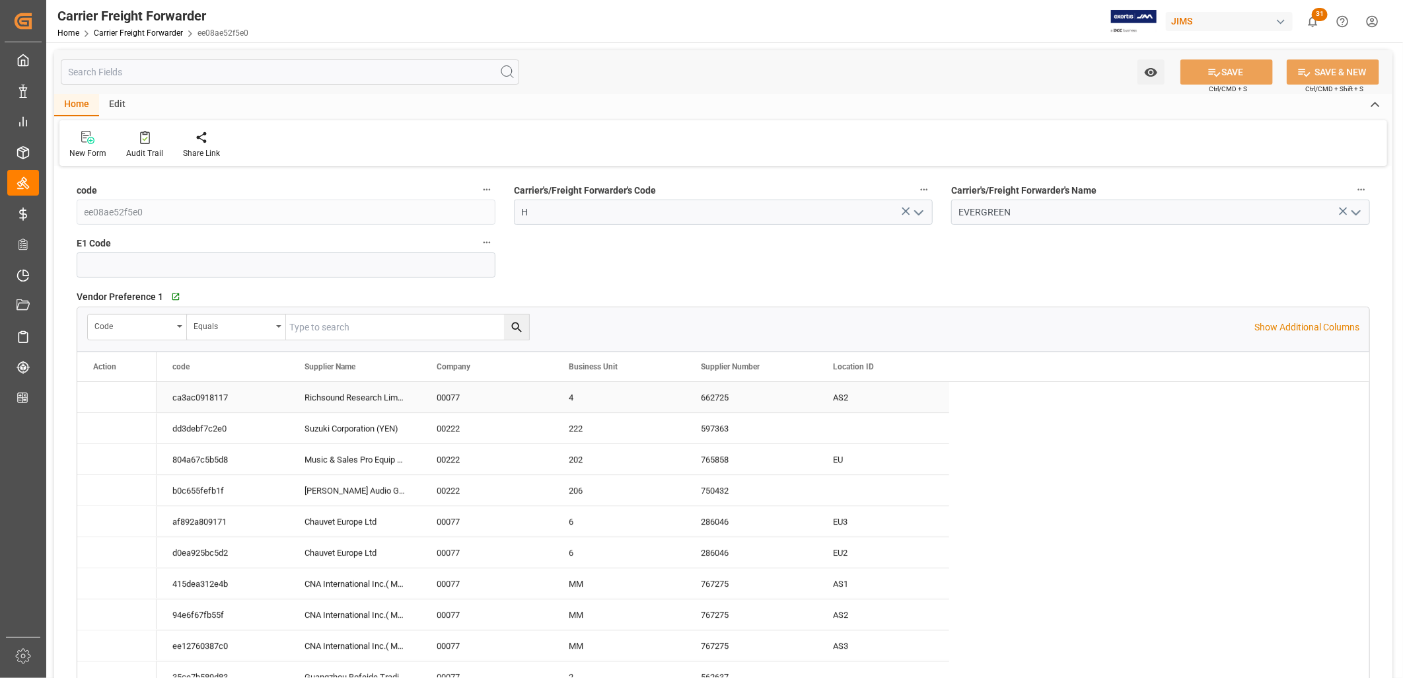
type input "20-03-2024 16:28"
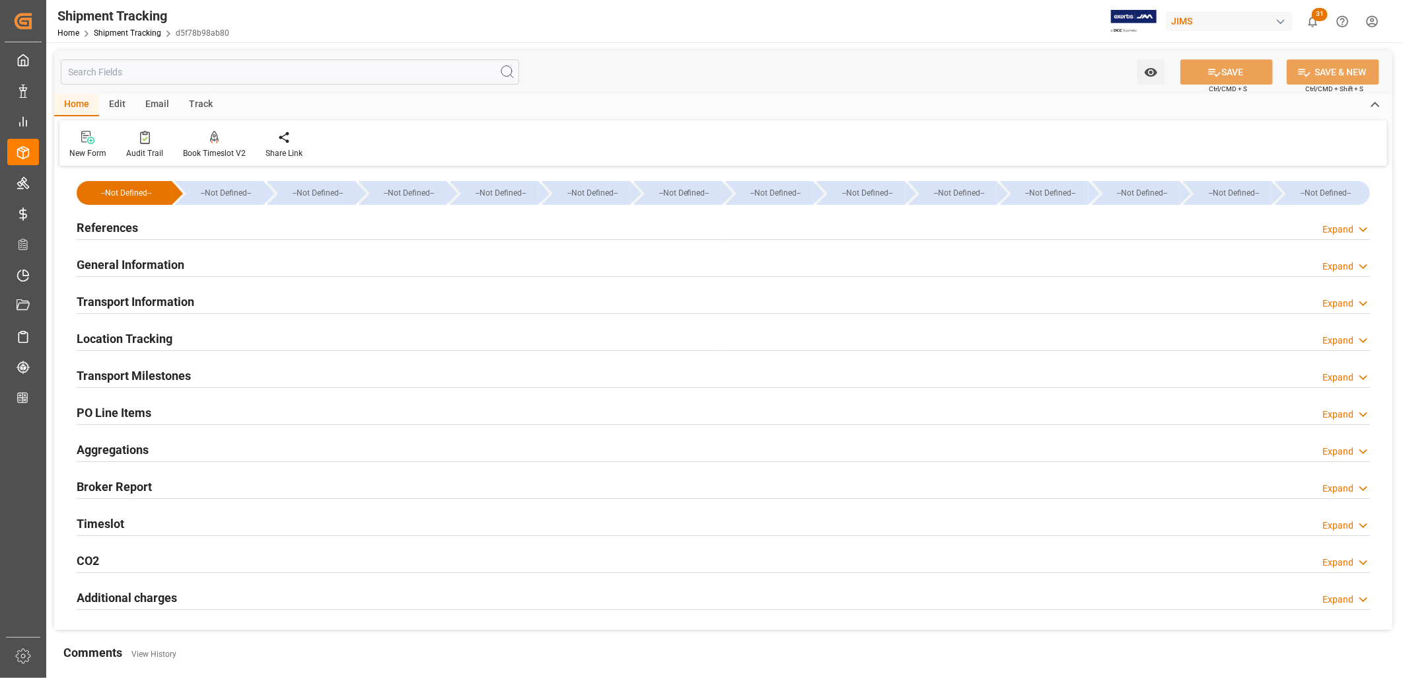
click at [162, 266] on h2 "General Information" at bounding box center [131, 265] width 108 height 18
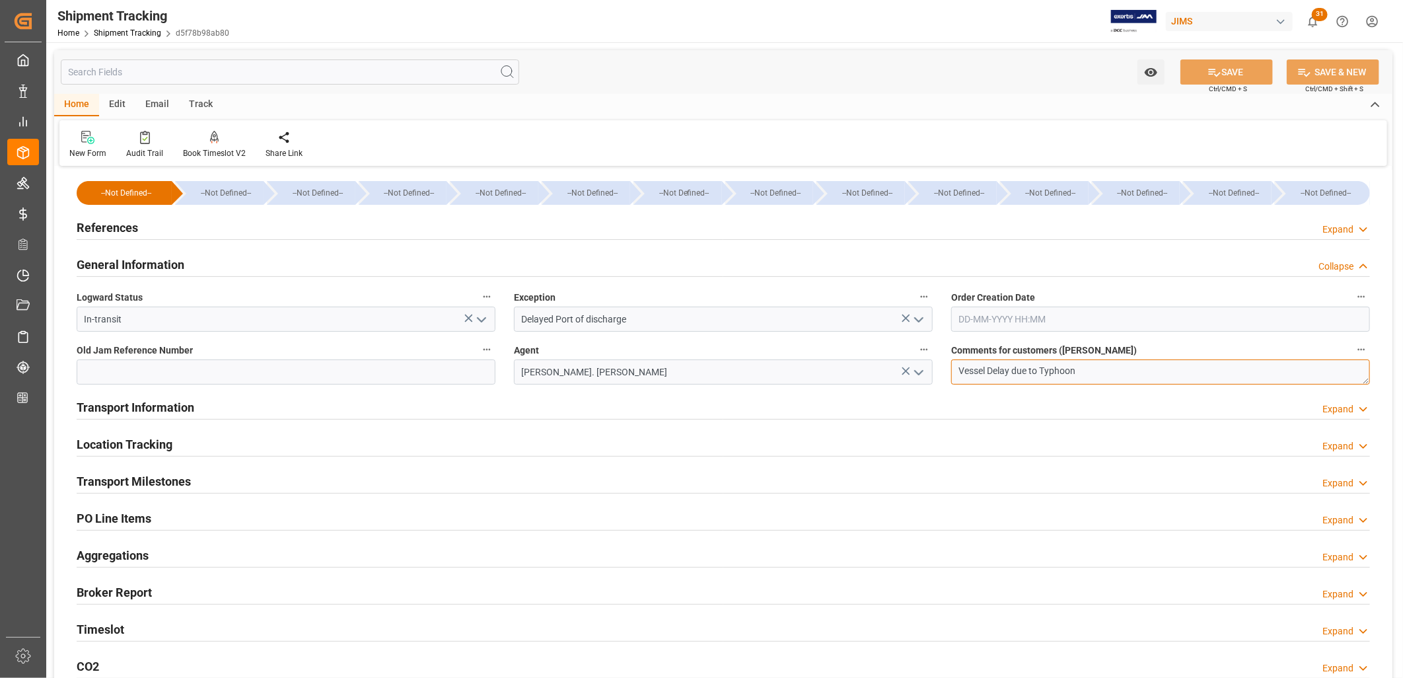
drag, startPoint x: 1080, startPoint y: 366, endPoint x: 942, endPoint y: 377, distance: 138.5
click at [942, 377] on div "Comments for customers (SAL) Vessel Delay due to Typhoon" at bounding box center [1160, 362] width 437 height 53
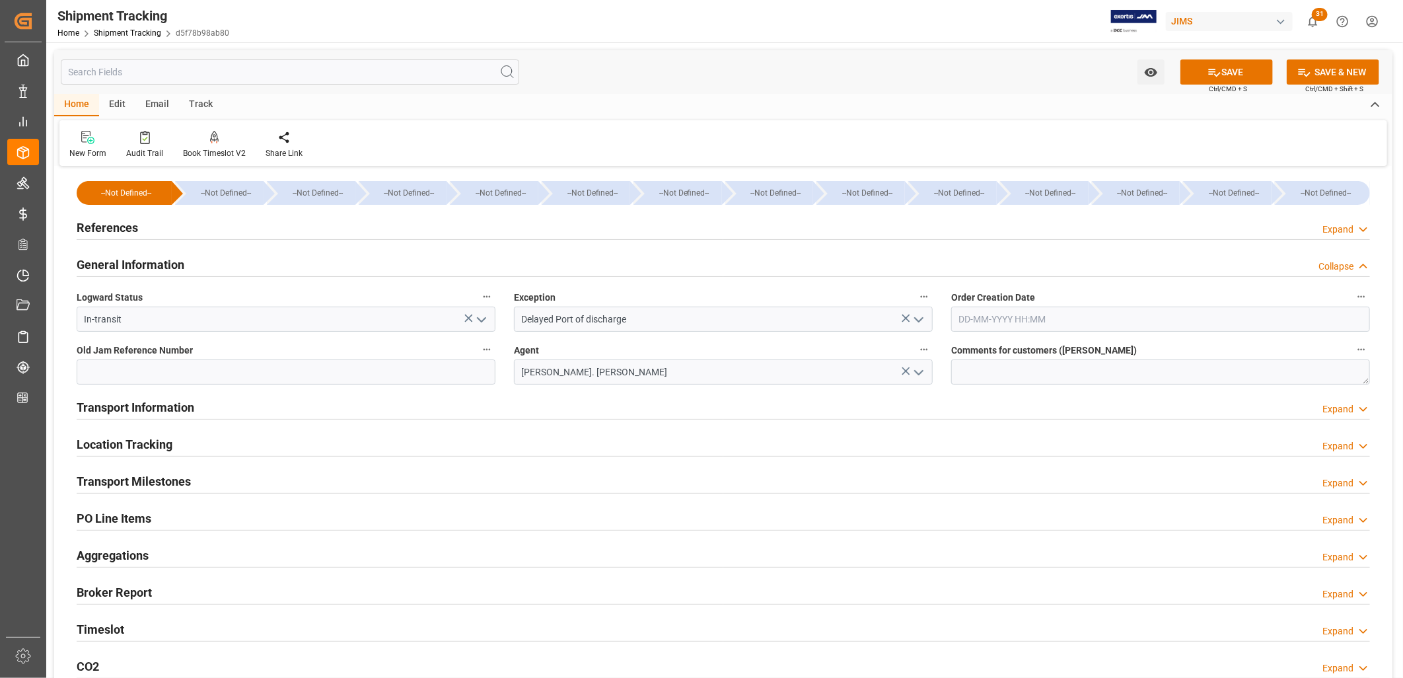
click at [788, 424] on div "Transport Information Expand" at bounding box center [723, 407] width 1312 height 37
click at [1233, 69] on button "SAVE" at bounding box center [1227, 71] width 92 height 25
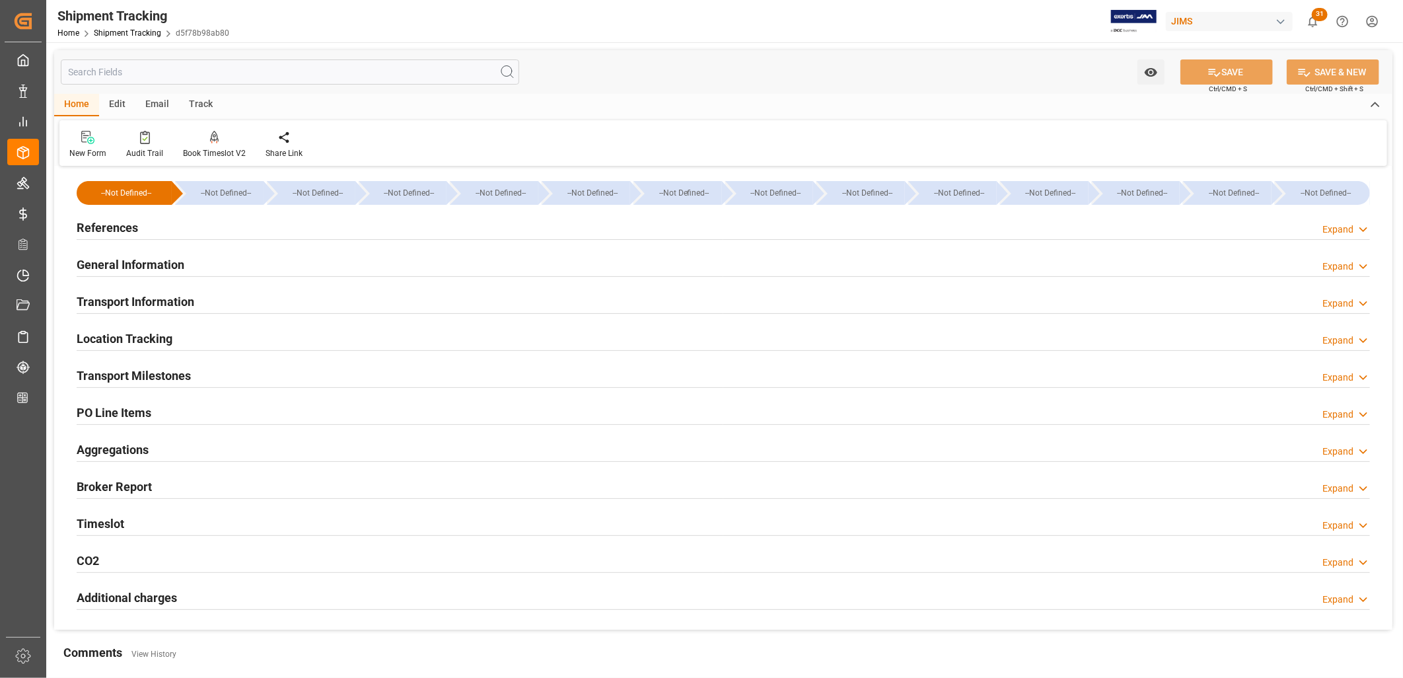
click at [165, 372] on h2 "Transport Milestones" at bounding box center [134, 376] width 114 height 18
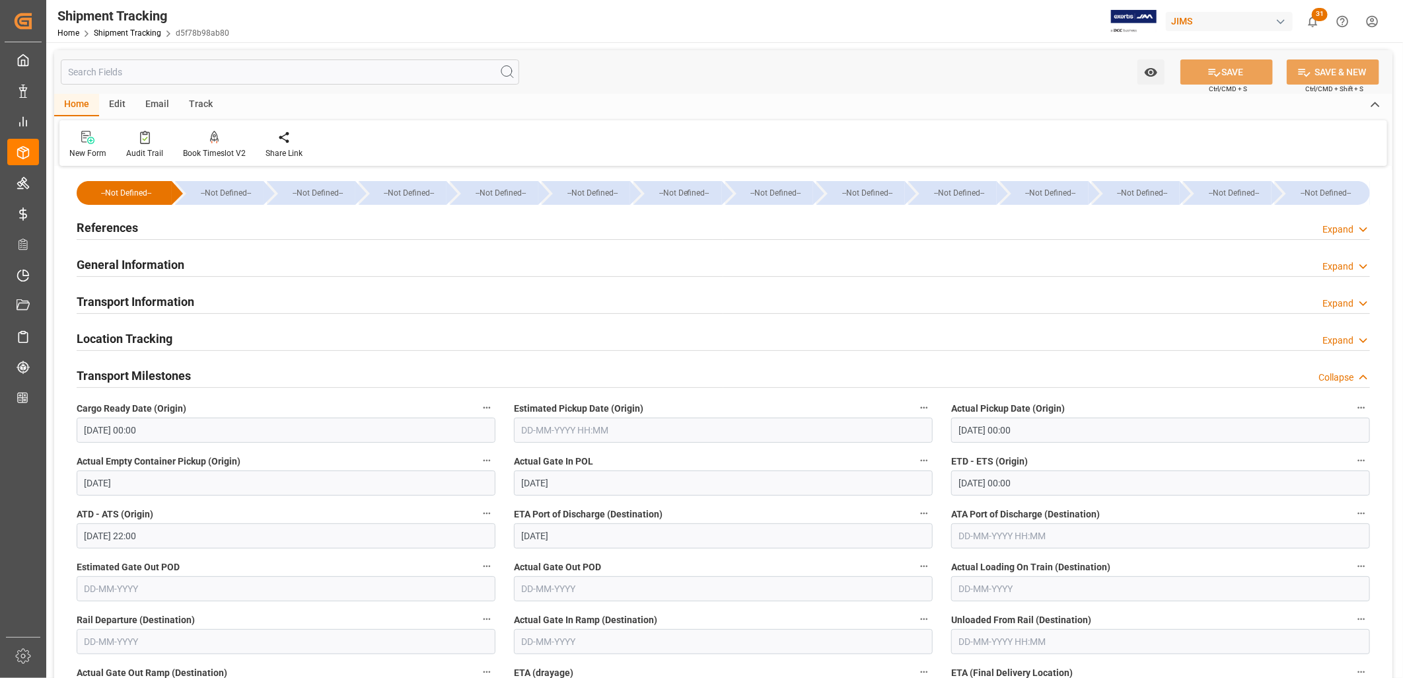
click at [155, 262] on h2 "General Information" at bounding box center [131, 265] width 108 height 18
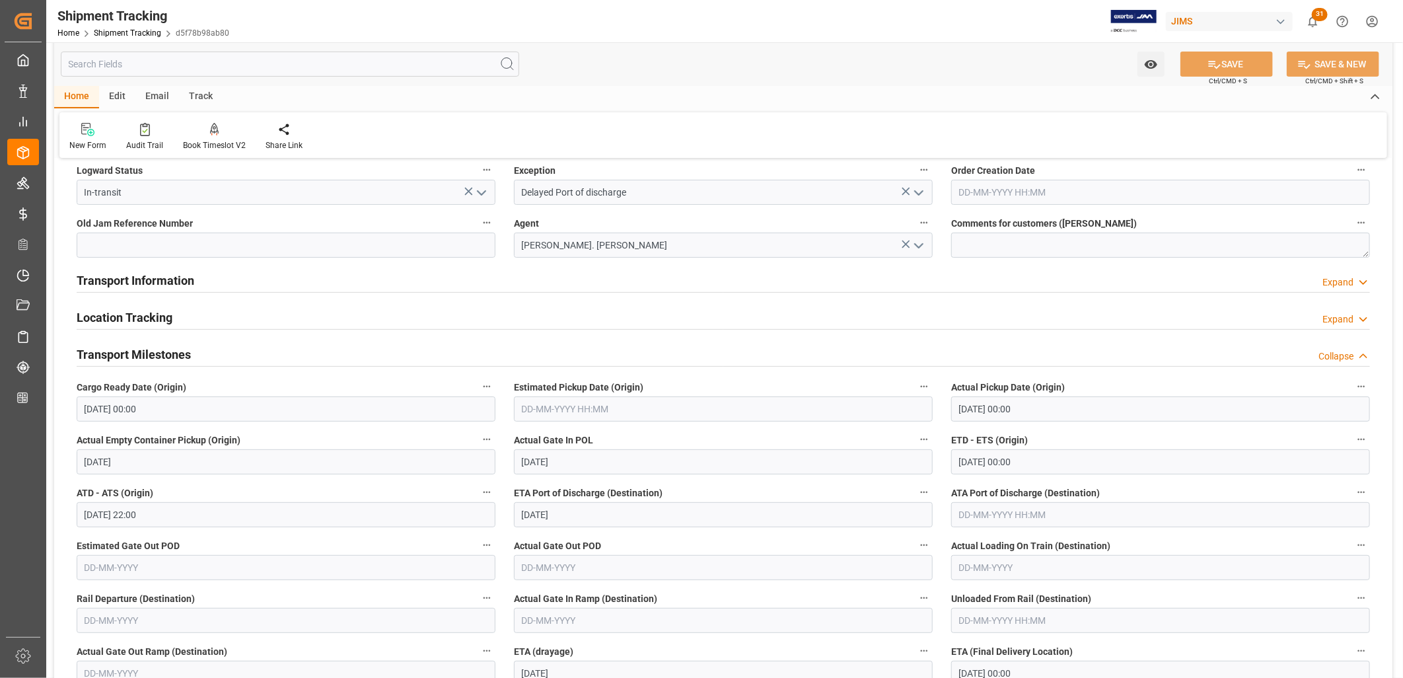
scroll to position [147, 0]
